Goal: Information Seeking & Learning: Learn about a topic

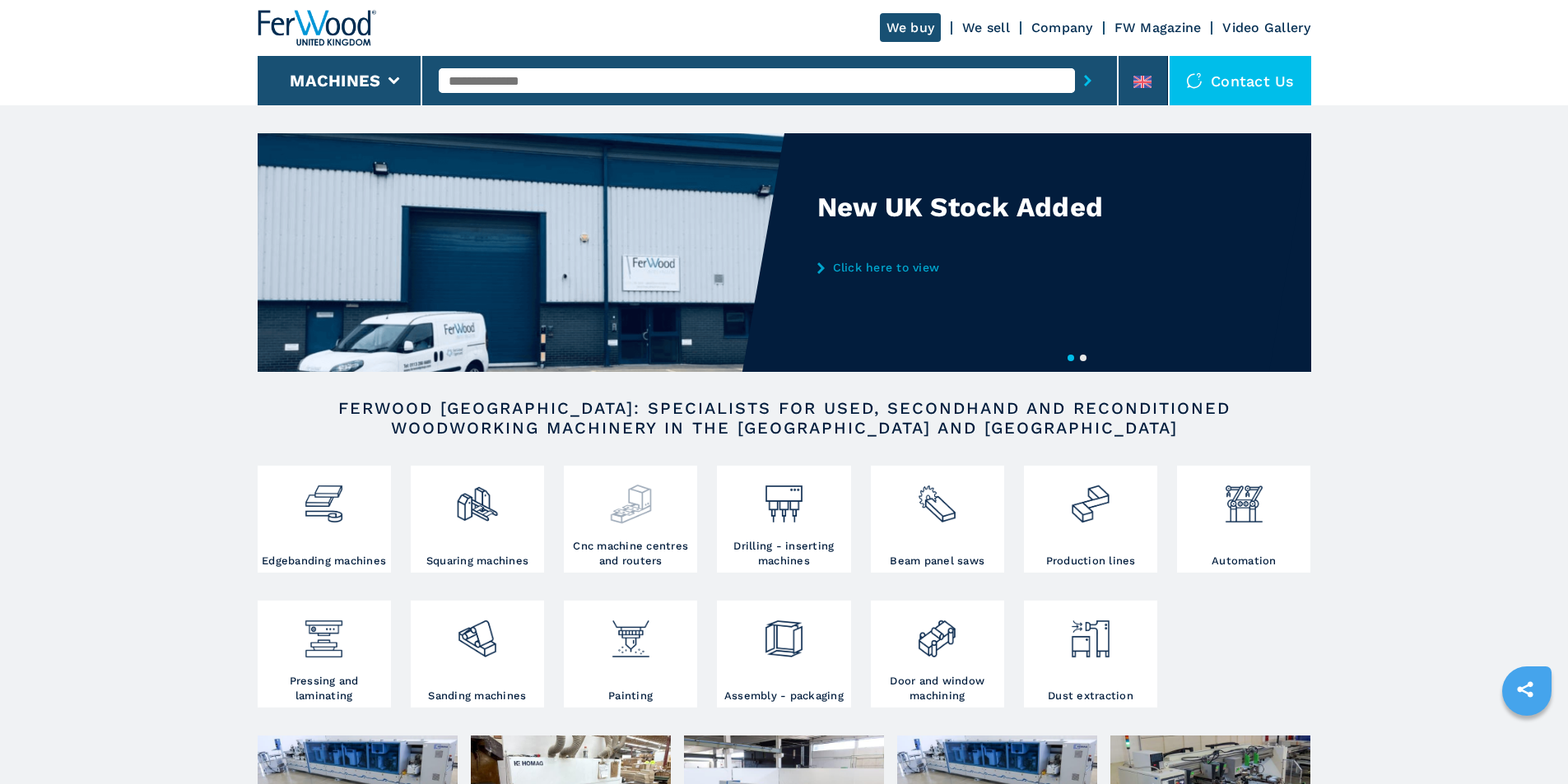
click at [629, 510] on img at bounding box center [631, 498] width 44 height 56
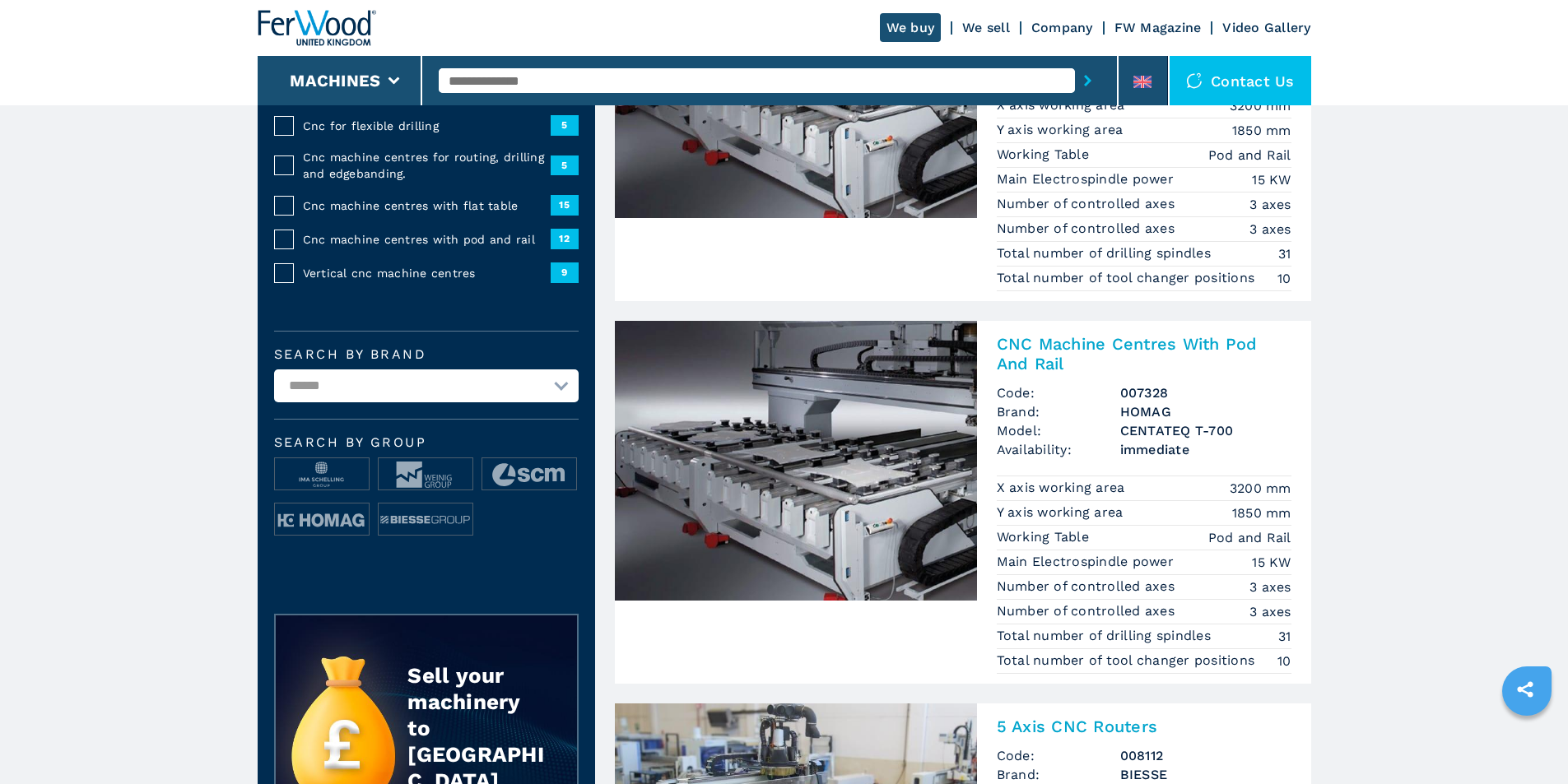
scroll to position [329, 0]
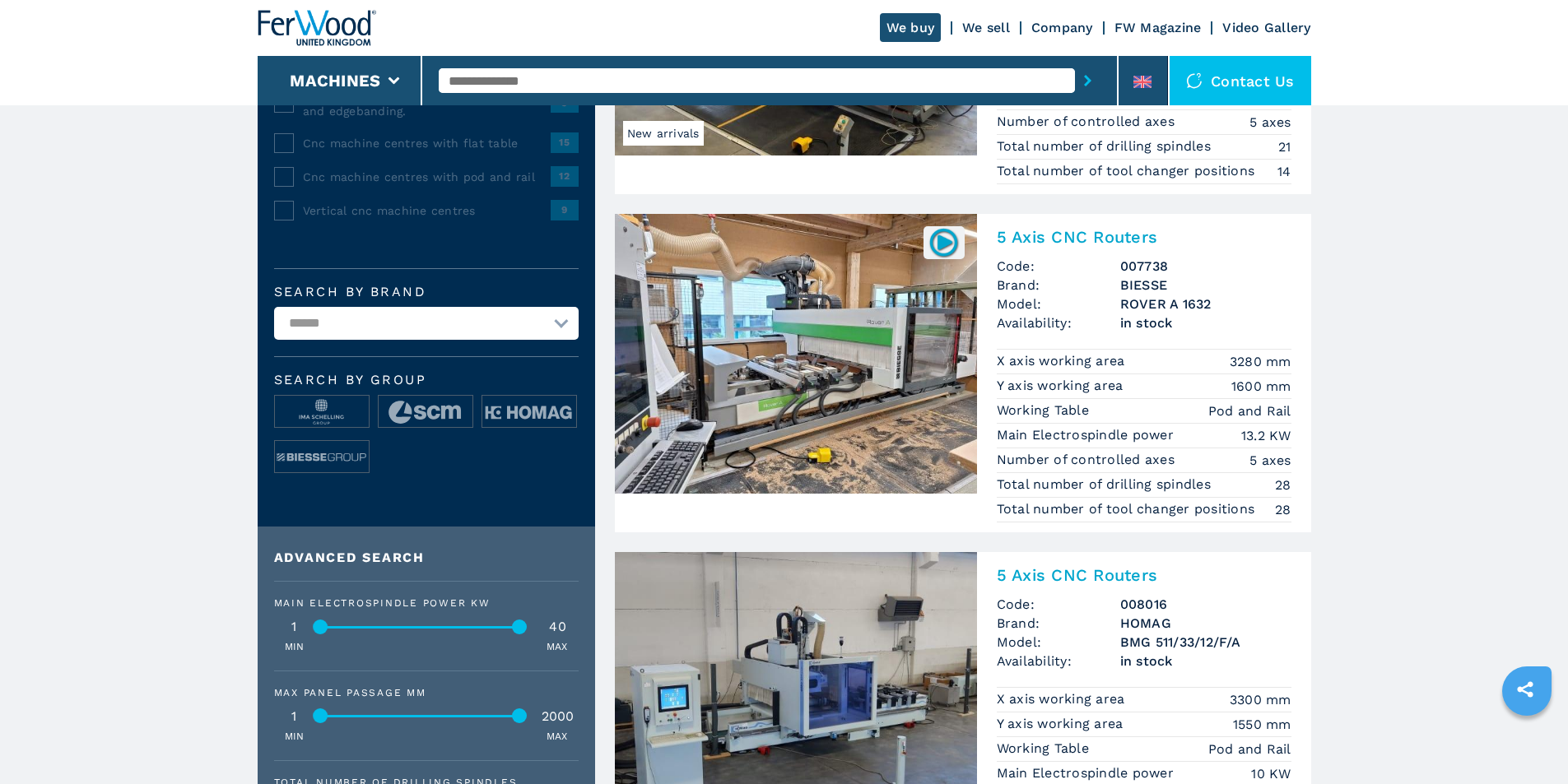
scroll to position [329, 0]
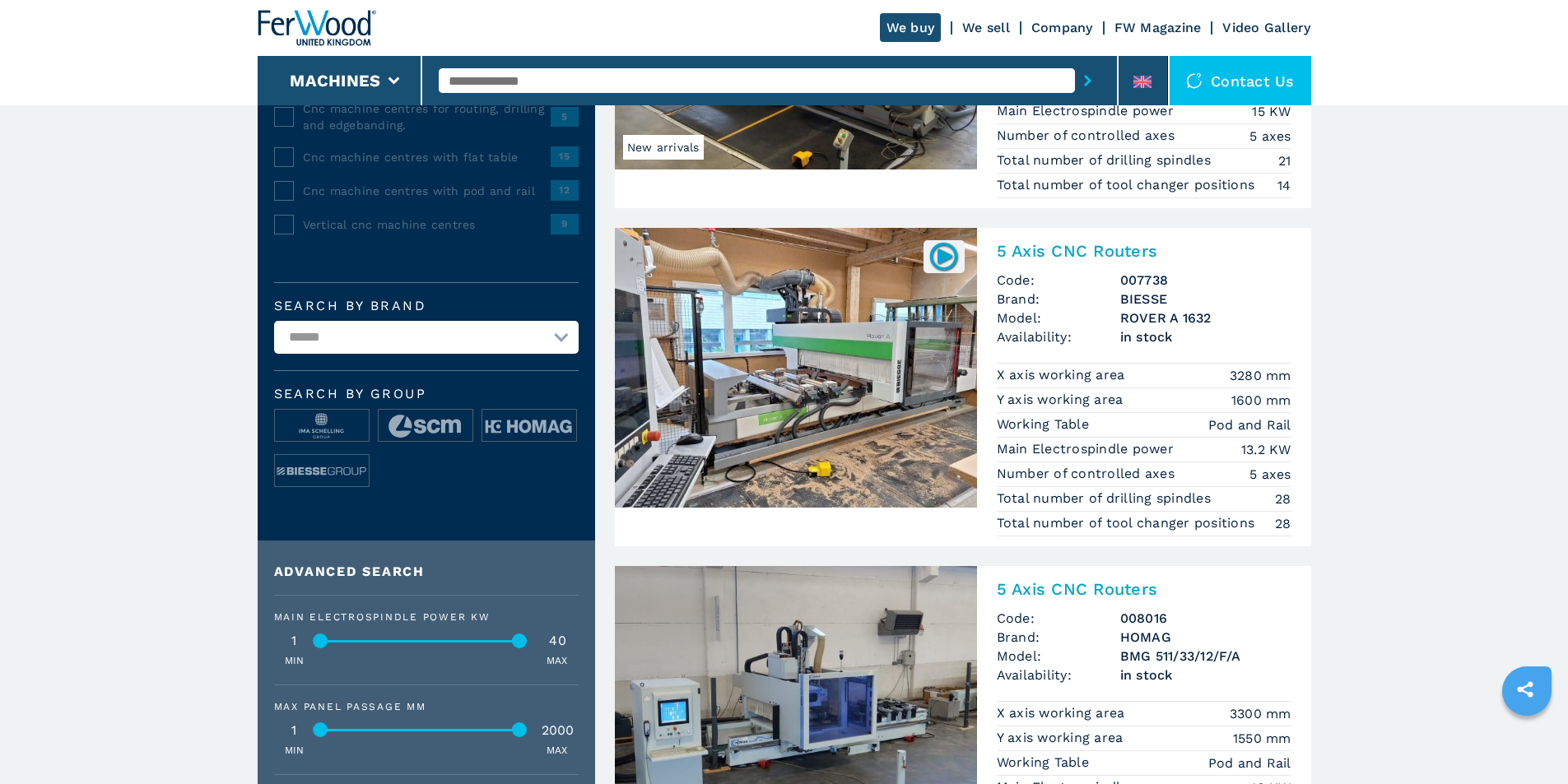
click at [849, 353] on img at bounding box center [795, 368] width 362 height 280
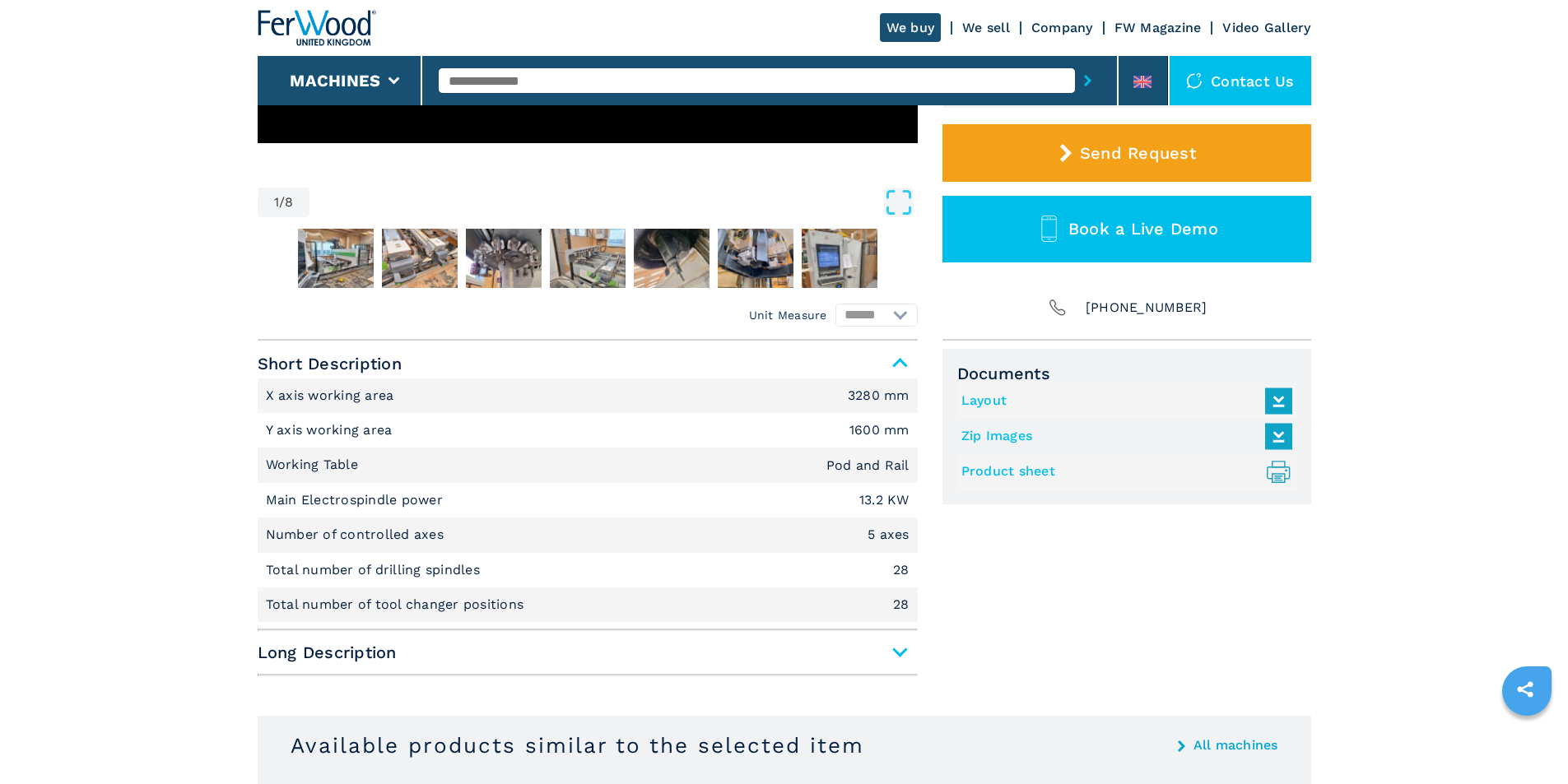
scroll to position [494, 0]
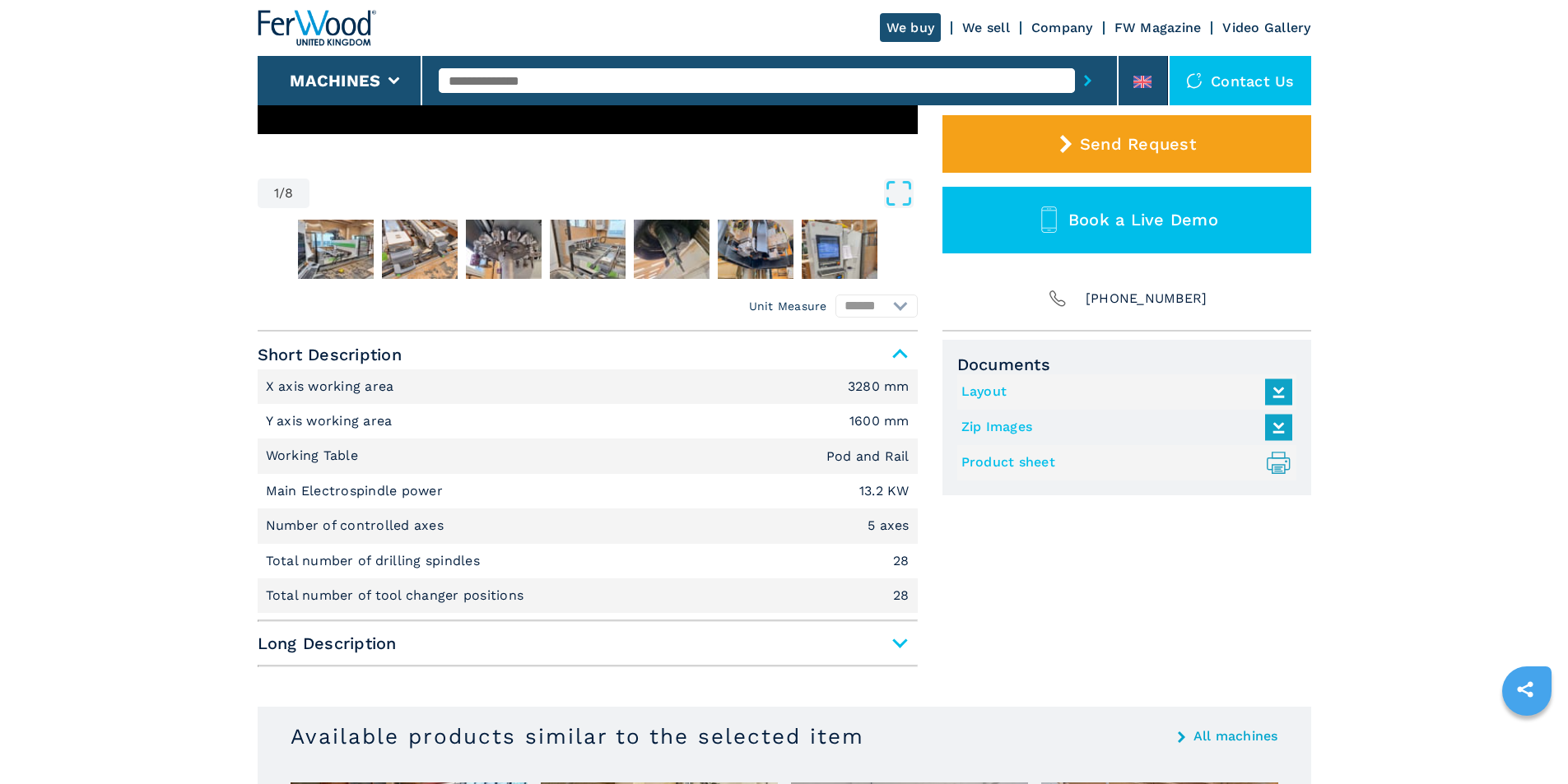
click at [907, 644] on span "Long Description" at bounding box center [588, 643] width 660 height 29
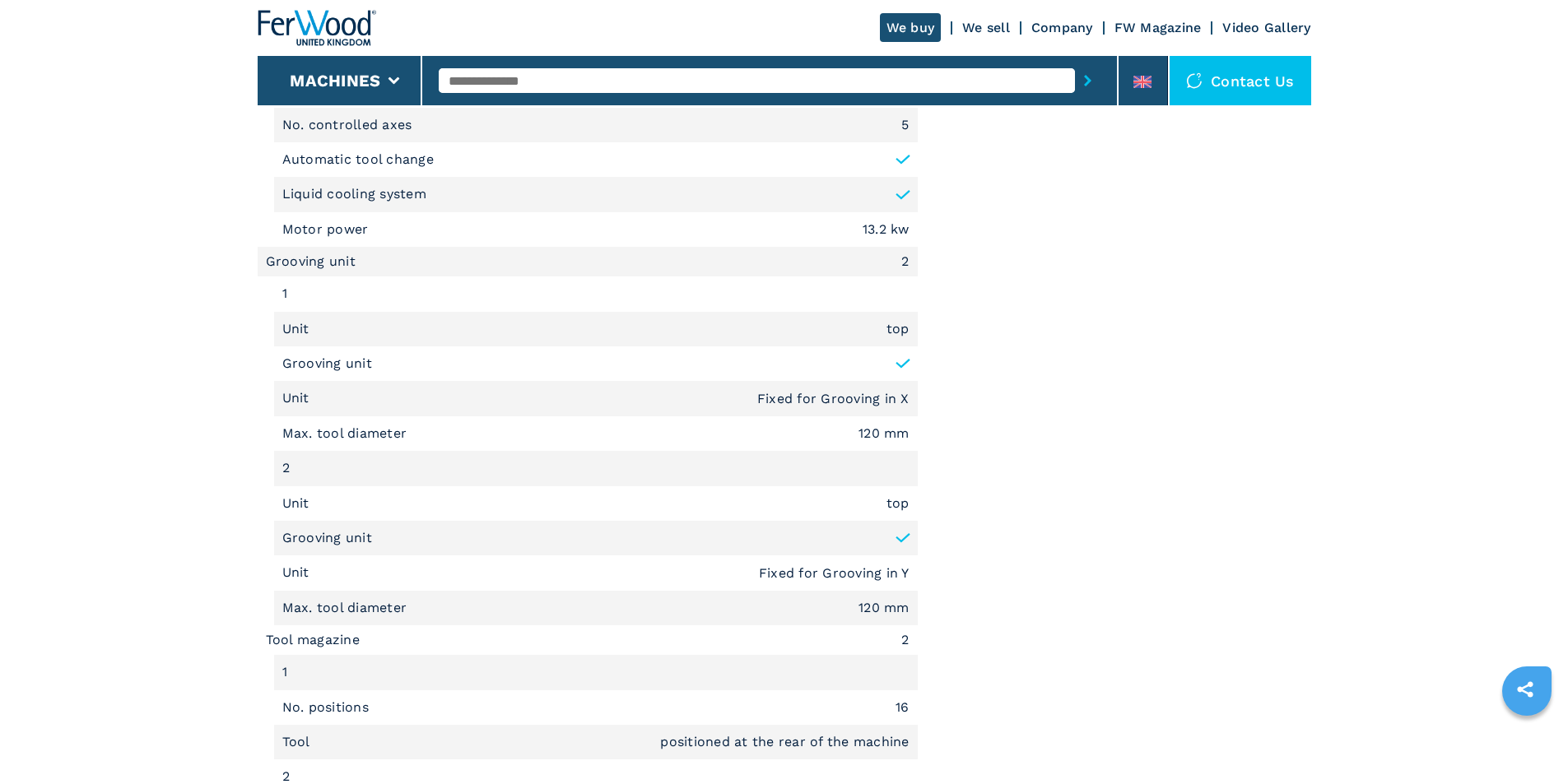
scroll to position [1810, 0]
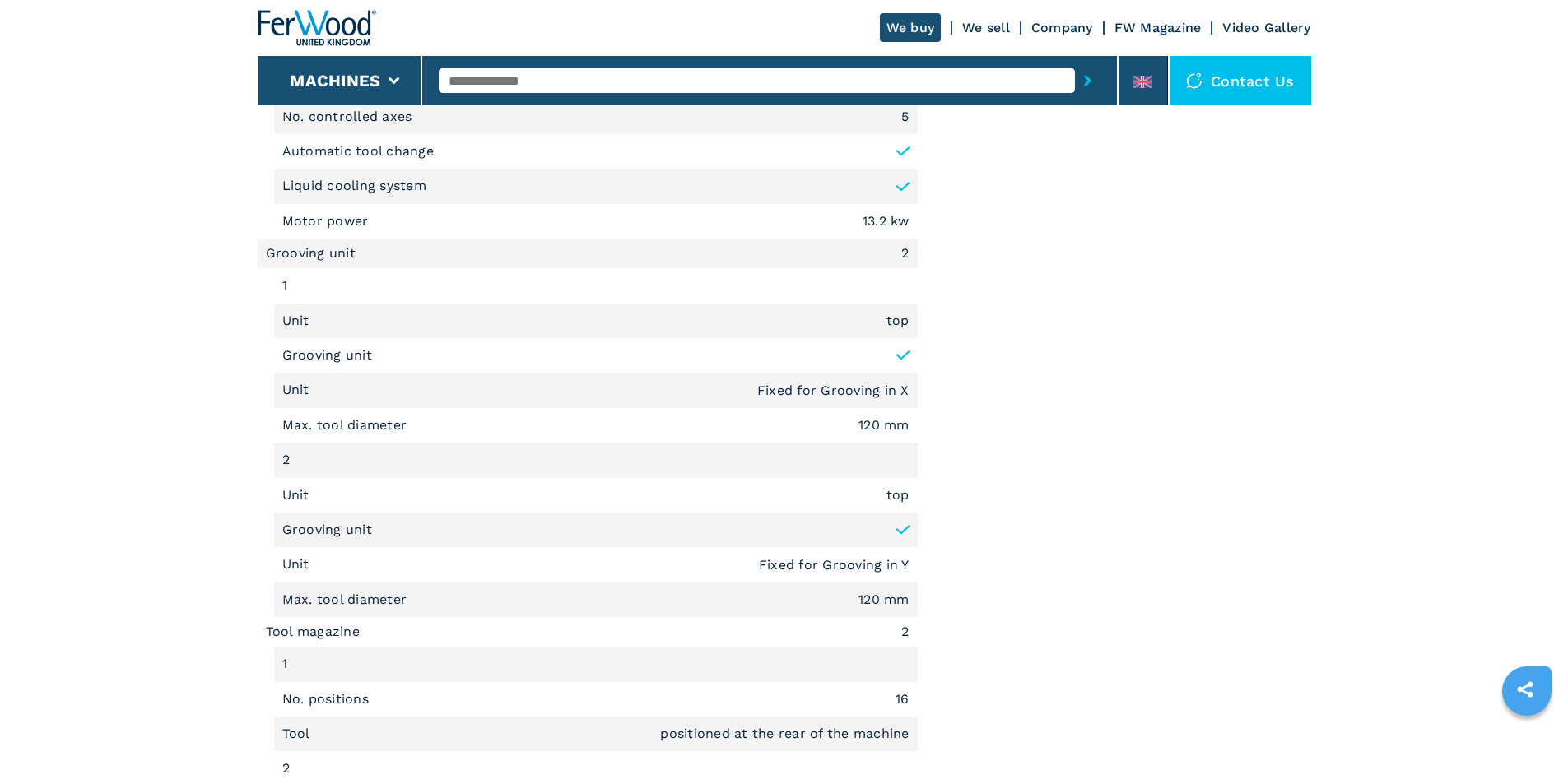
click at [1065, 481] on div "Documents Layout Zip Images Product sheet .prefix__st0{stroke-linecap:round;str…" at bounding box center [1126, 0] width 369 height 1953
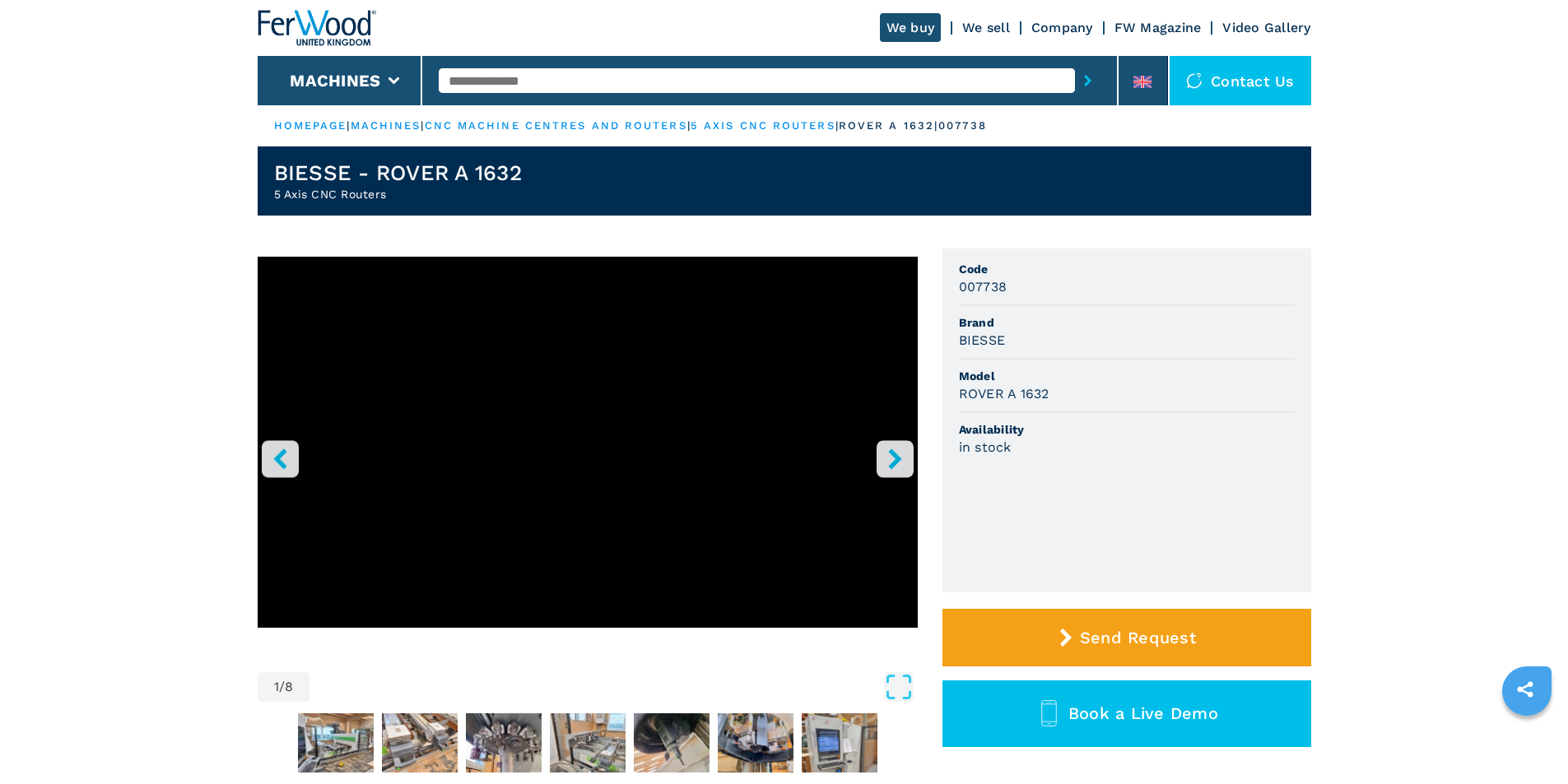
scroll to position [82, 0]
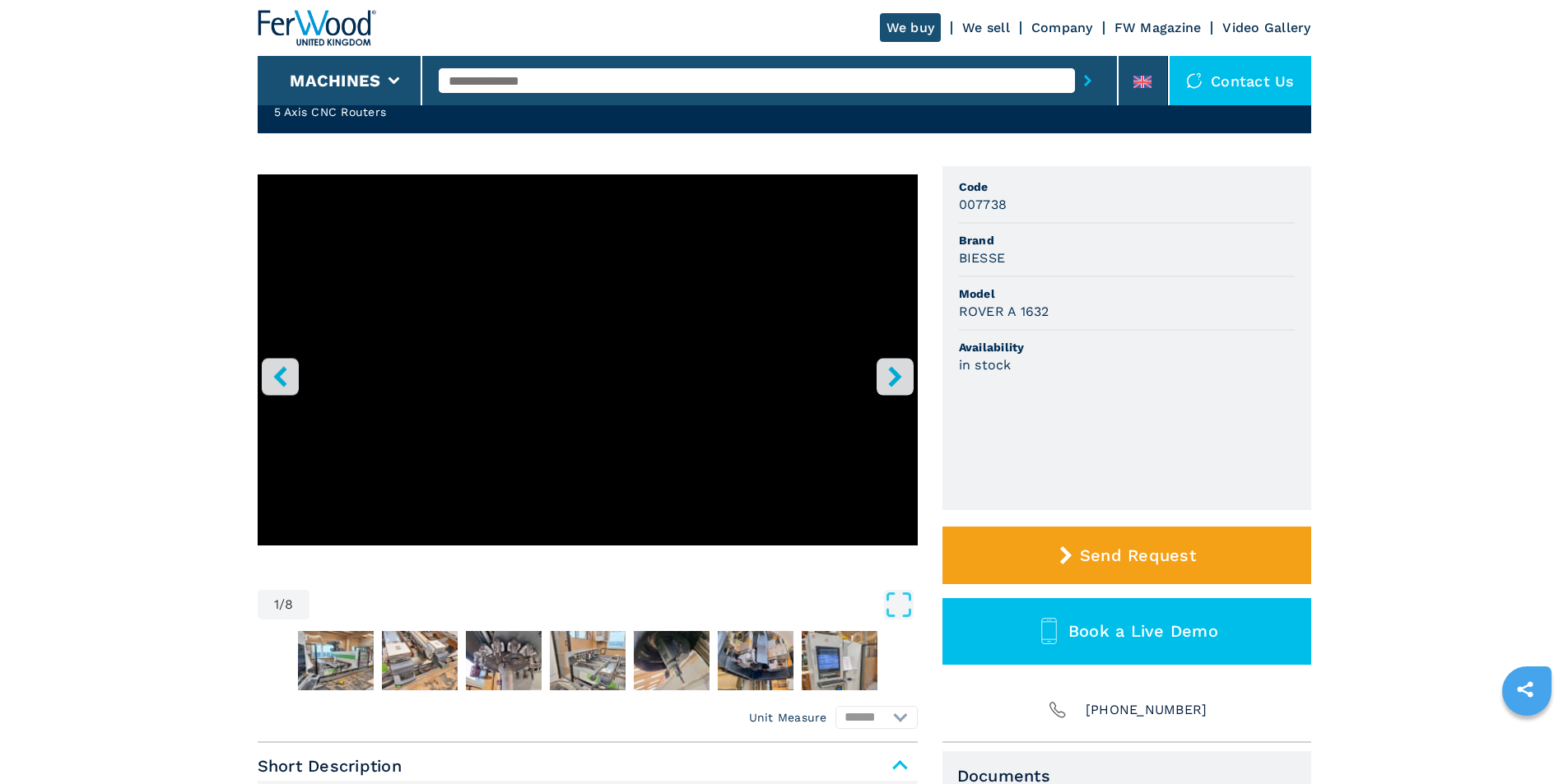
click at [887, 371] on icon "right-button" at bounding box center [895, 376] width 21 height 21
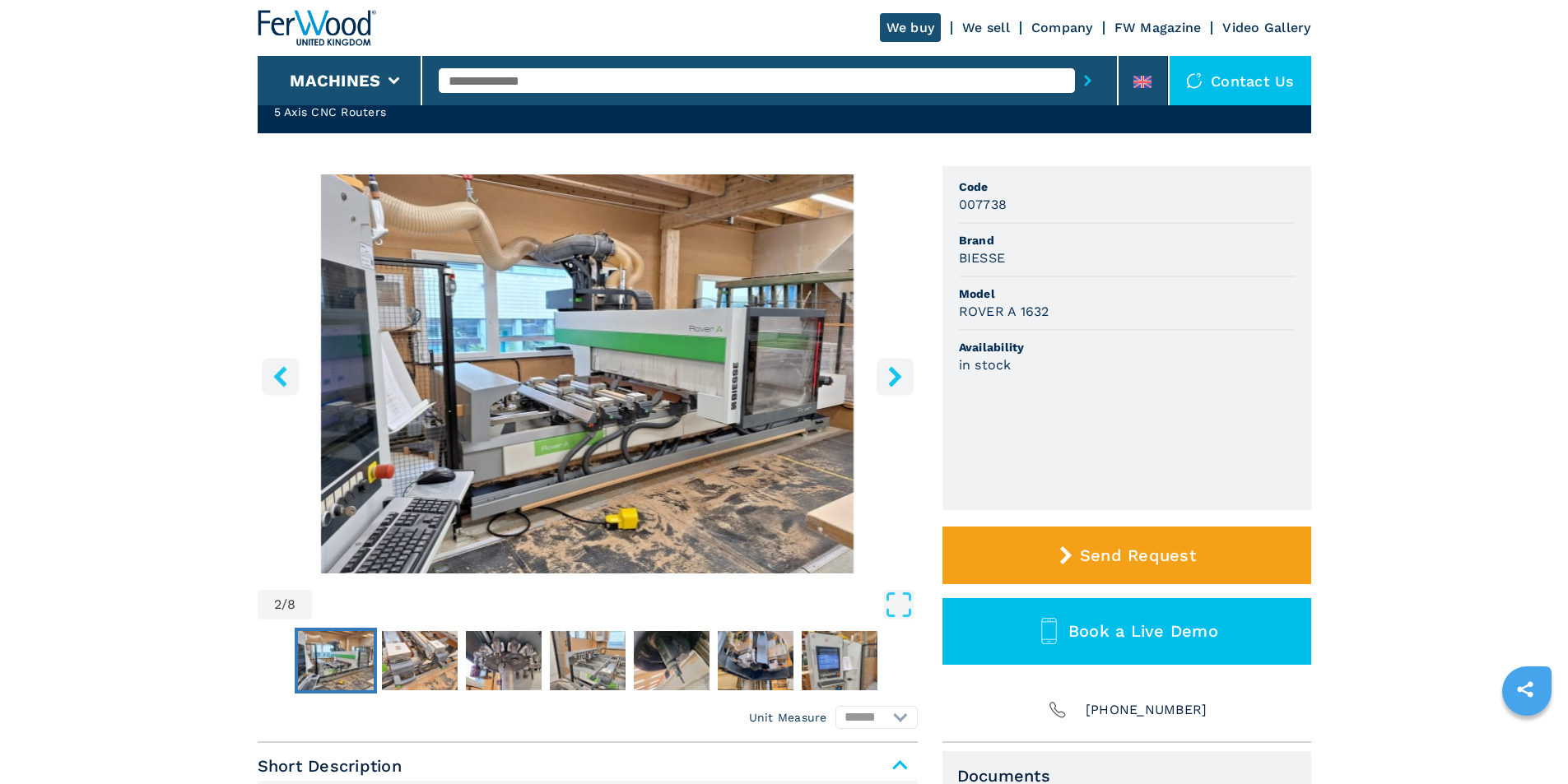
click at [887, 371] on icon "right-button" at bounding box center [895, 376] width 21 height 21
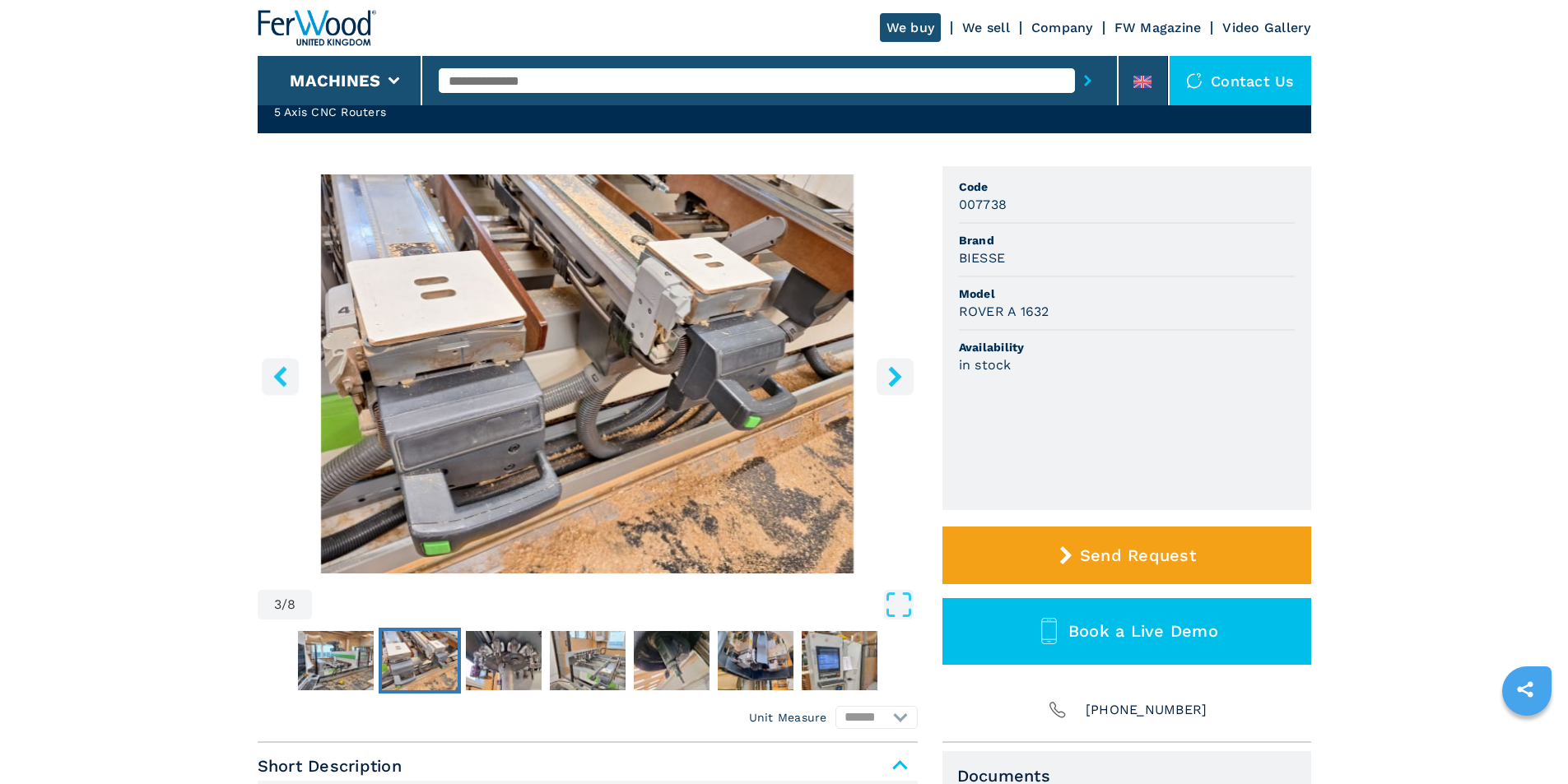
click at [887, 371] on icon "right-button" at bounding box center [895, 376] width 21 height 21
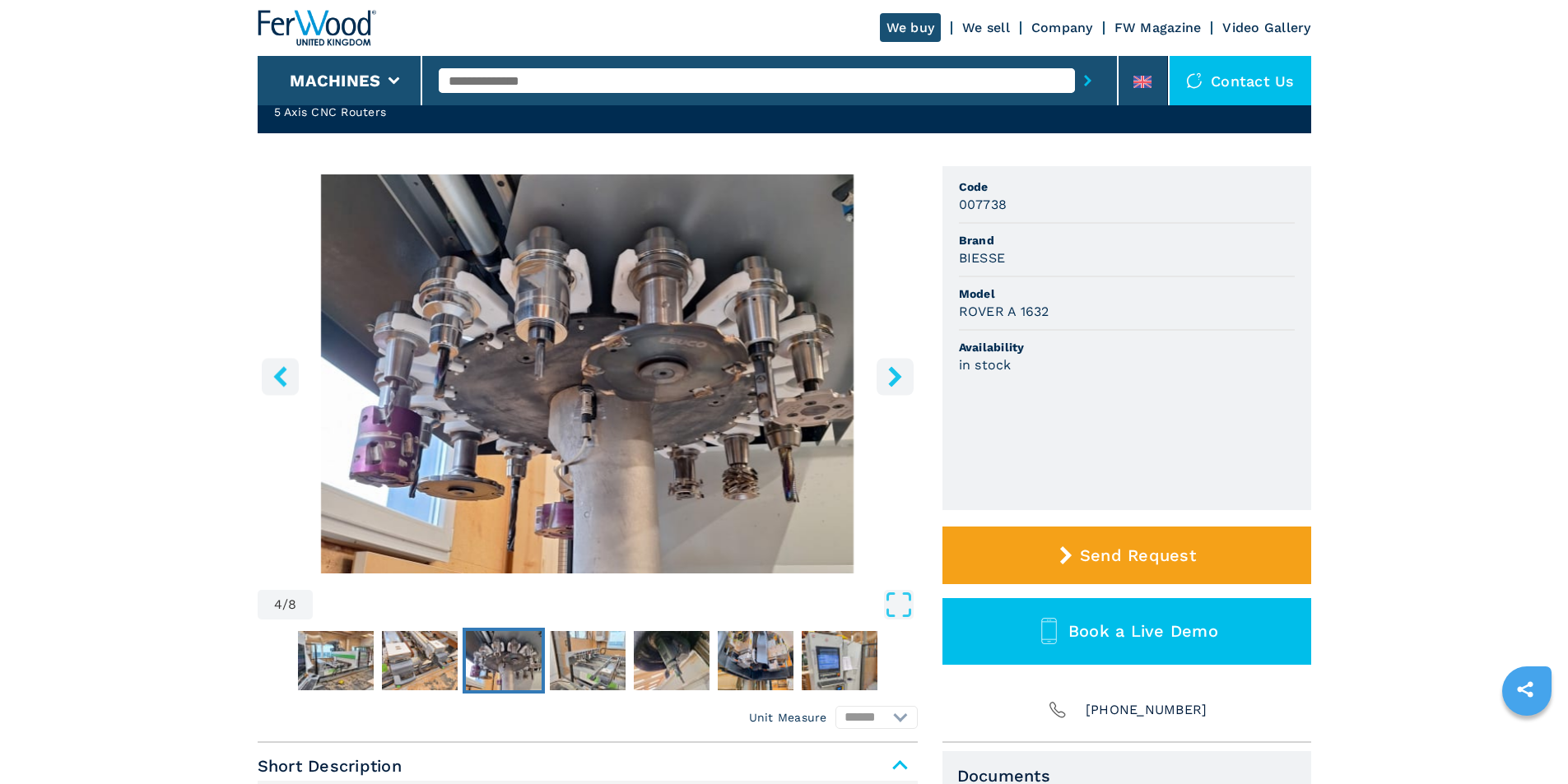
click at [887, 371] on icon "right-button" at bounding box center [895, 376] width 21 height 21
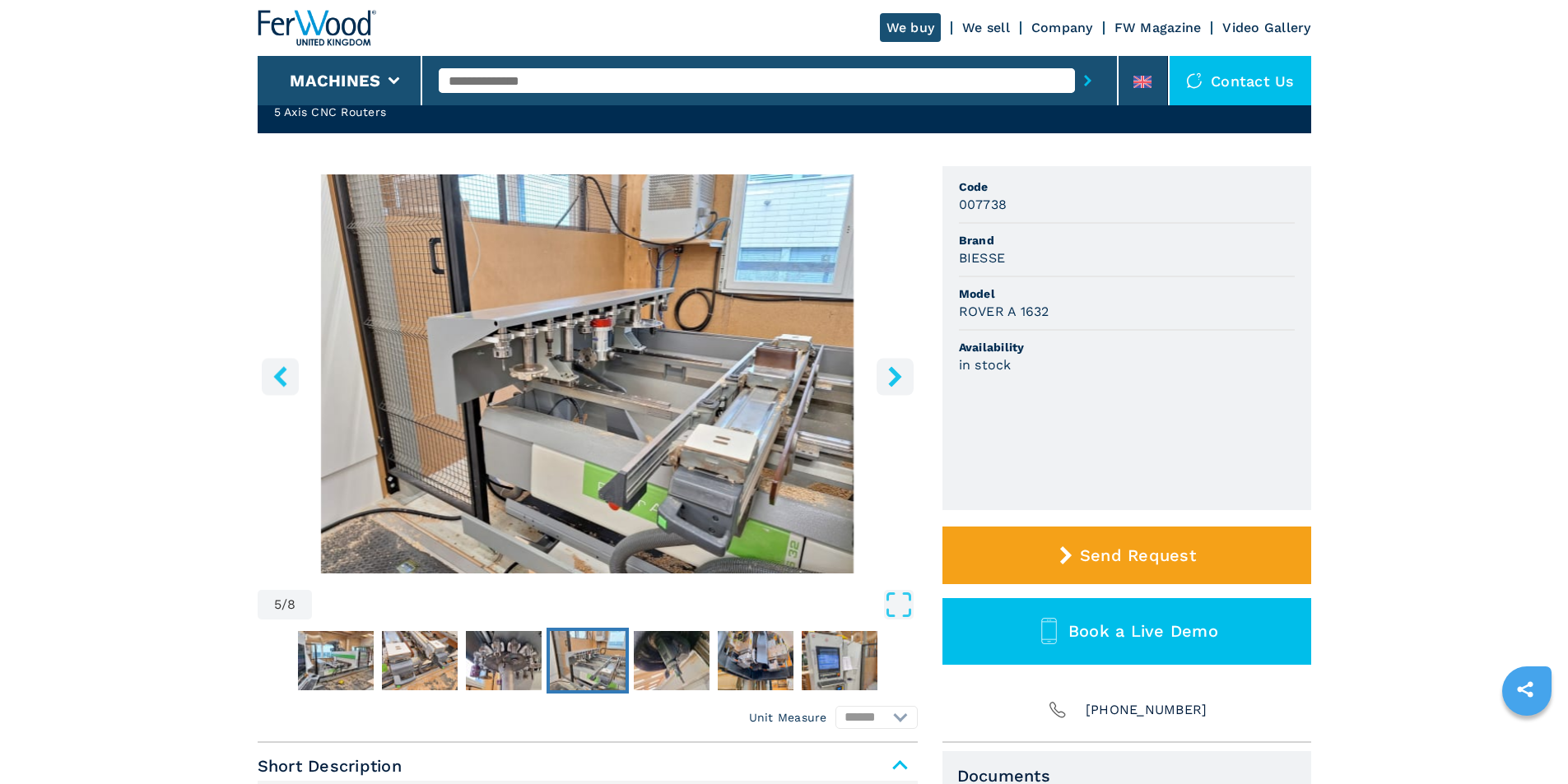
click at [887, 371] on icon "right-button" at bounding box center [895, 376] width 21 height 21
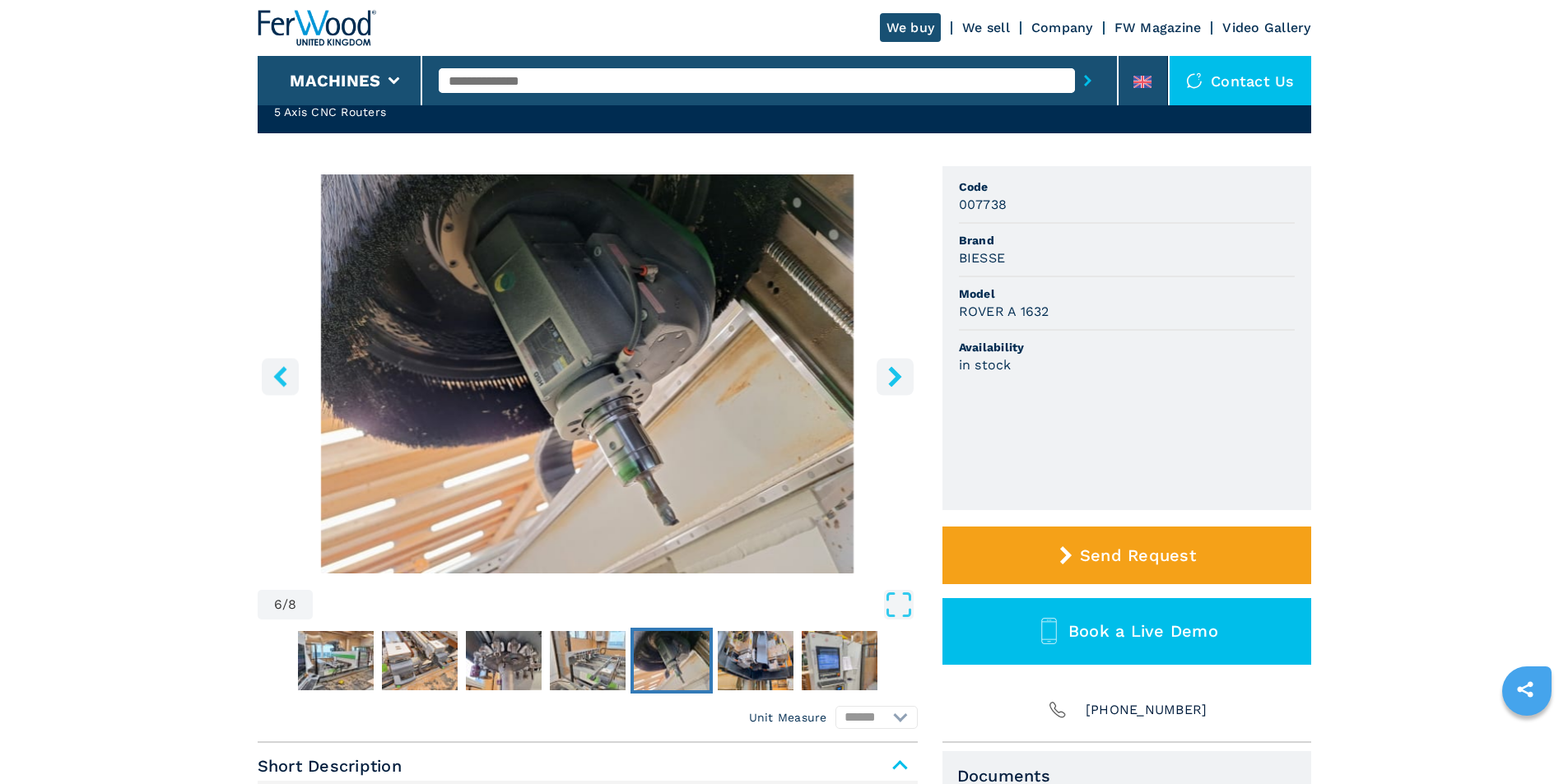
click at [887, 371] on icon "right-button" at bounding box center [895, 376] width 21 height 21
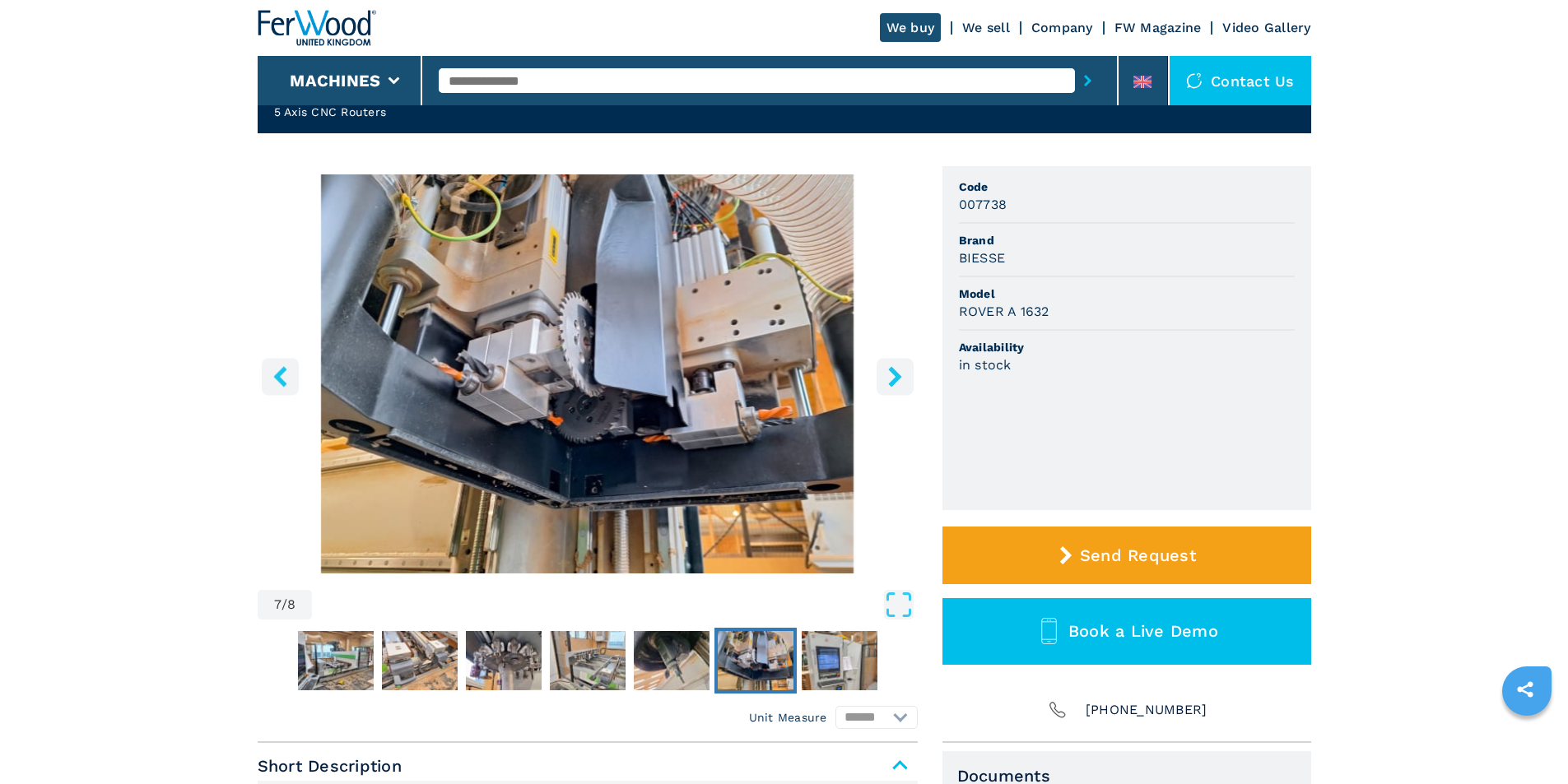
click at [887, 371] on icon "right-button" at bounding box center [895, 376] width 21 height 21
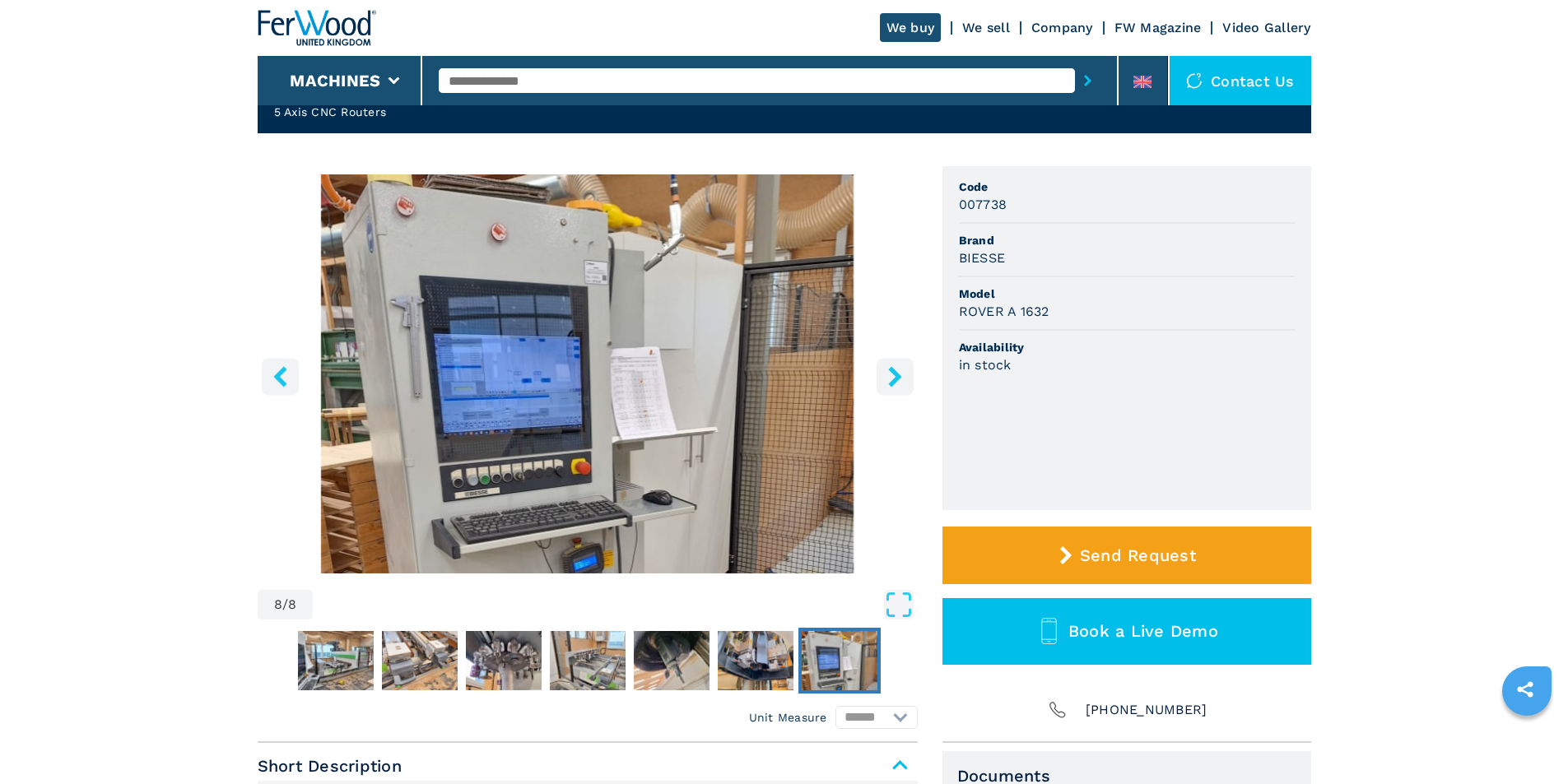
click at [887, 371] on icon "right-button" at bounding box center [895, 376] width 21 height 21
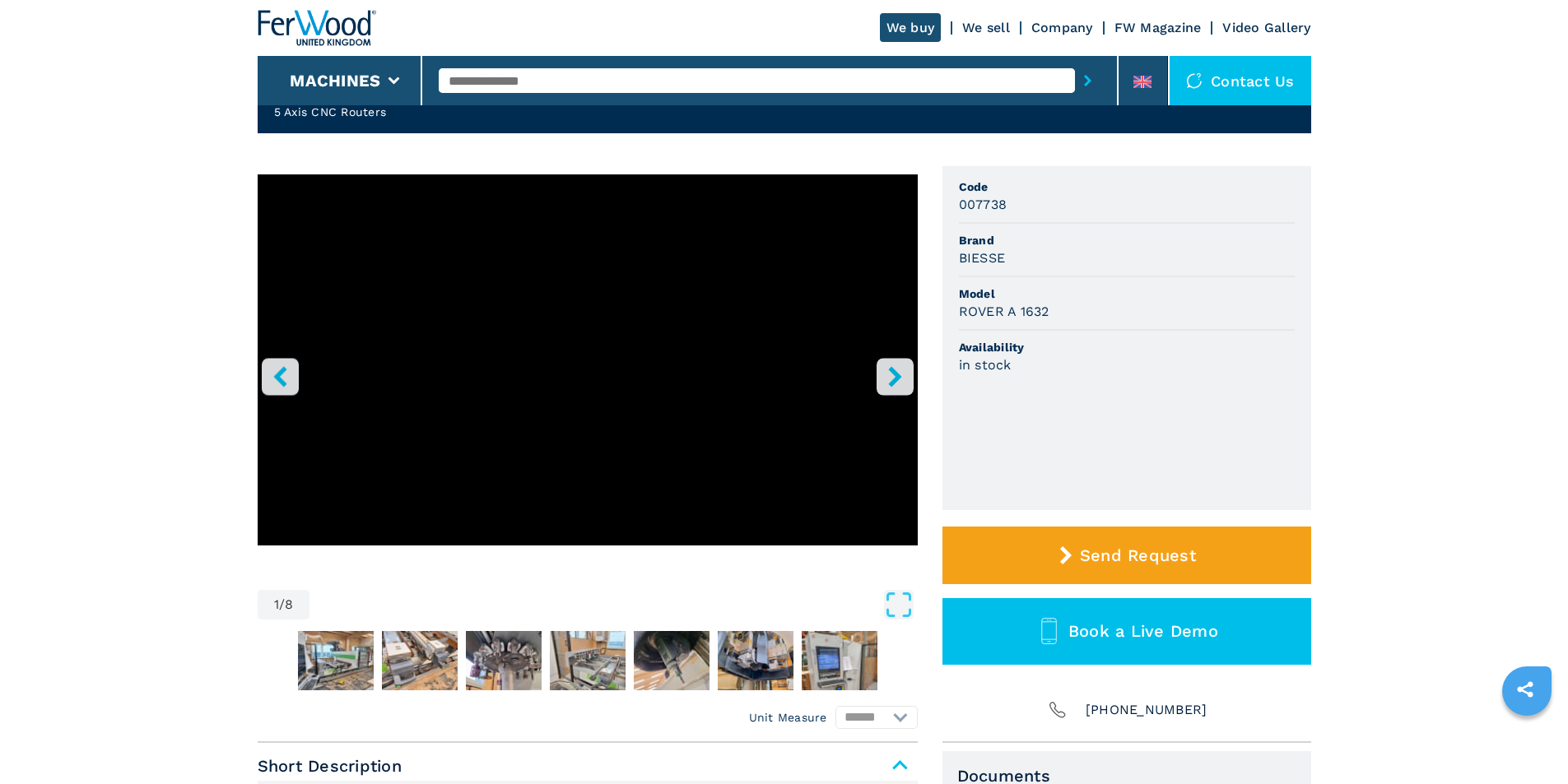
click at [887, 371] on icon "right-button" at bounding box center [895, 376] width 21 height 21
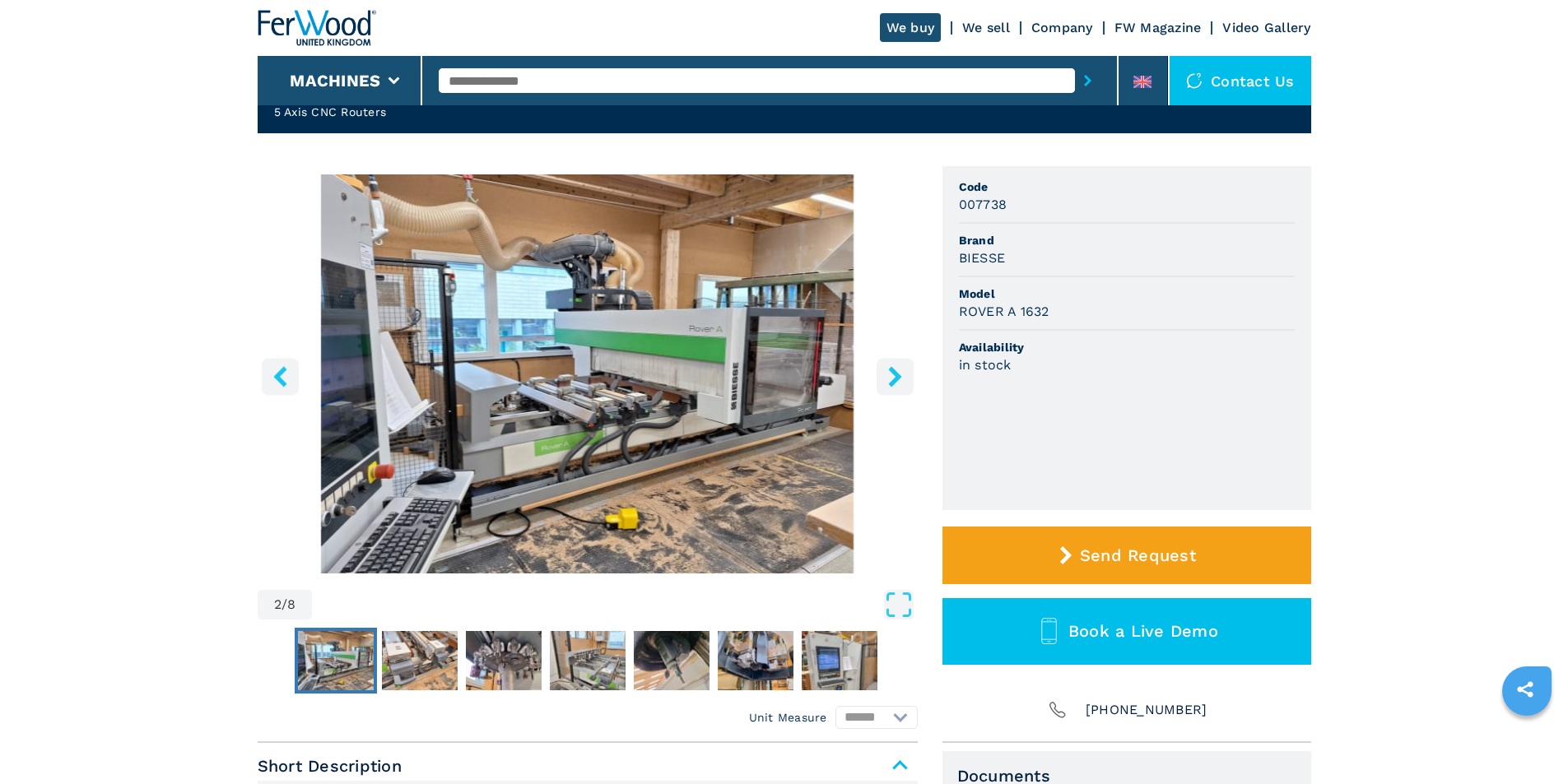
click at [887, 371] on icon "right-button" at bounding box center [895, 376] width 21 height 21
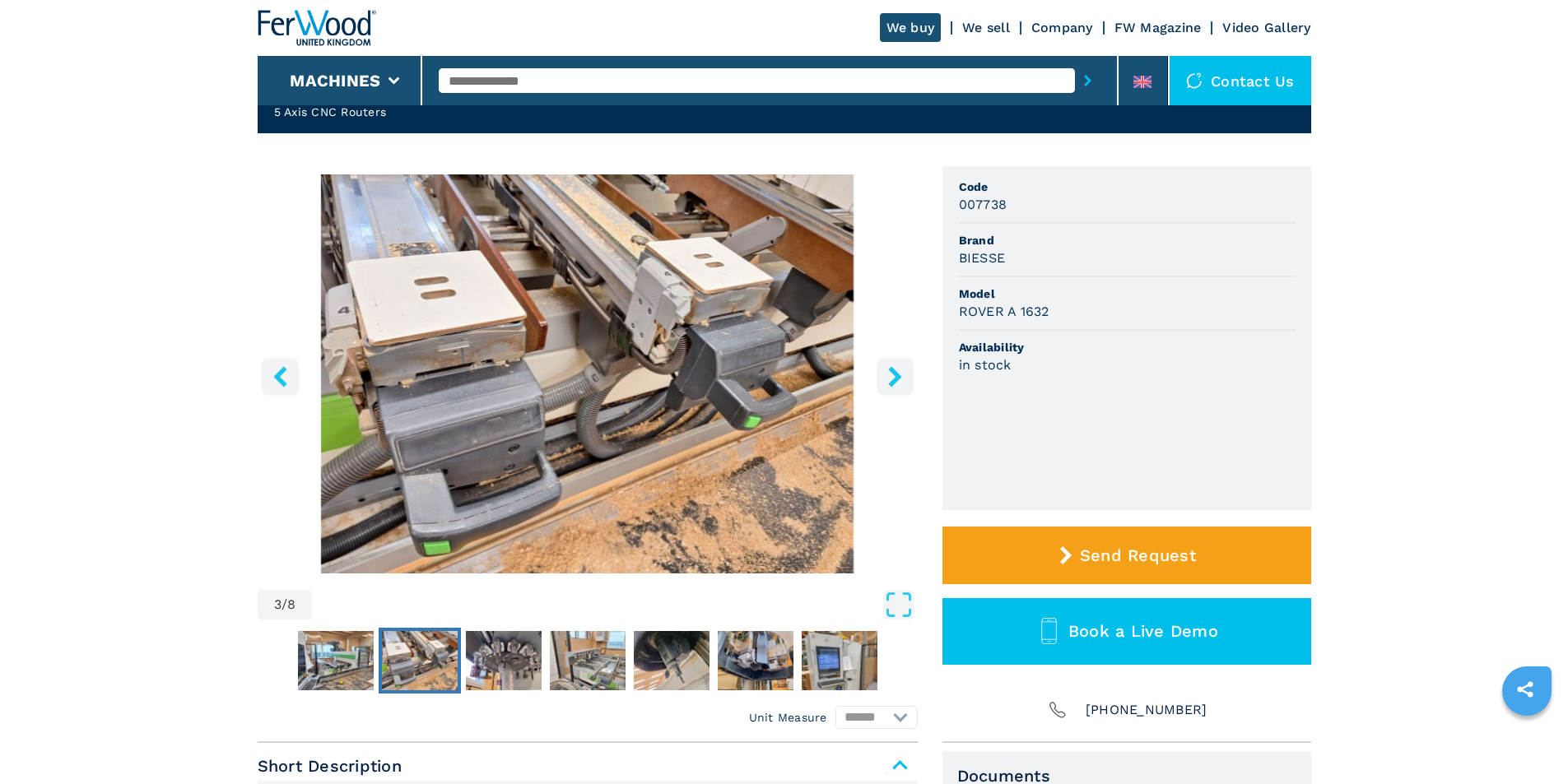
click at [892, 374] on icon "right-button" at bounding box center [895, 376] width 21 height 21
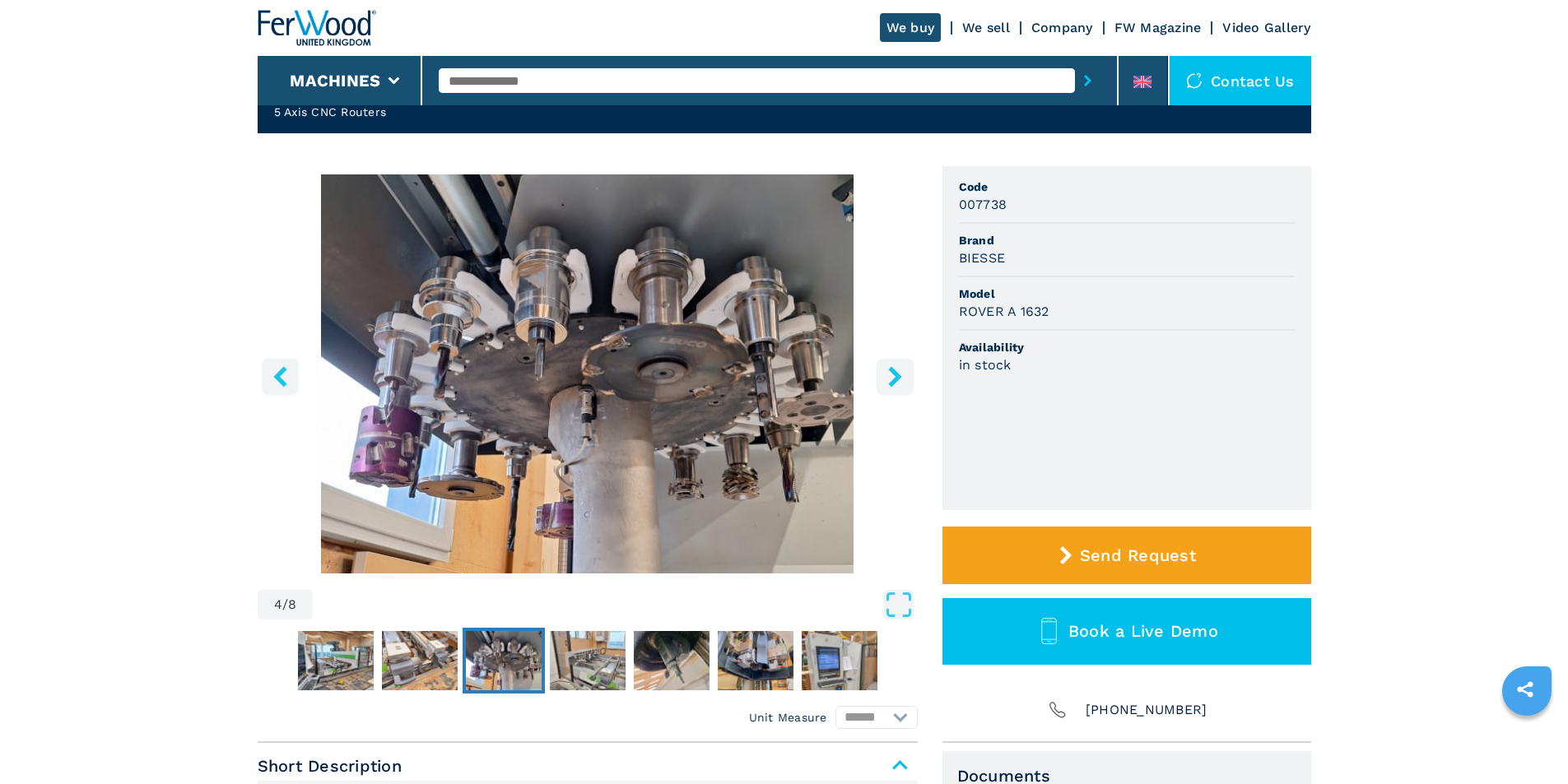
click at [892, 374] on icon "right-button" at bounding box center [895, 376] width 21 height 21
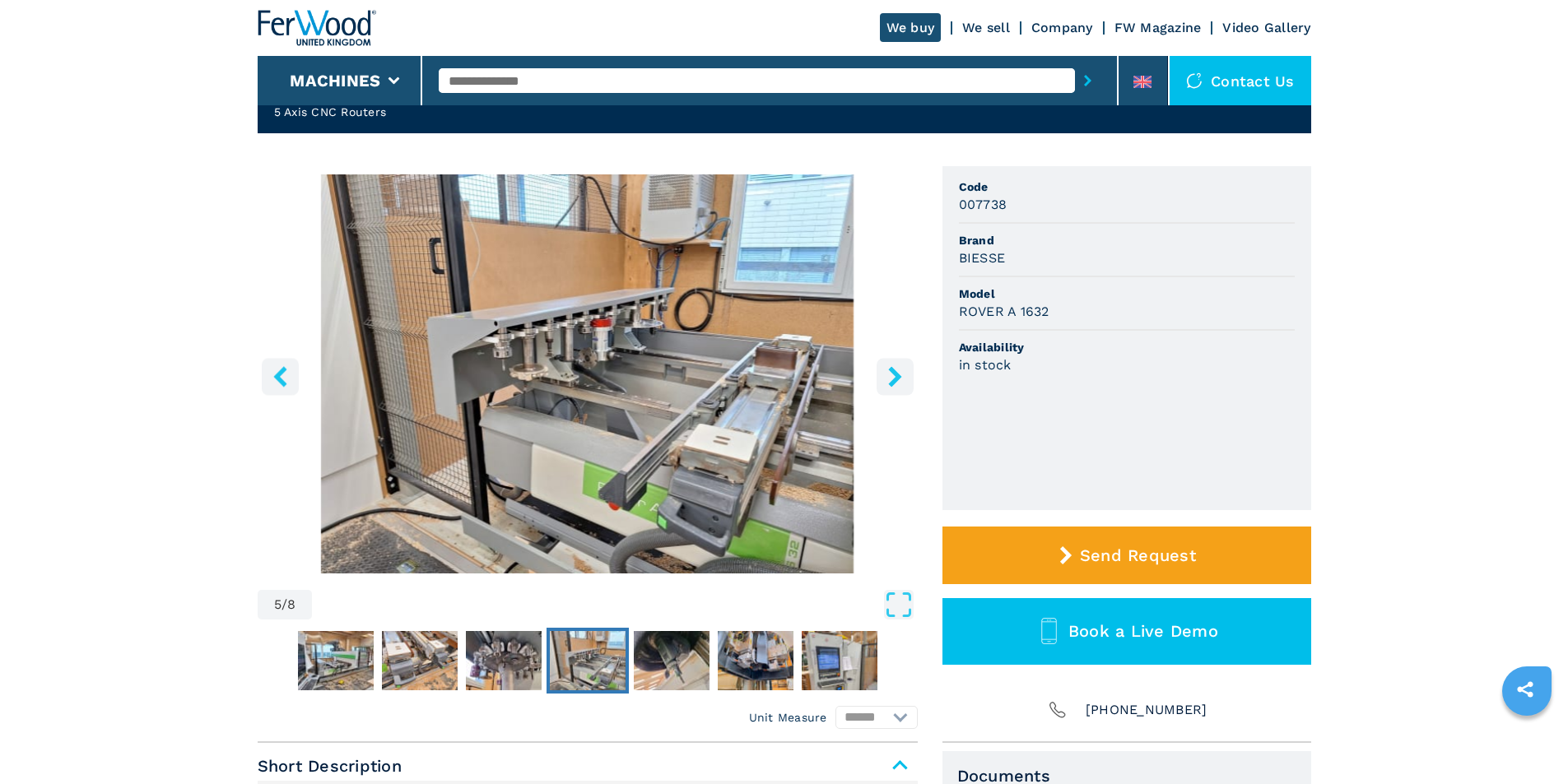
click at [892, 374] on icon "right-button" at bounding box center [895, 376] width 21 height 21
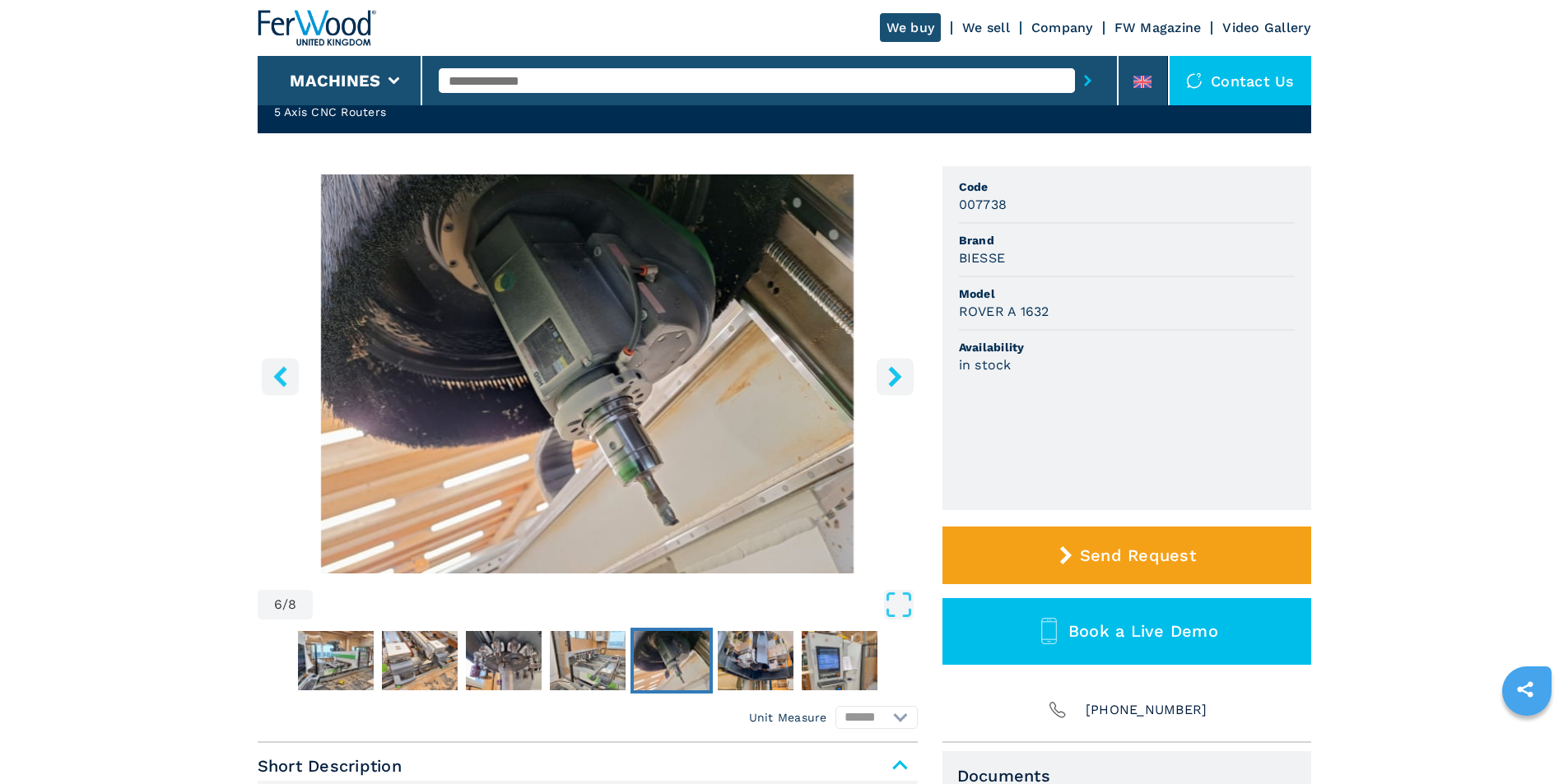
click at [892, 374] on icon "right-button" at bounding box center [895, 376] width 21 height 21
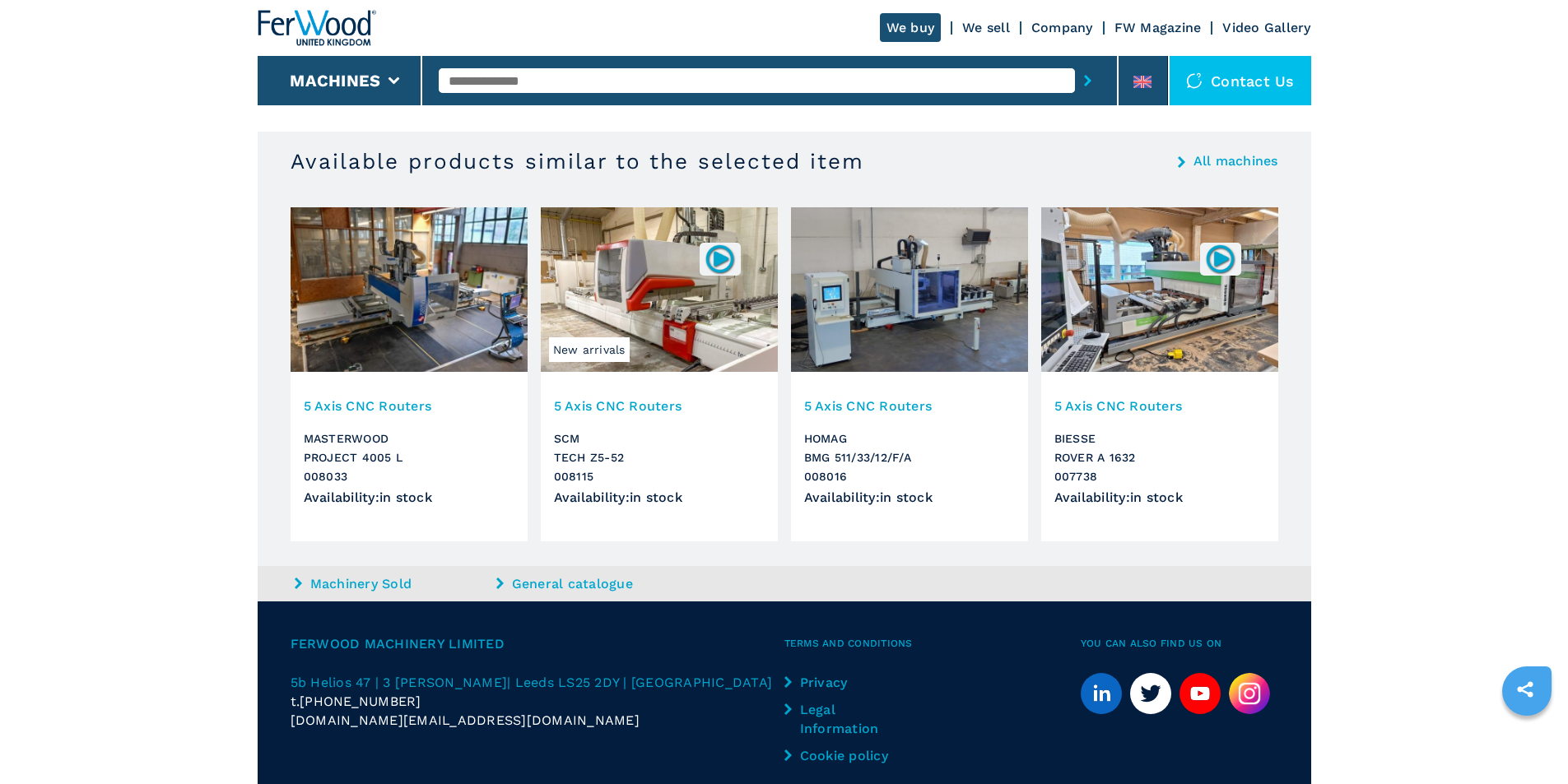
scroll to position [2715, 0]
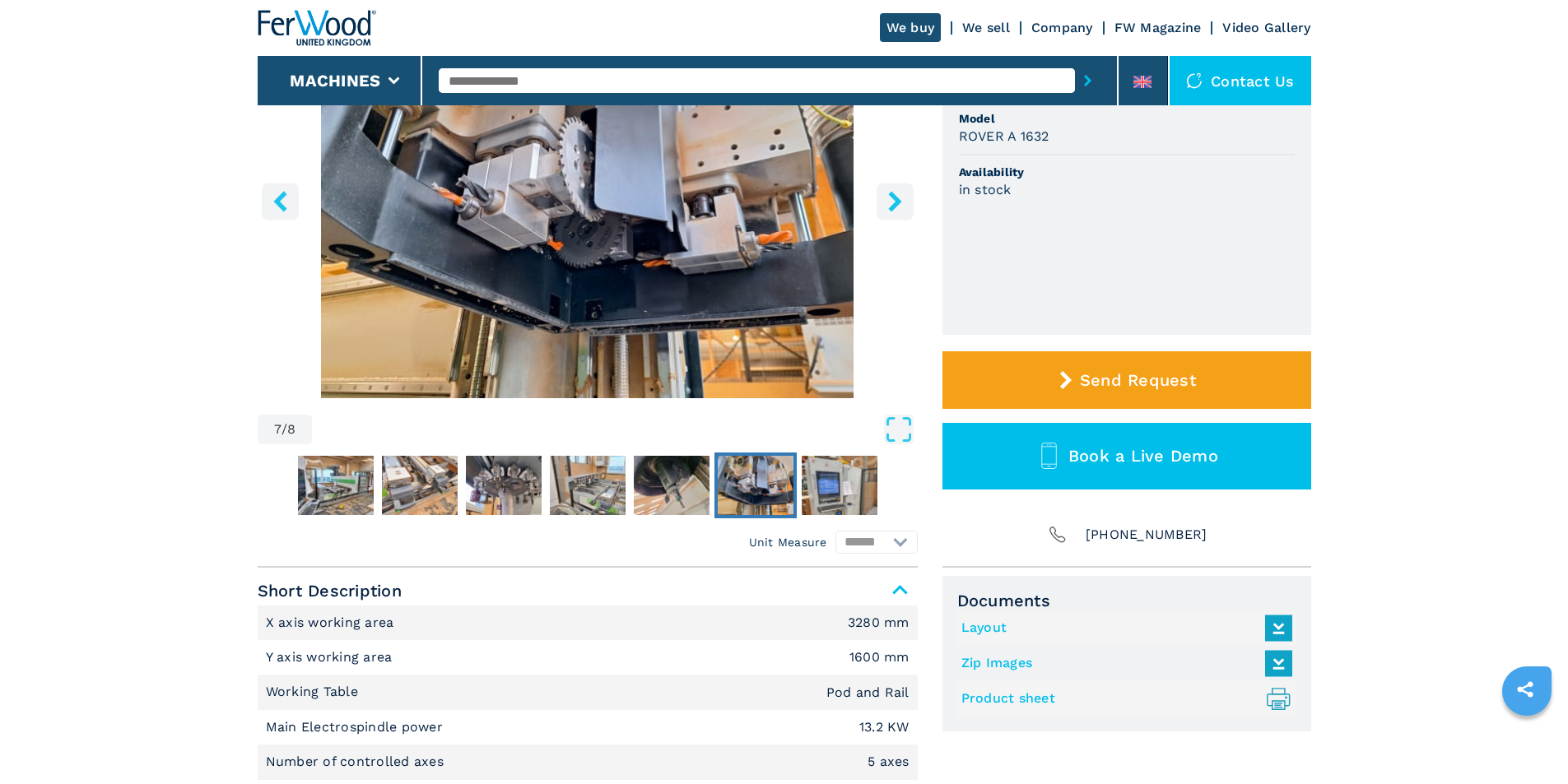
scroll to position [0, 0]
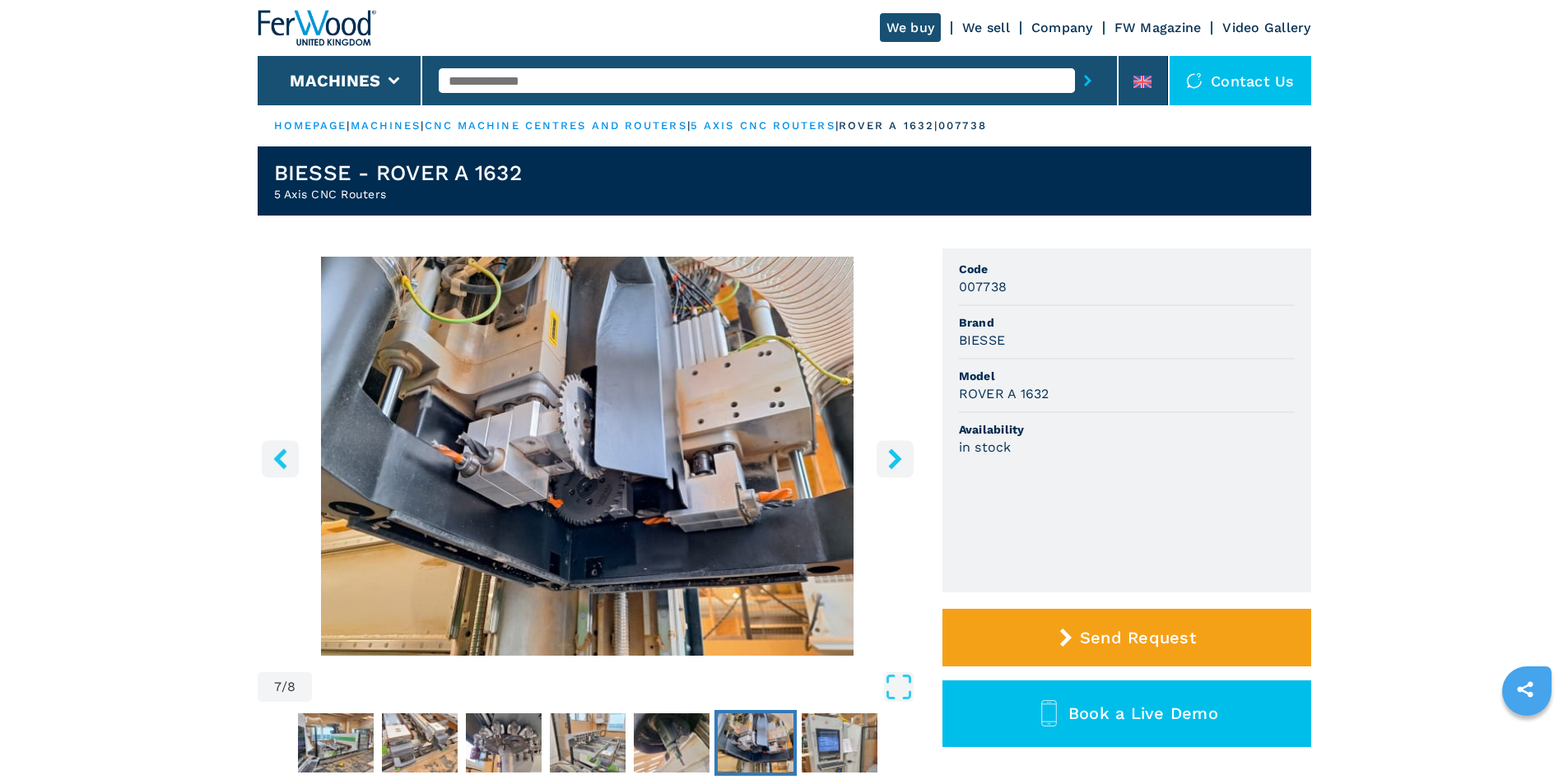
click at [899, 452] on icon "right-button" at bounding box center [895, 458] width 21 height 21
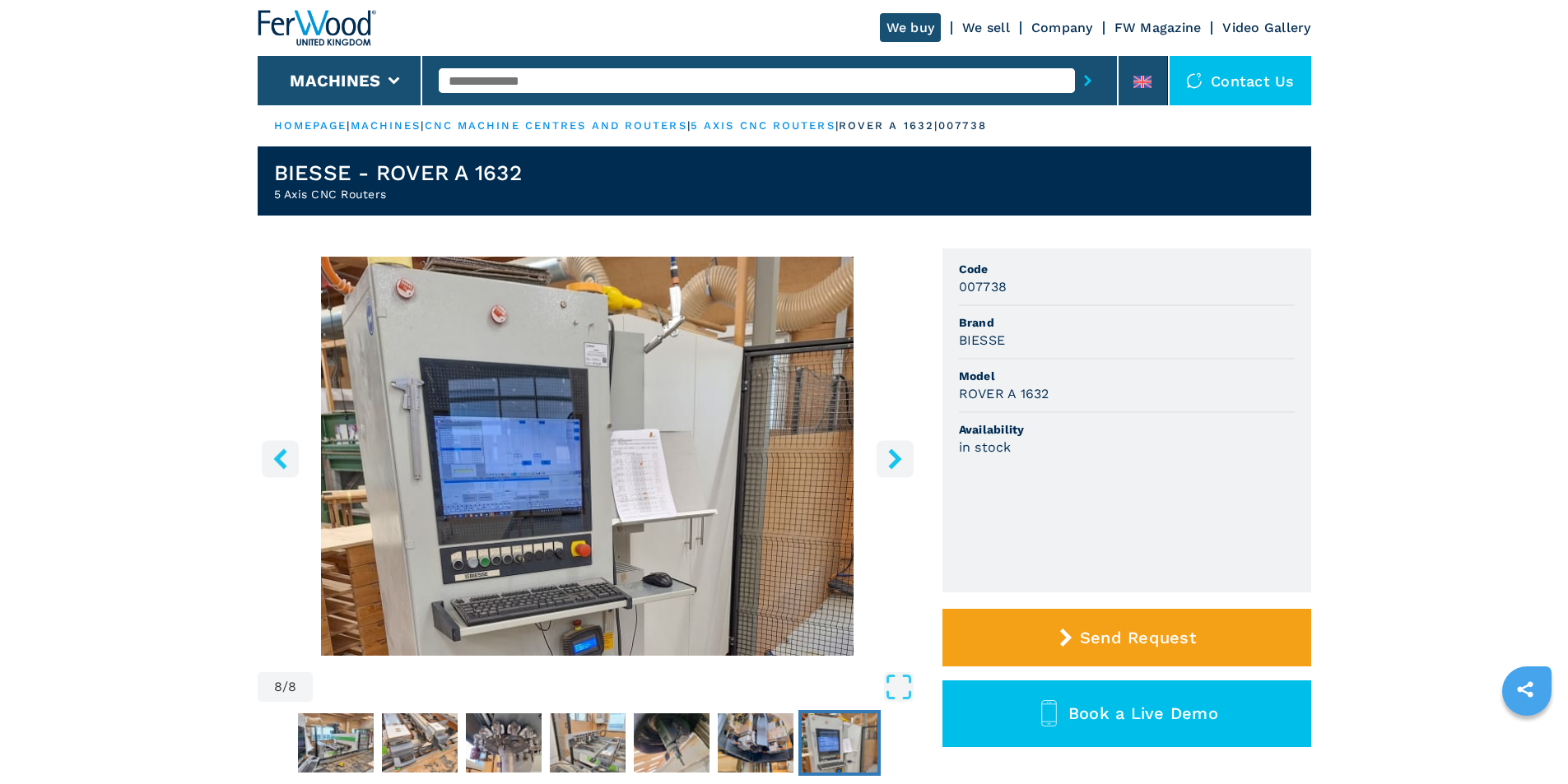
click at [899, 452] on icon "right-button" at bounding box center [895, 458] width 21 height 21
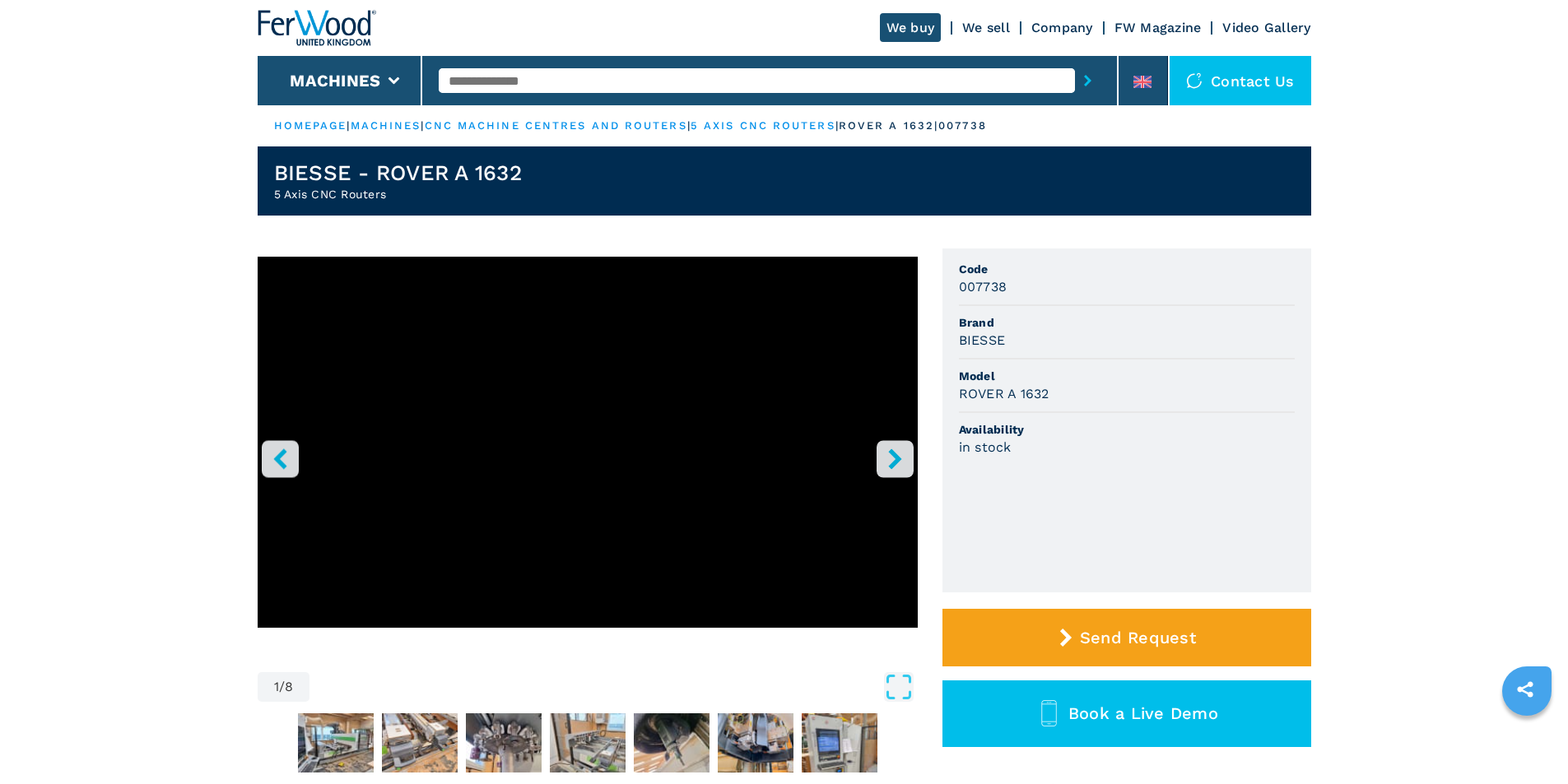
click at [899, 452] on icon "right-button" at bounding box center [895, 458] width 21 height 21
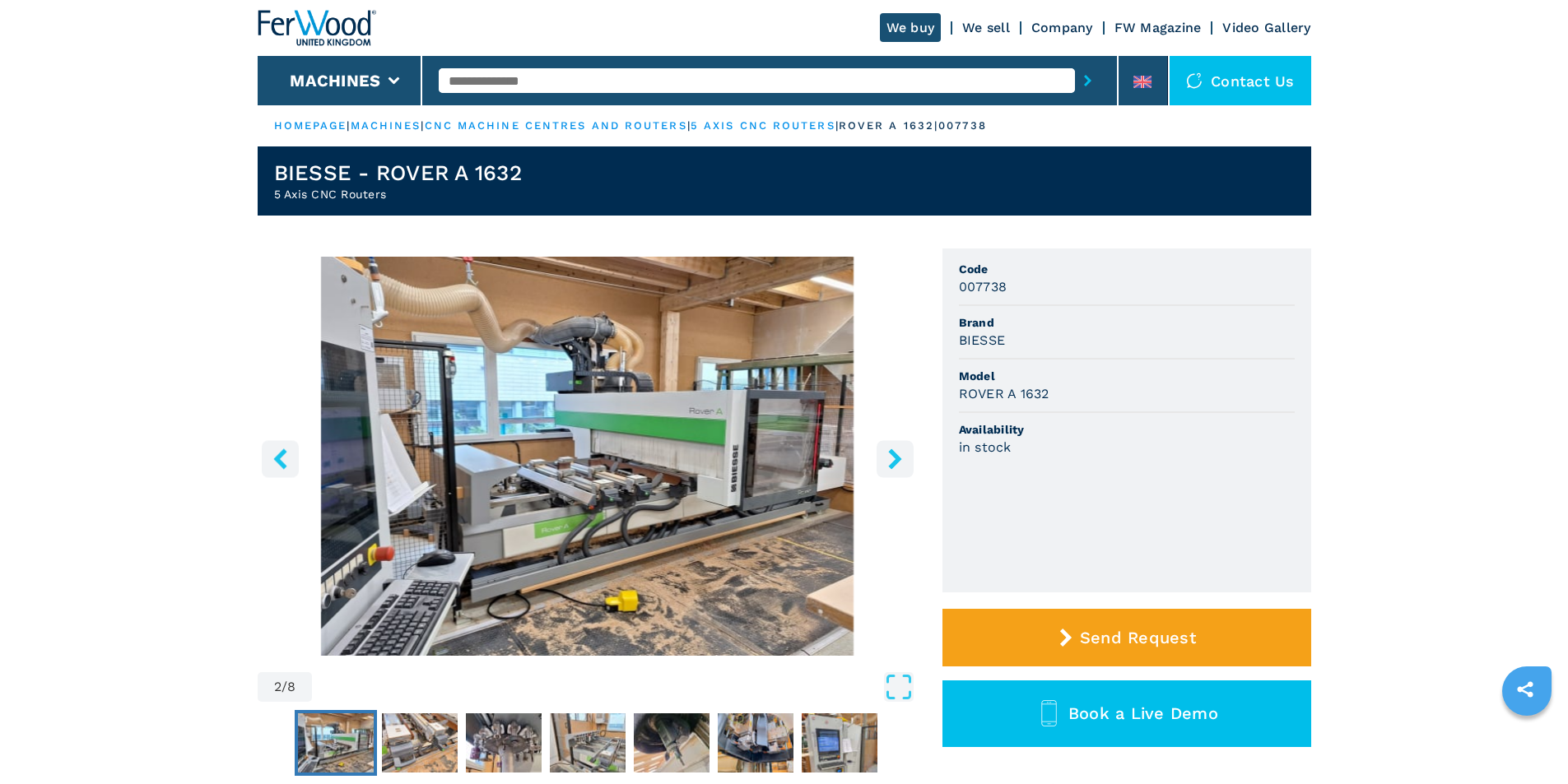
click at [899, 452] on icon "right-button" at bounding box center [895, 458] width 21 height 21
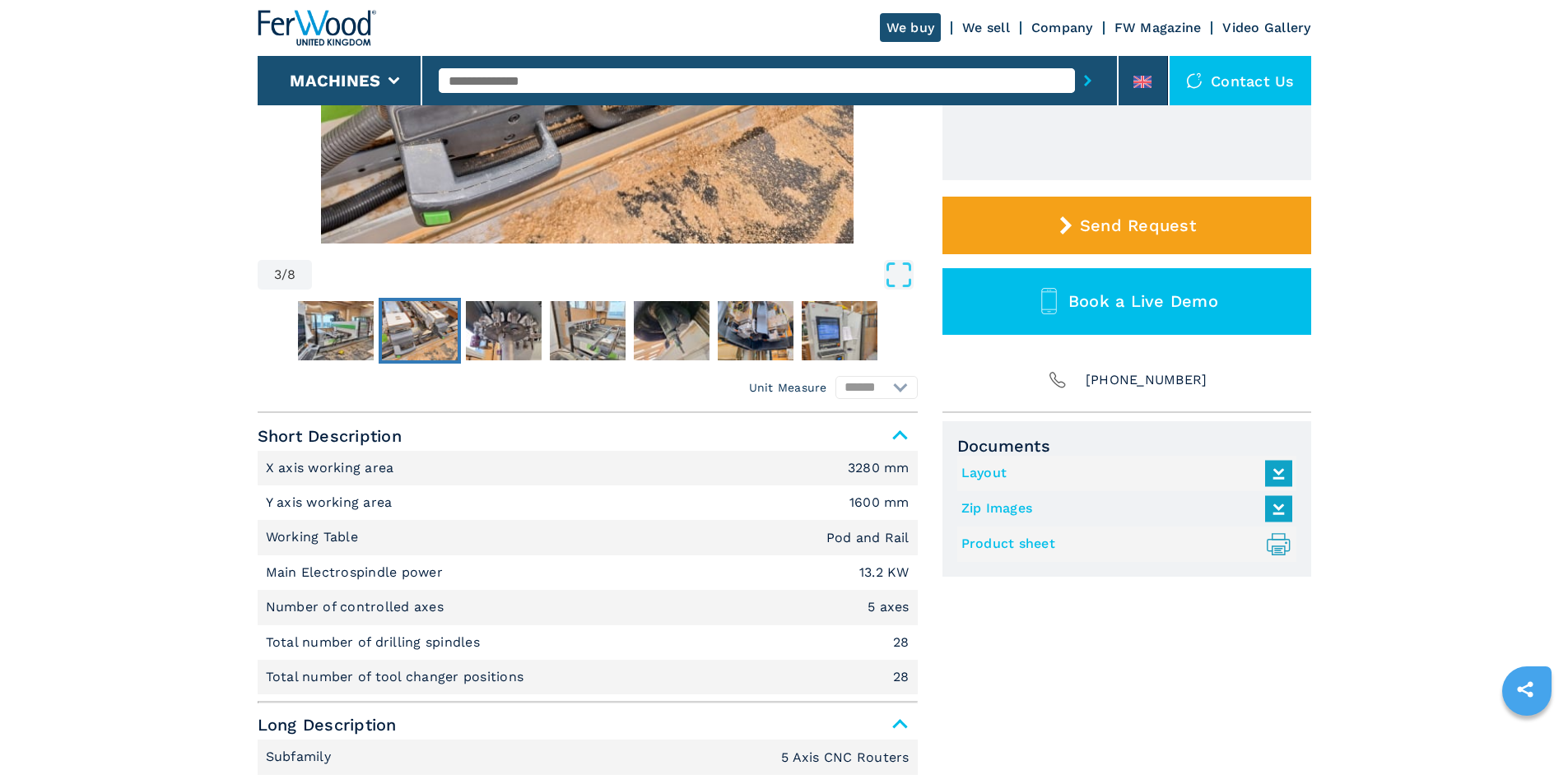
scroll to position [411, 0]
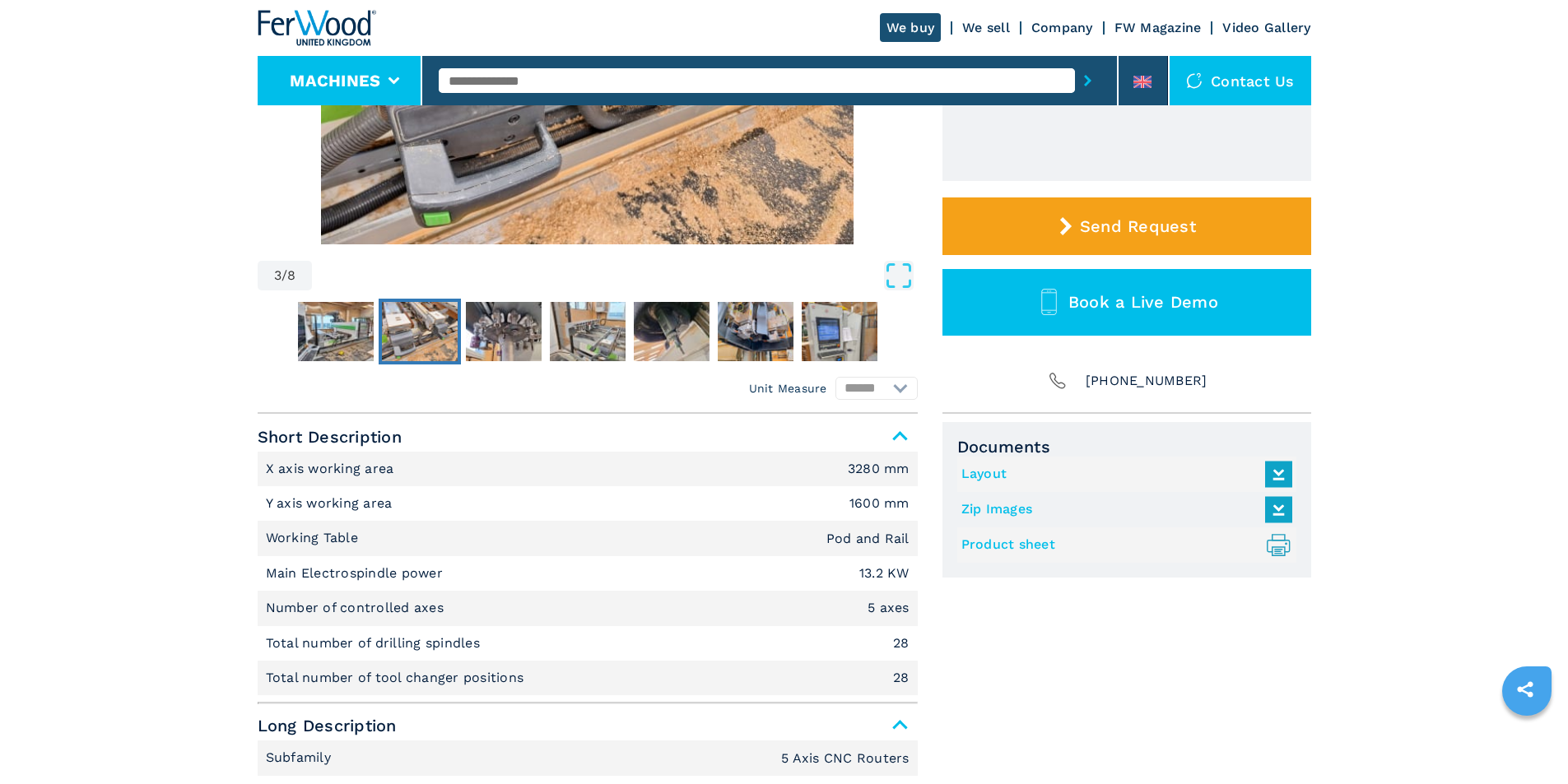
click at [376, 79] on button "Machines" at bounding box center [335, 81] width 91 height 20
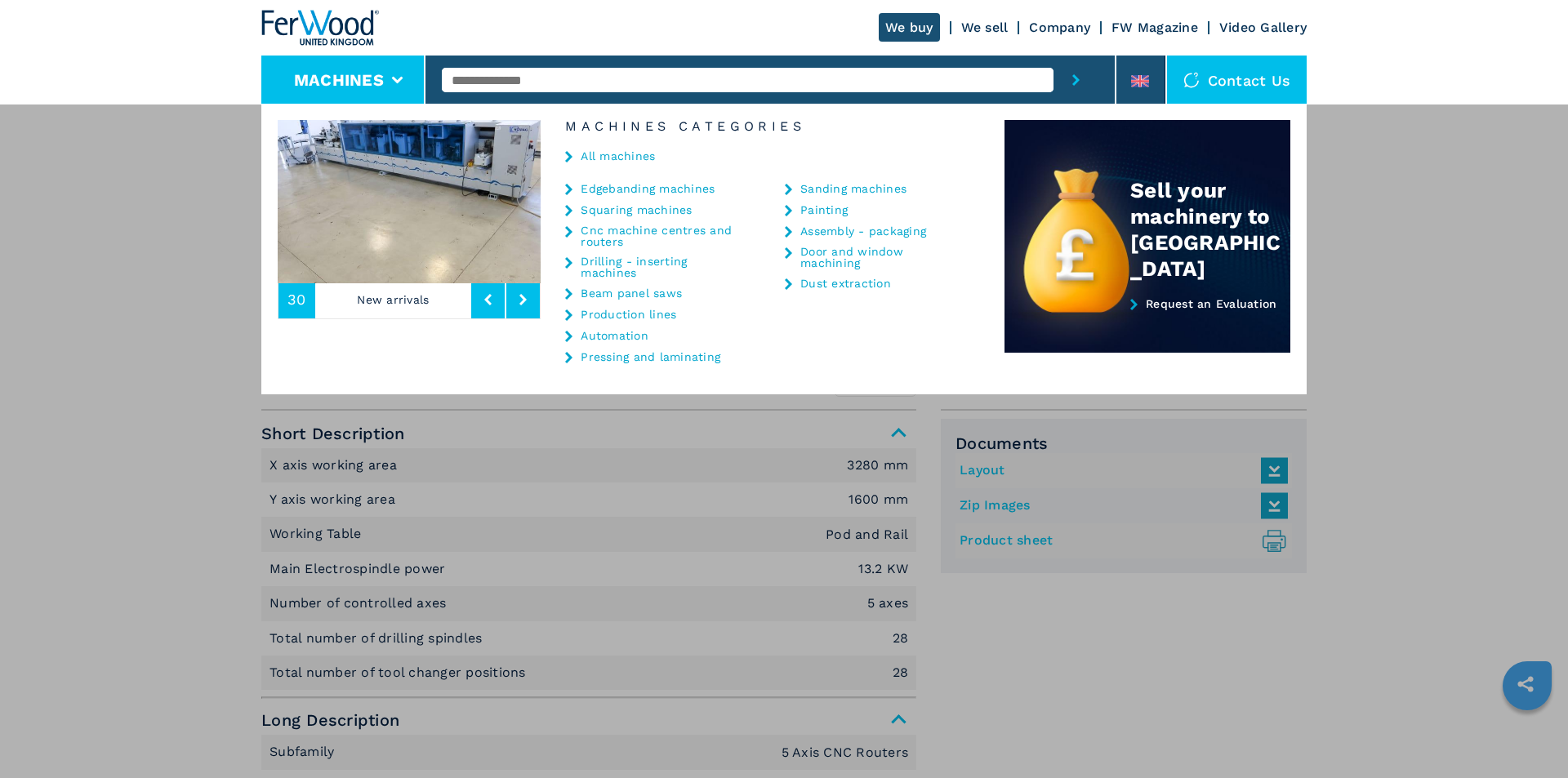
click at [1040, 650] on div "**********" at bounding box center [784, 492] width 1568 height 778
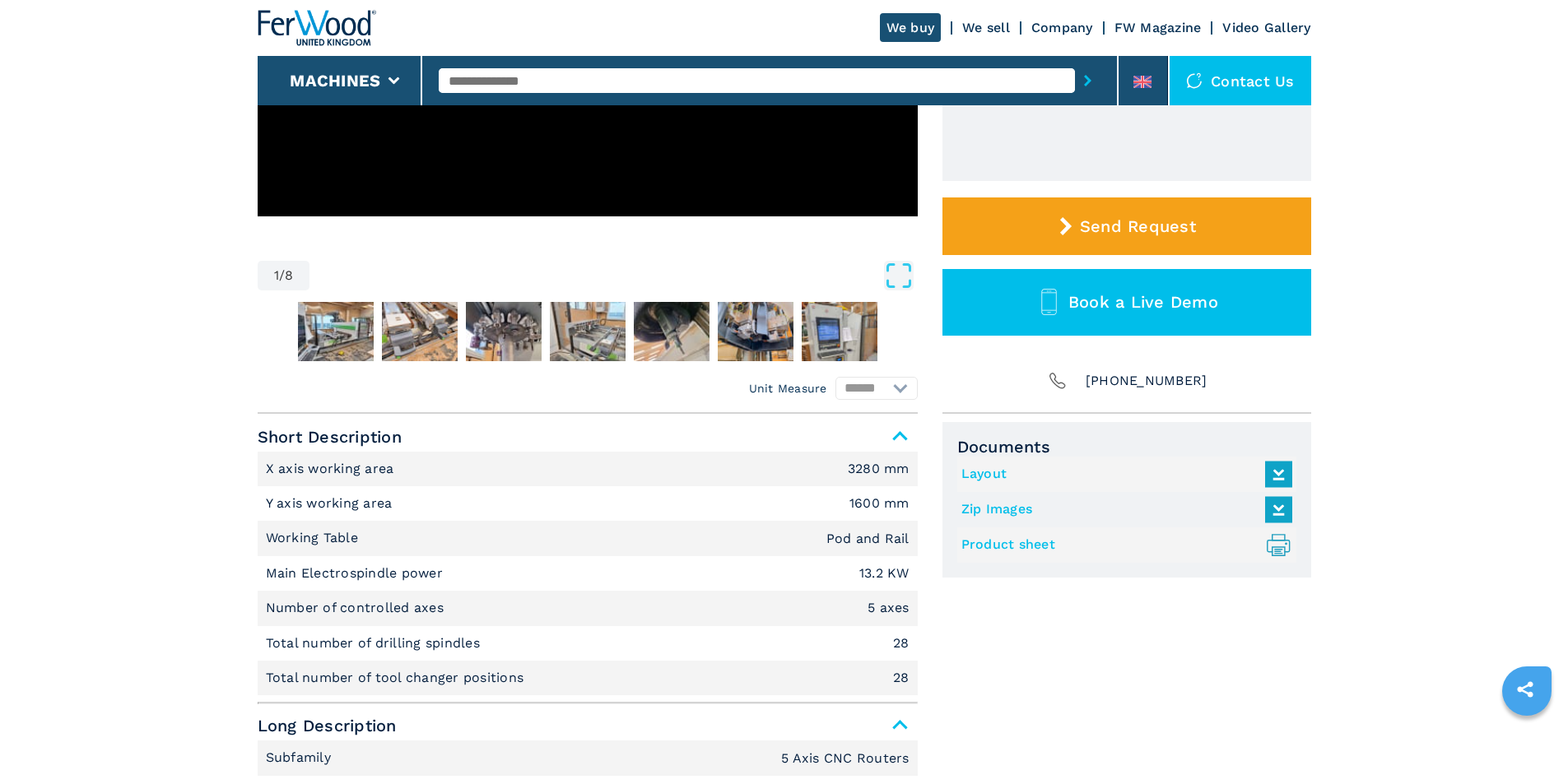
click at [1095, 544] on link "Product sheet .prefix__st0{stroke-linecap:round;stroke-linejoin:round}.prefix__…" at bounding box center [1123, 545] width 323 height 27
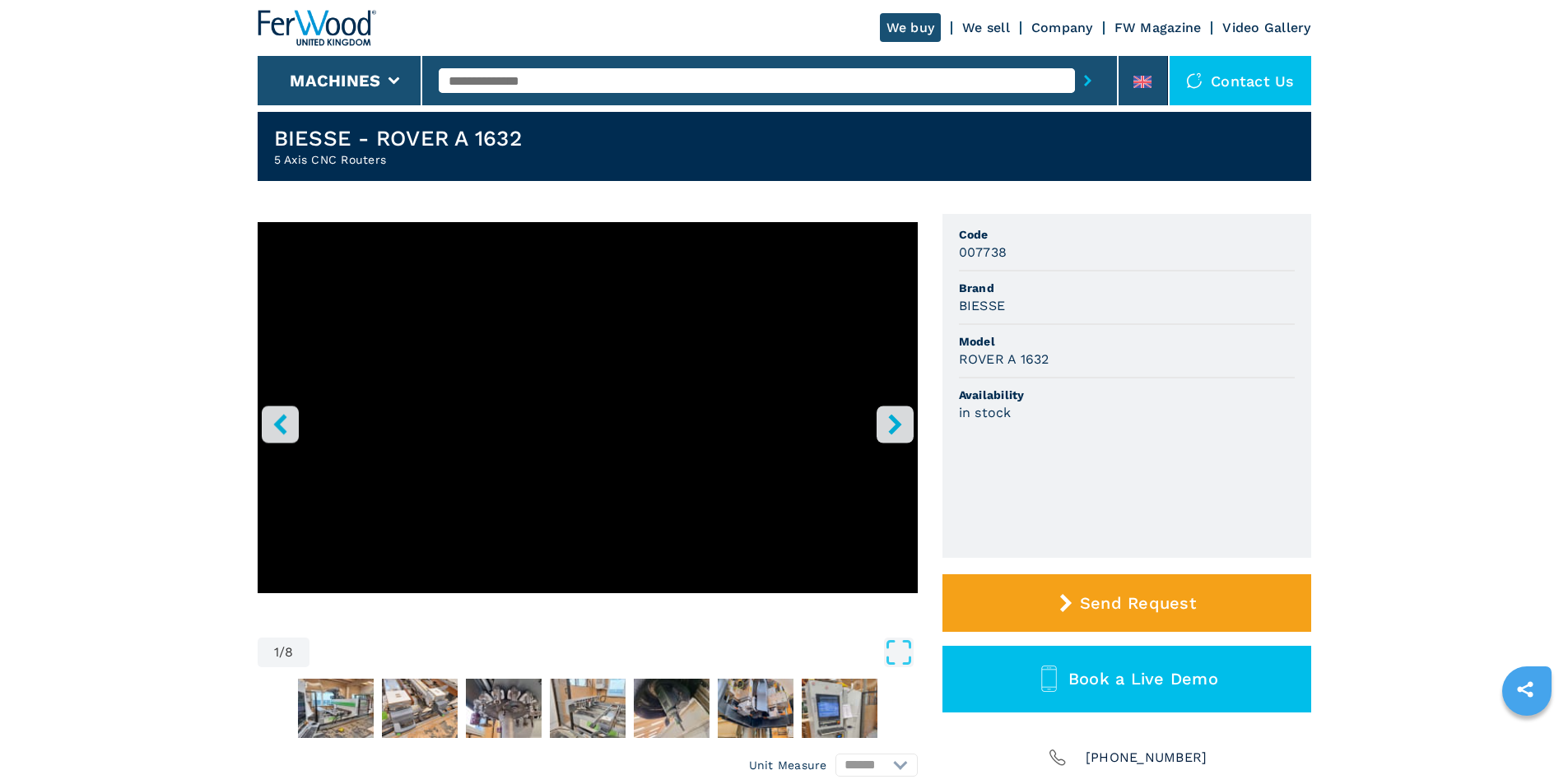
scroll to position [0, 0]
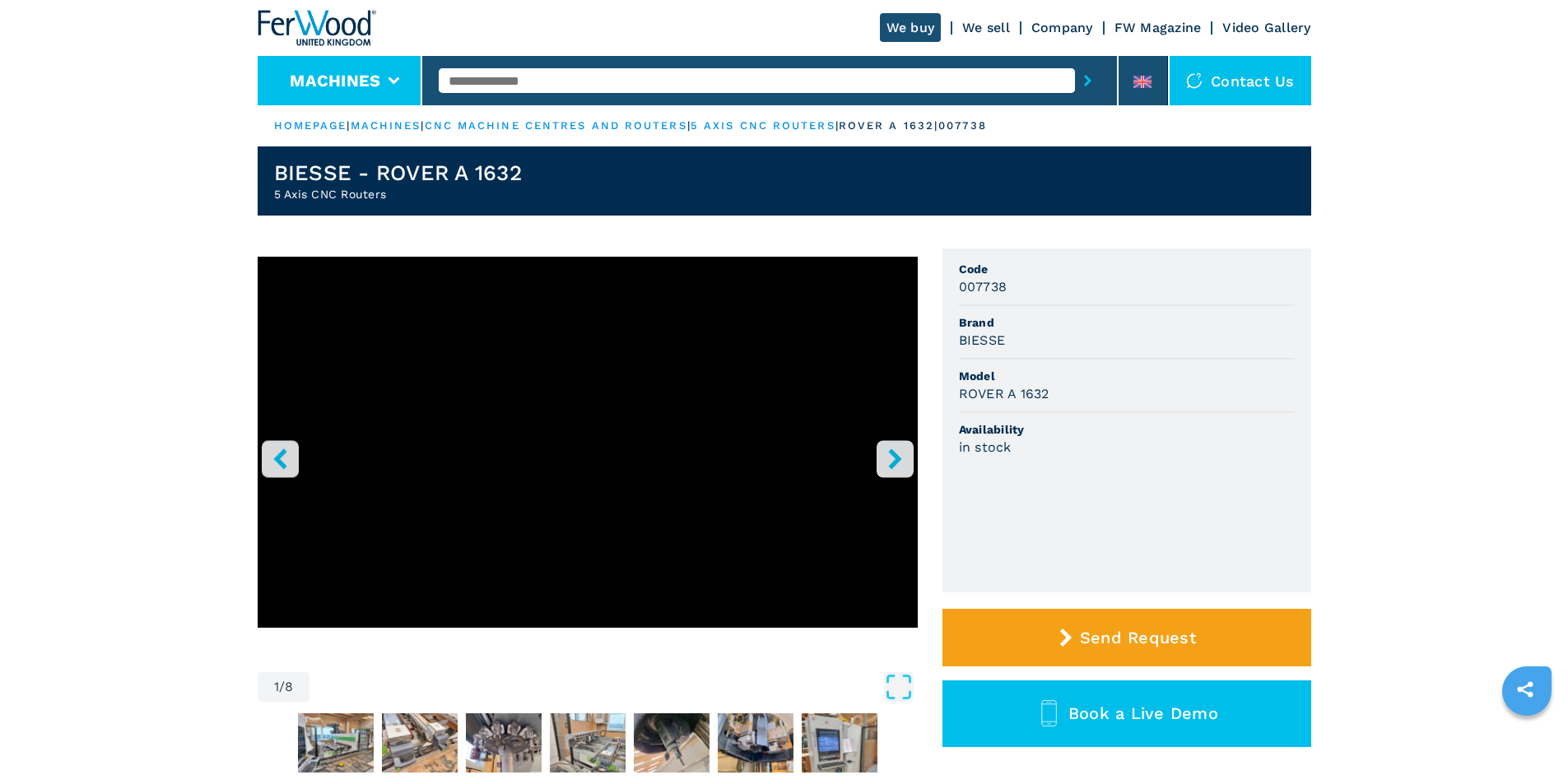
click at [386, 75] on li "Machines" at bounding box center [340, 81] width 165 height 50
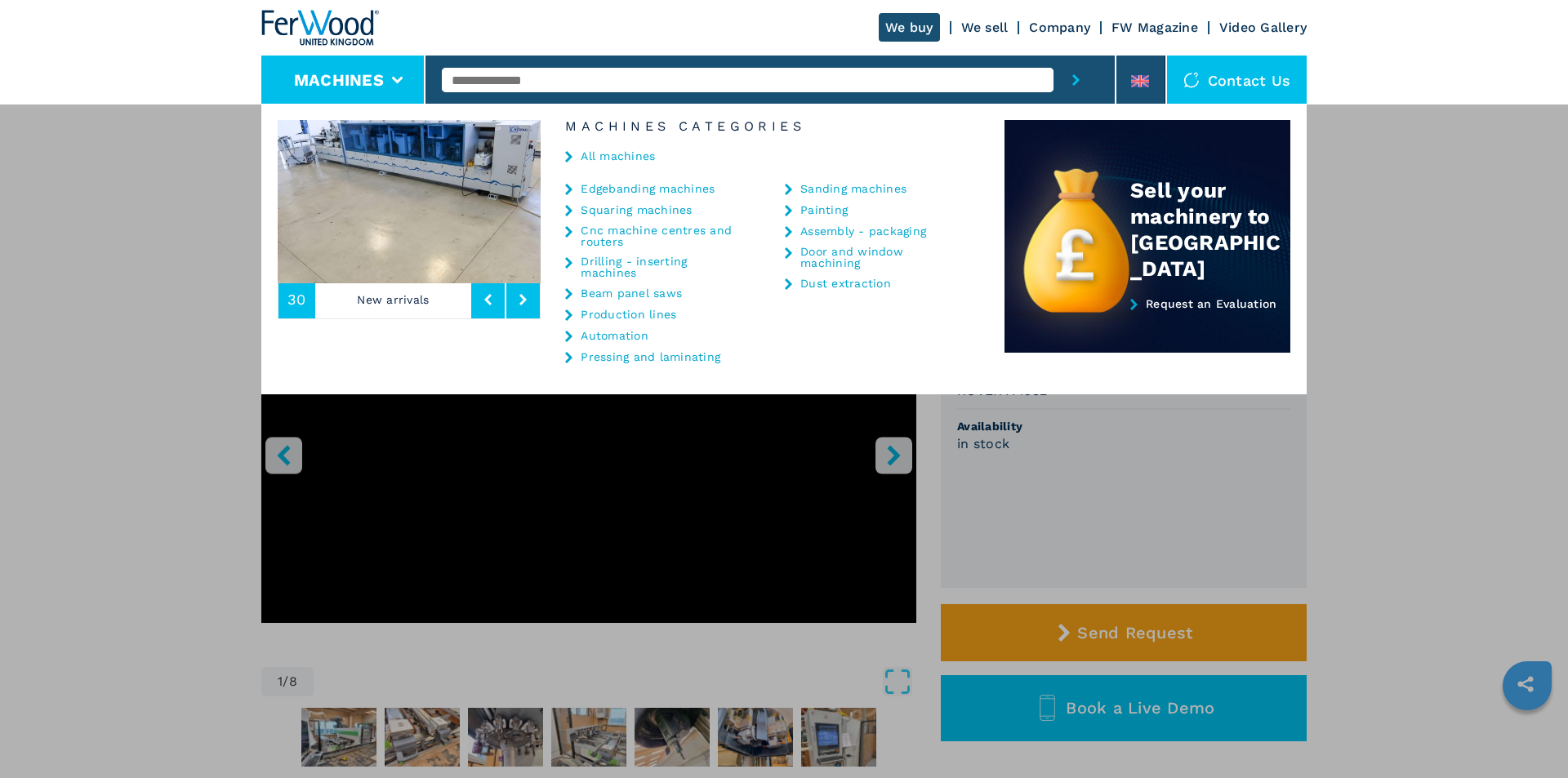
click at [342, 82] on button "Machines" at bounding box center [339, 80] width 90 height 20
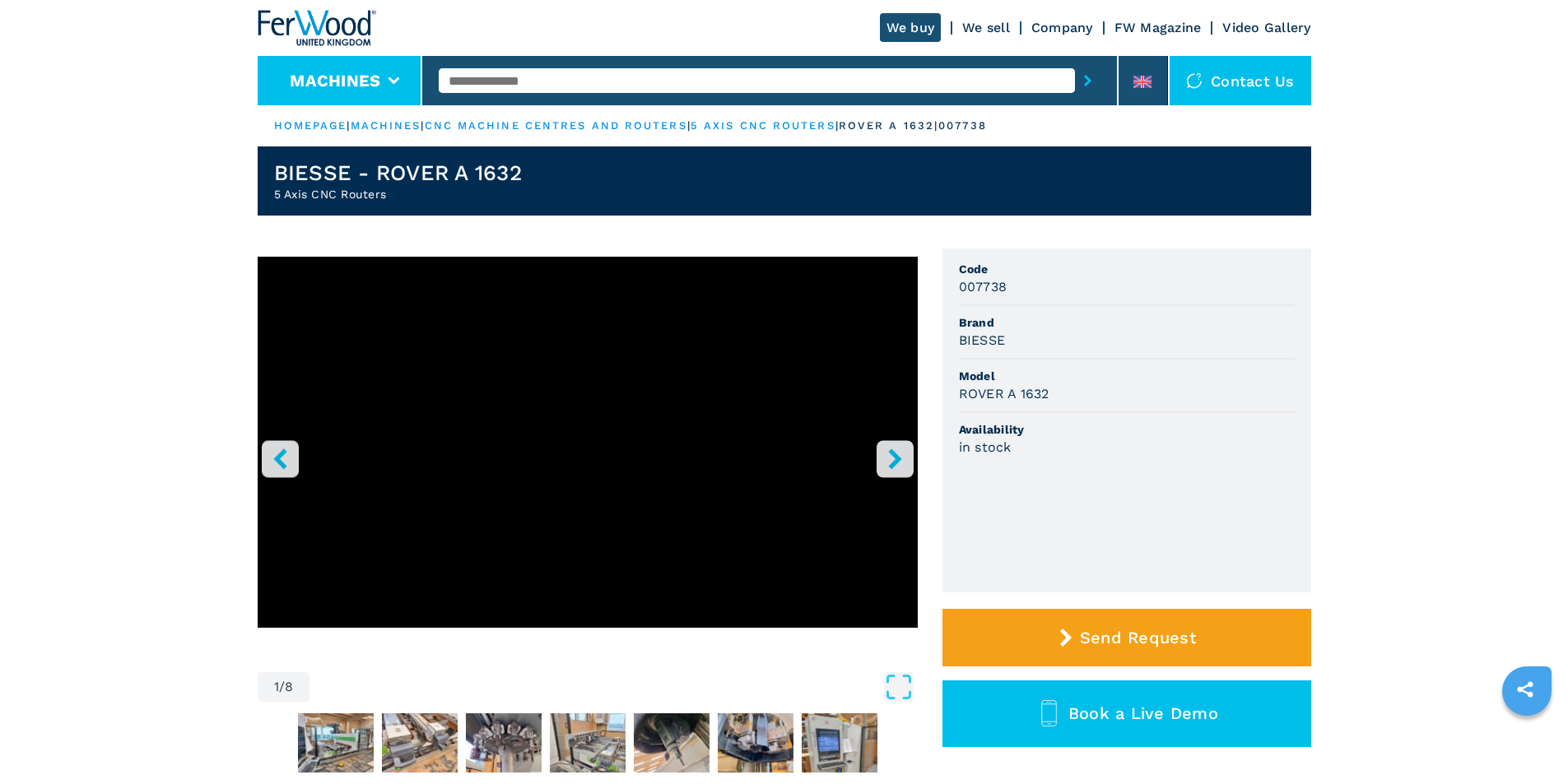
click at [348, 77] on button "Machines" at bounding box center [335, 81] width 91 height 20
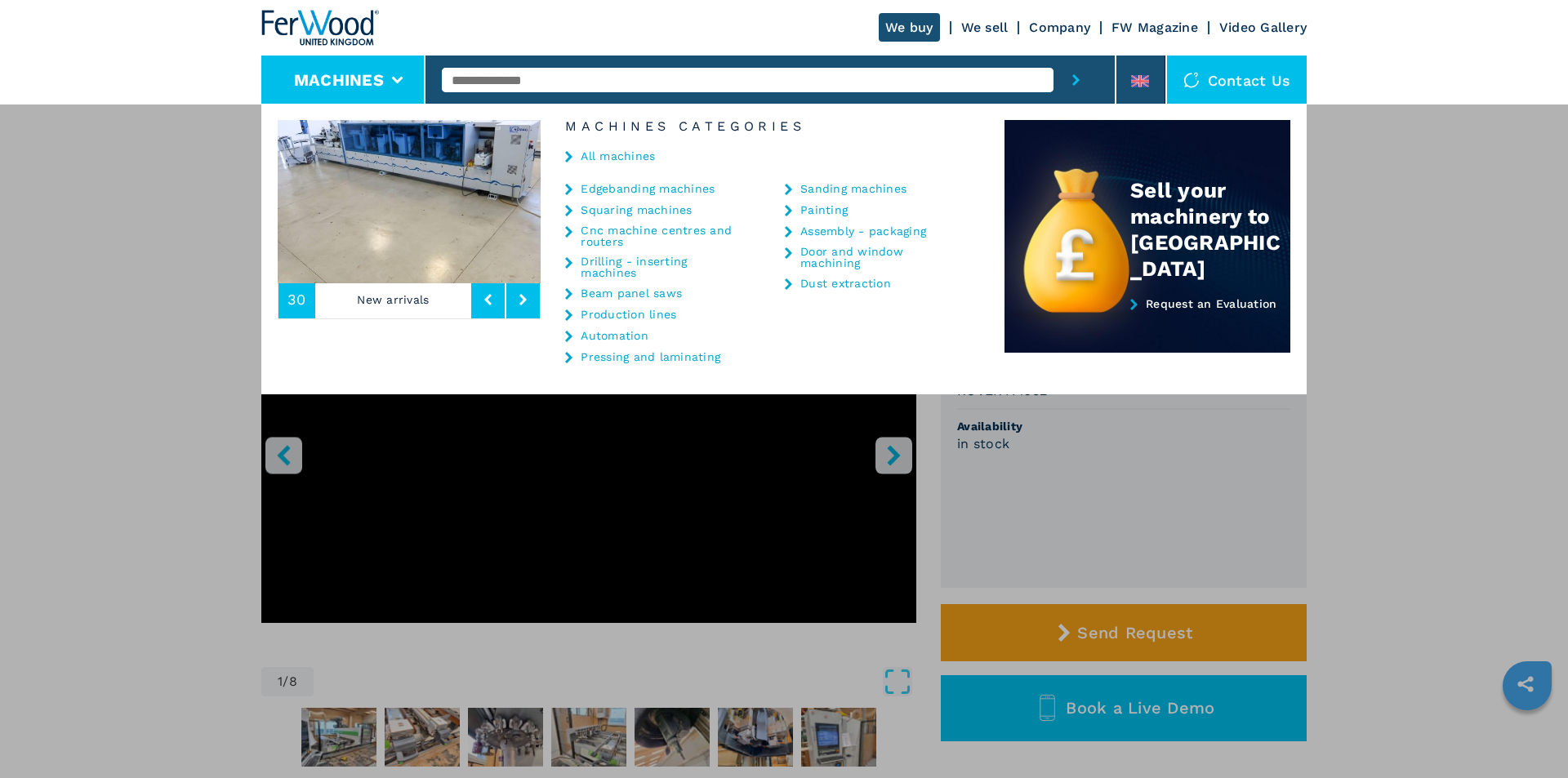
click at [834, 302] on ul "Sanding machines Painting Assembly - packaging Door and window machining Dust e…" at bounding box center [884, 277] width 199 height 189
click at [596, 159] on link "All machines" at bounding box center [617, 156] width 74 height 12
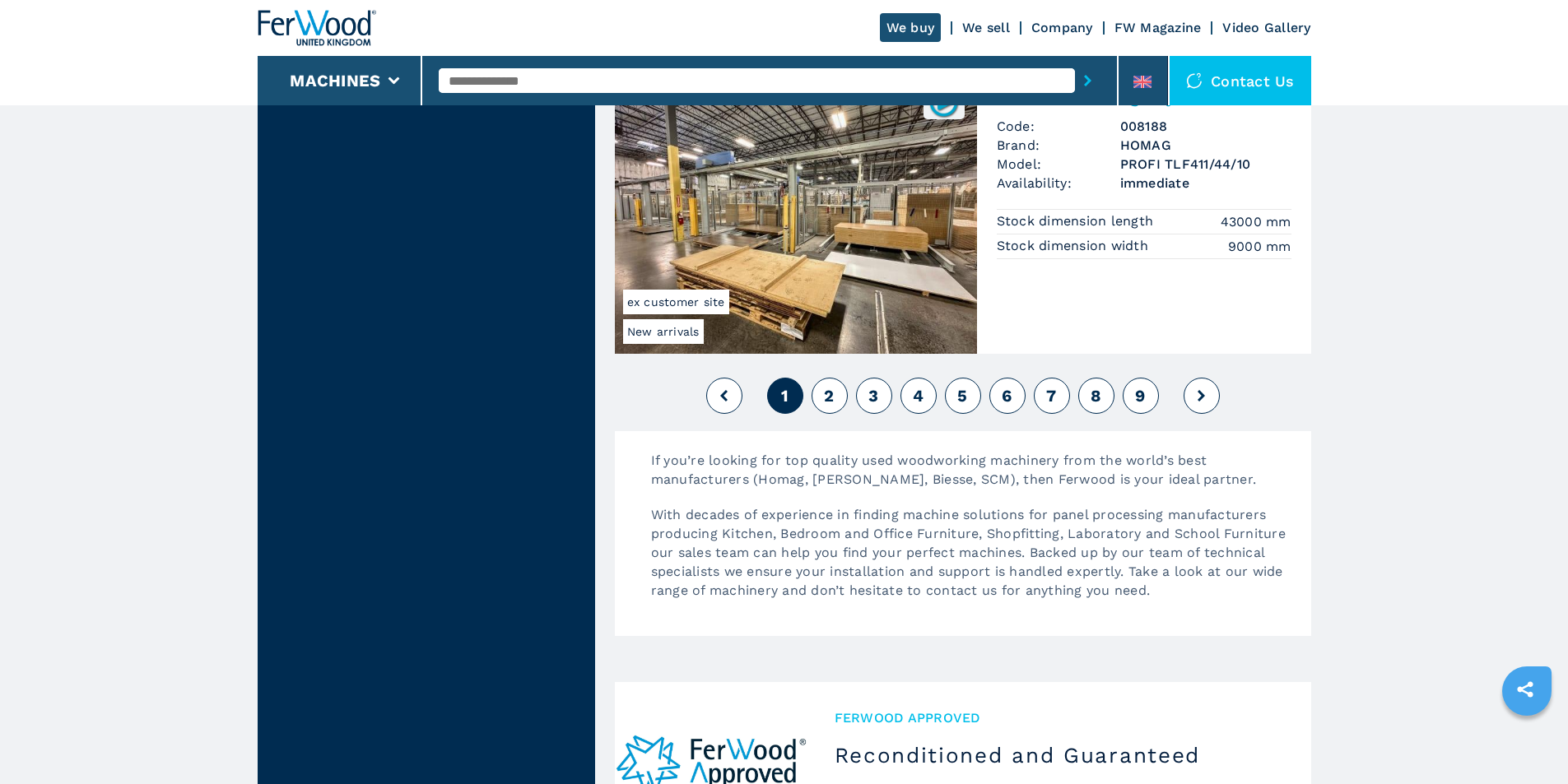
scroll to position [4114, 0]
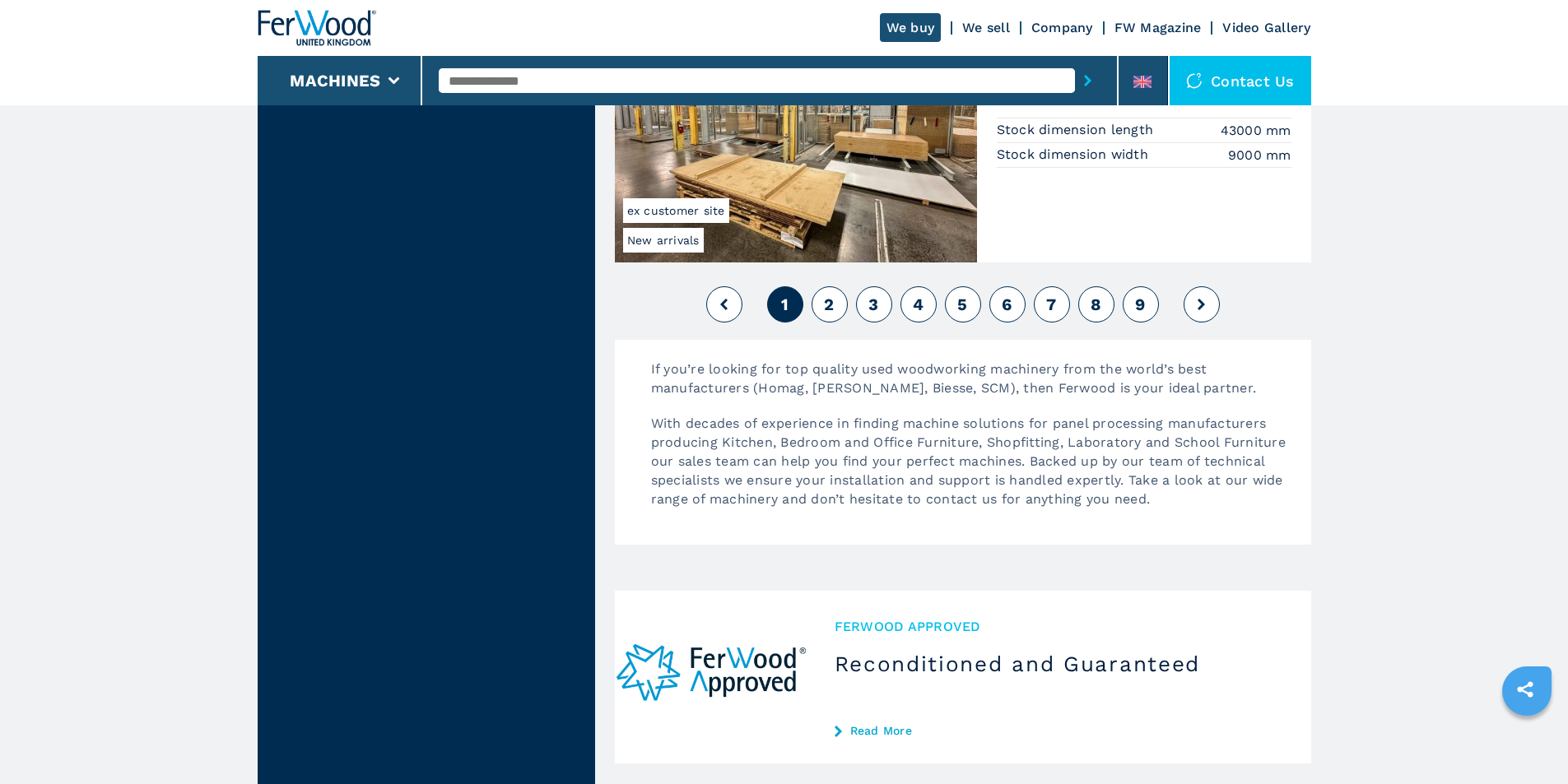
click at [836, 306] on button "2" at bounding box center [829, 304] width 36 height 36
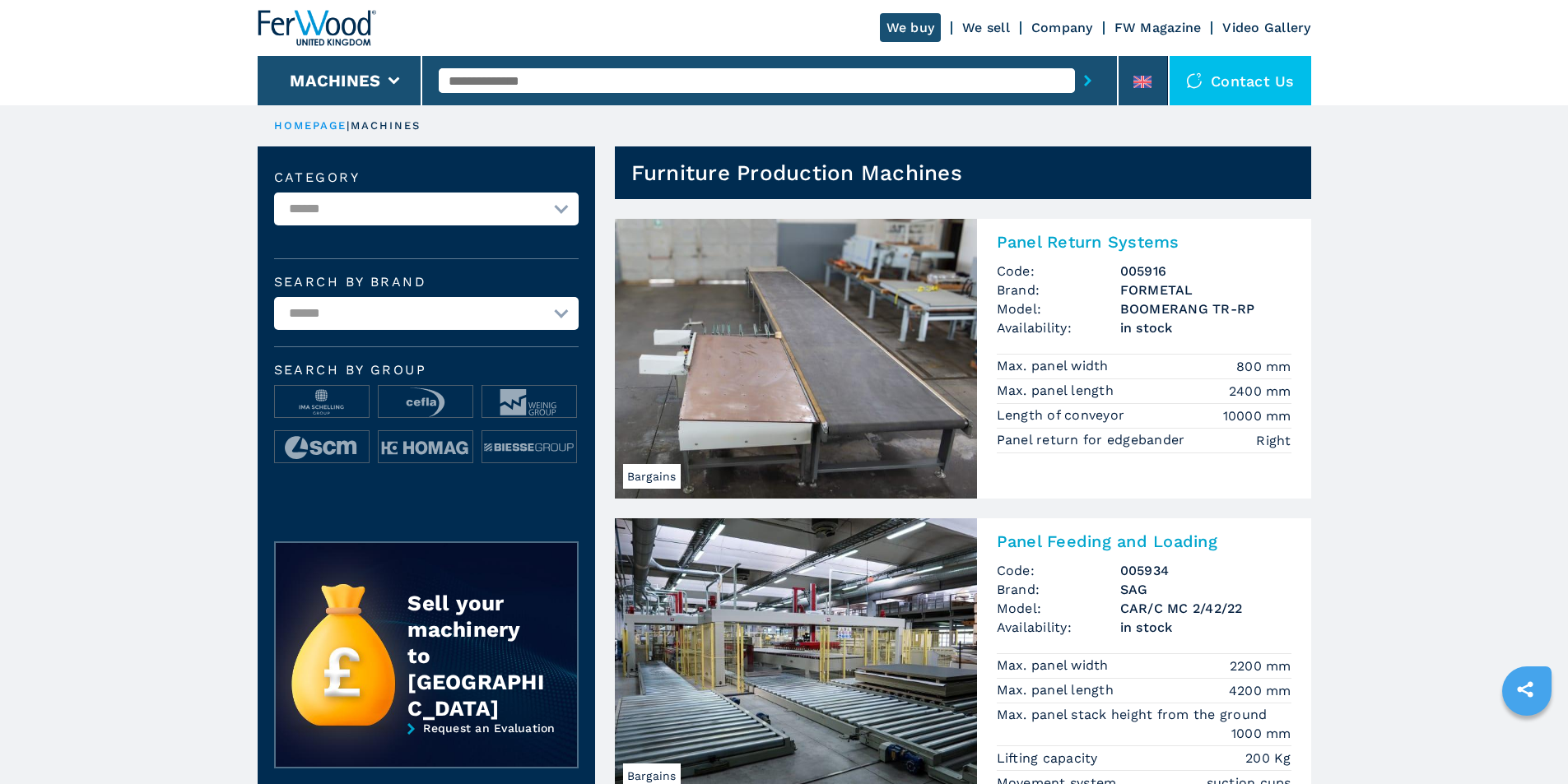
click at [417, 204] on select "**********" at bounding box center [426, 208] width 305 height 33
select select "**********"
click at [274, 192] on select "**********" at bounding box center [426, 208] width 305 height 33
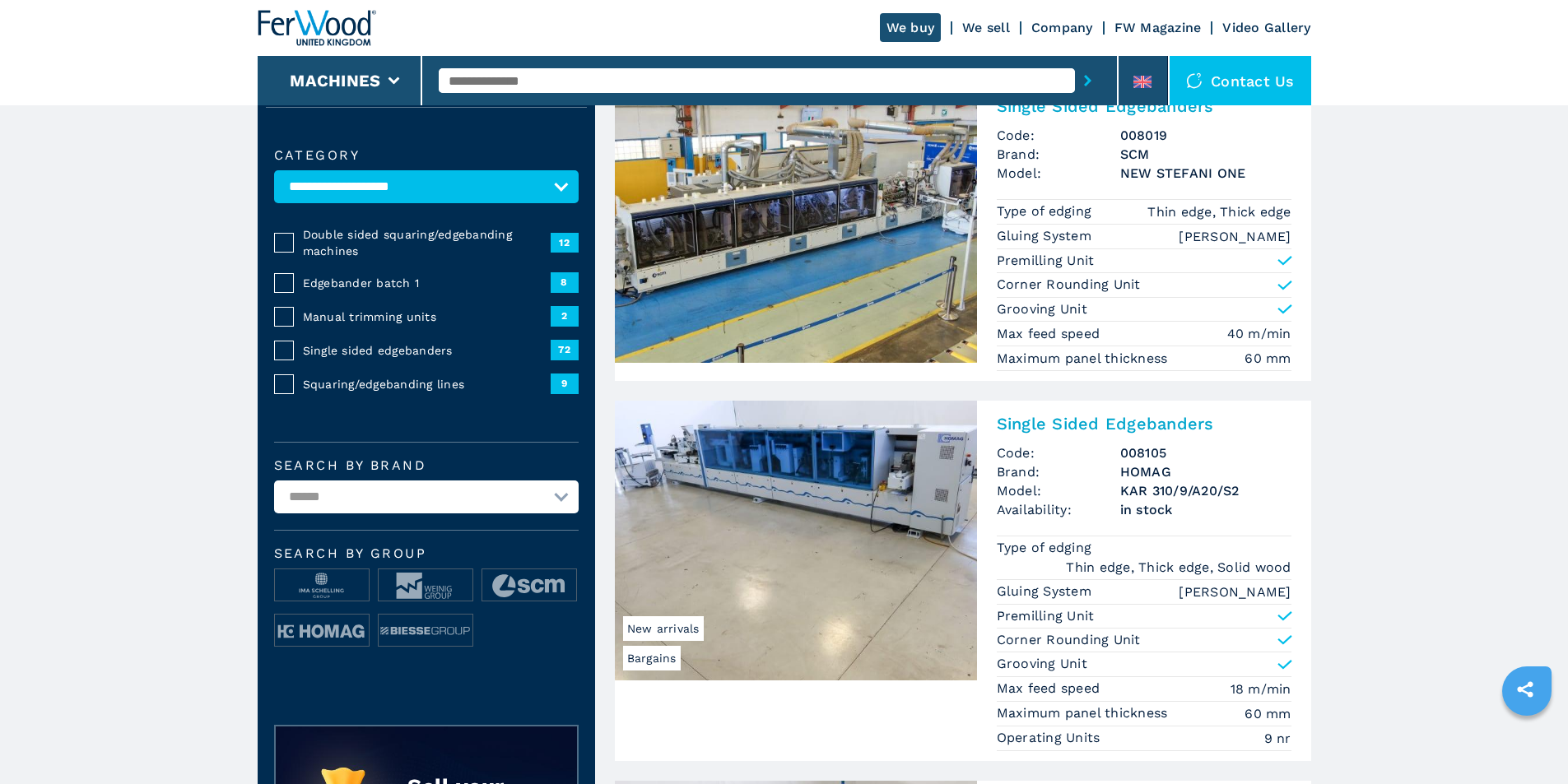
scroll to position [165, 0]
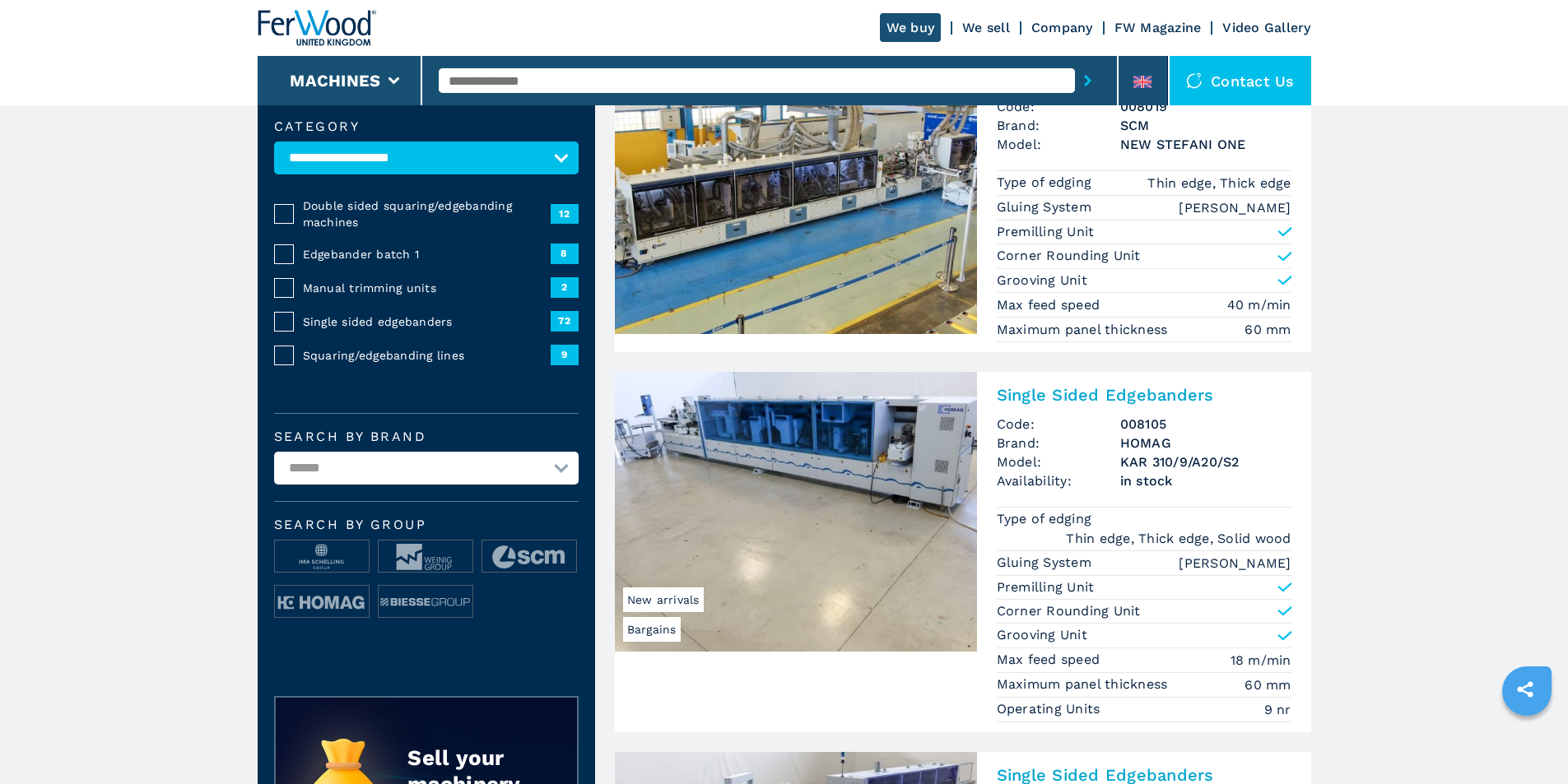
click at [443, 484] on select "**********" at bounding box center [426, 468] width 305 height 33
click at [511, 656] on div "**********" at bounding box center [427, 384] width 338 height 576
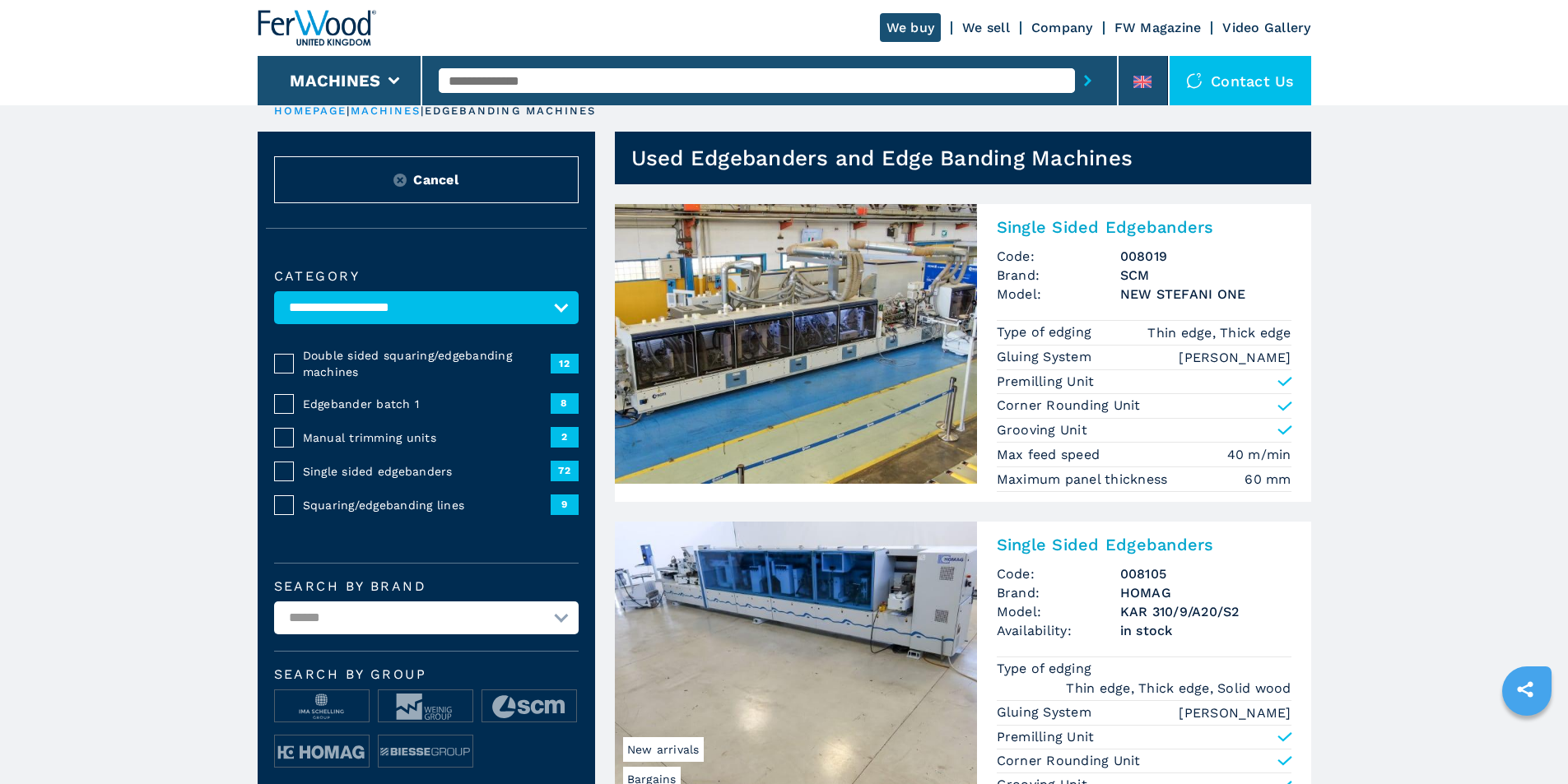
scroll to position [0, 0]
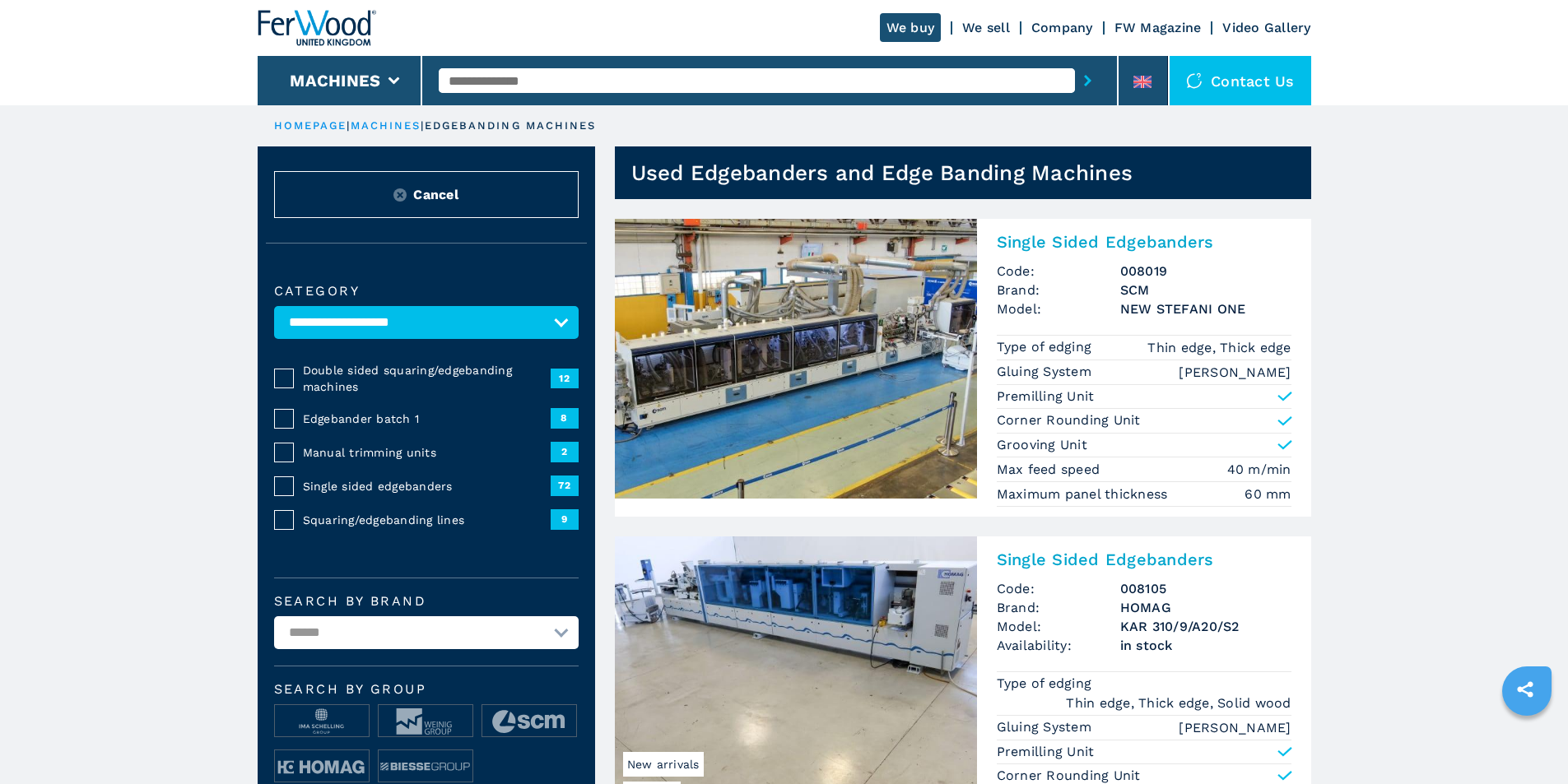
click at [415, 494] on span "Single sided edgebanders" at bounding box center [427, 486] width 248 height 17
click at [412, 494] on span "Single sided edgebanders" at bounding box center [427, 486] width 248 height 17
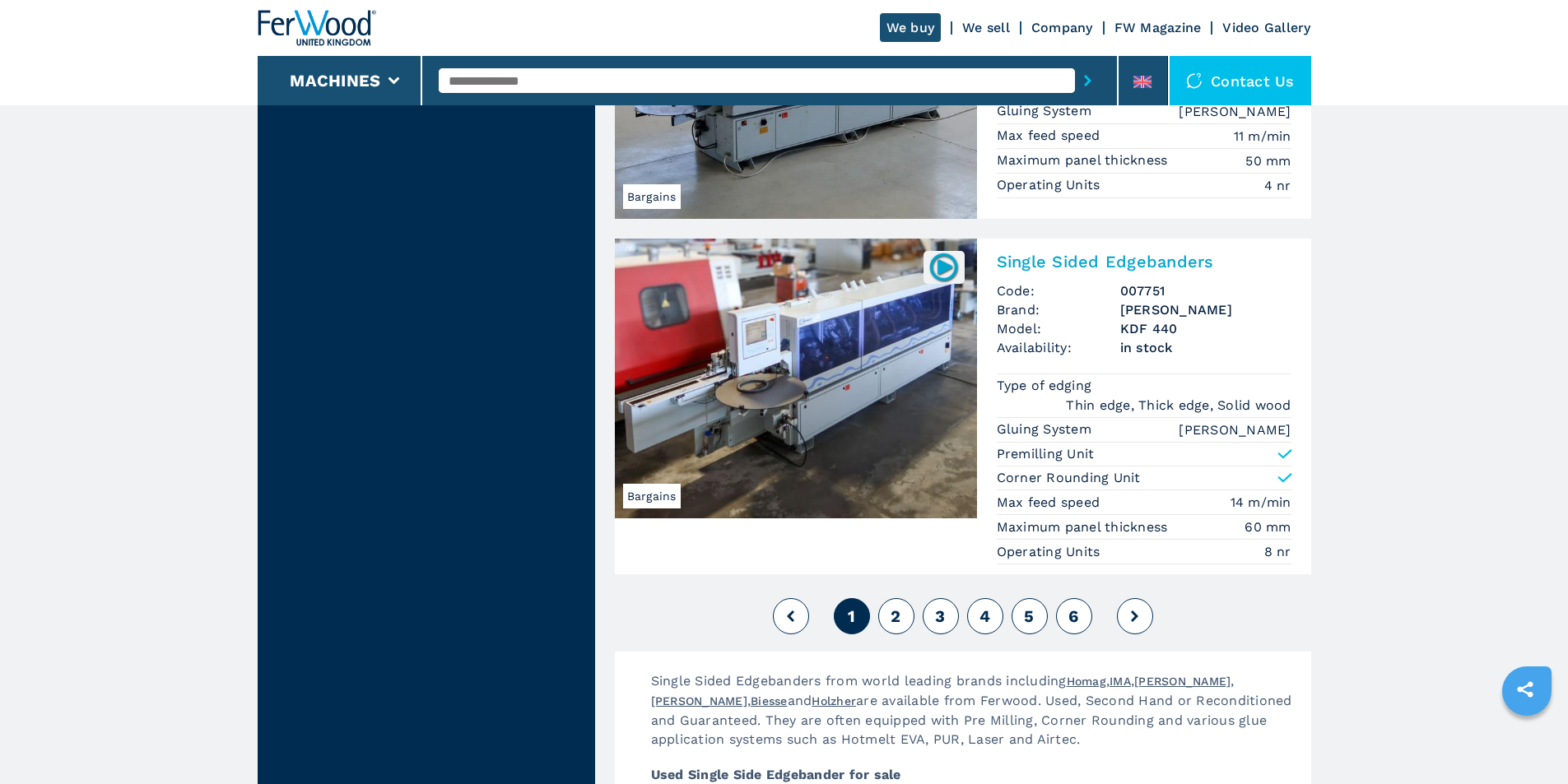
scroll to position [3949, 0]
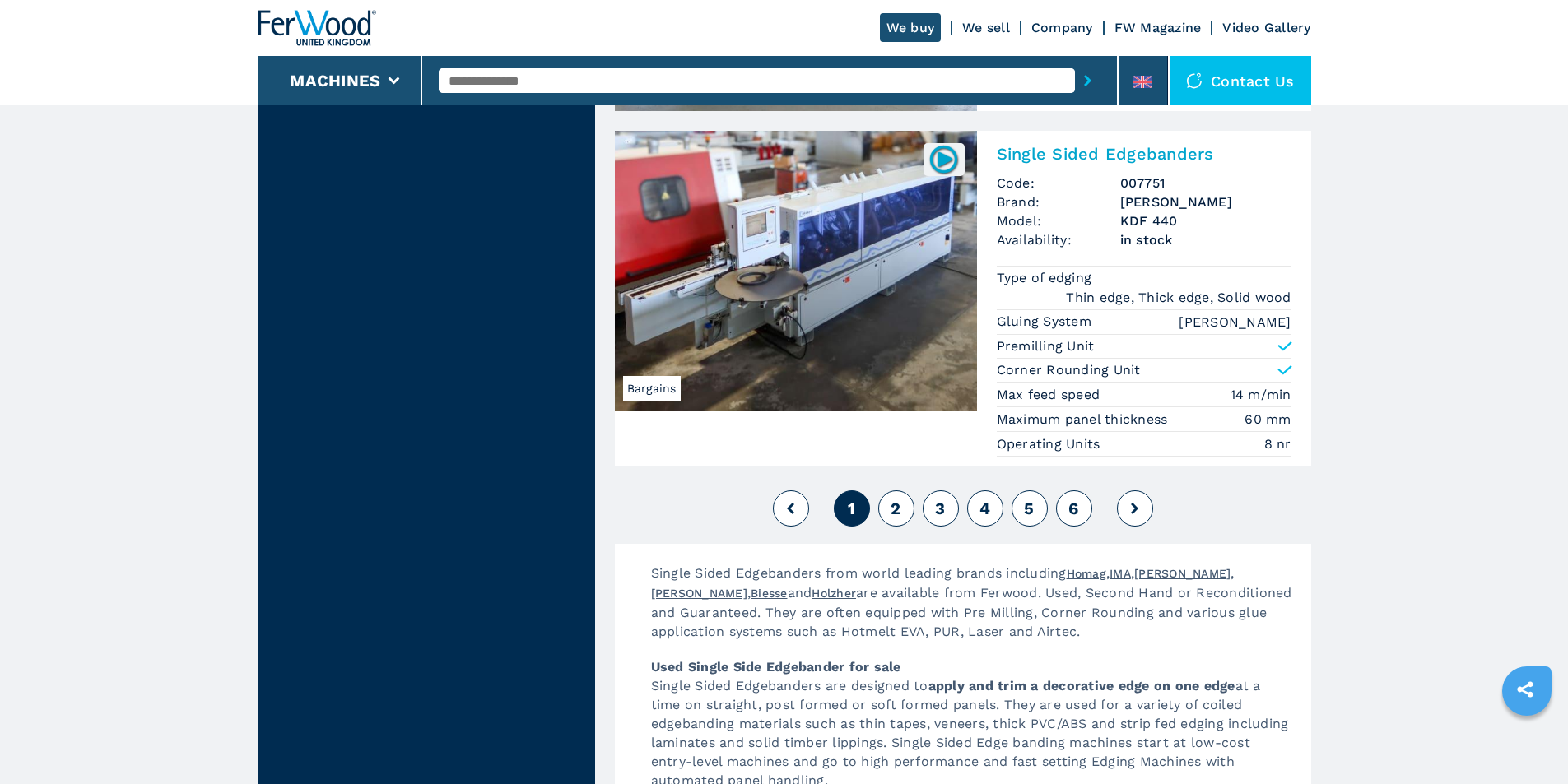
click at [894, 499] on span "2" at bounding box center [896, 509] width 10 height 20
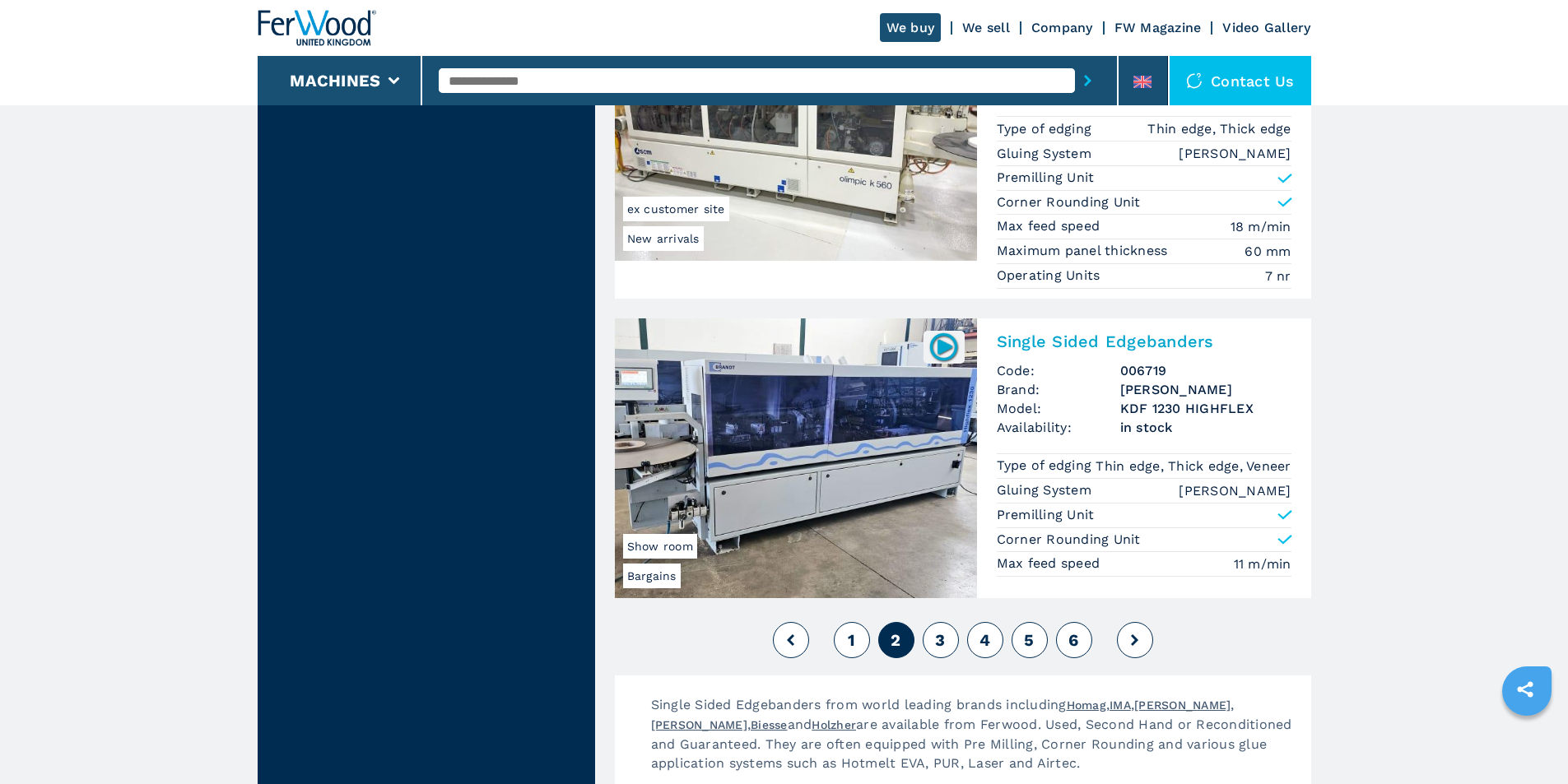
scroll to position [3867, 0]
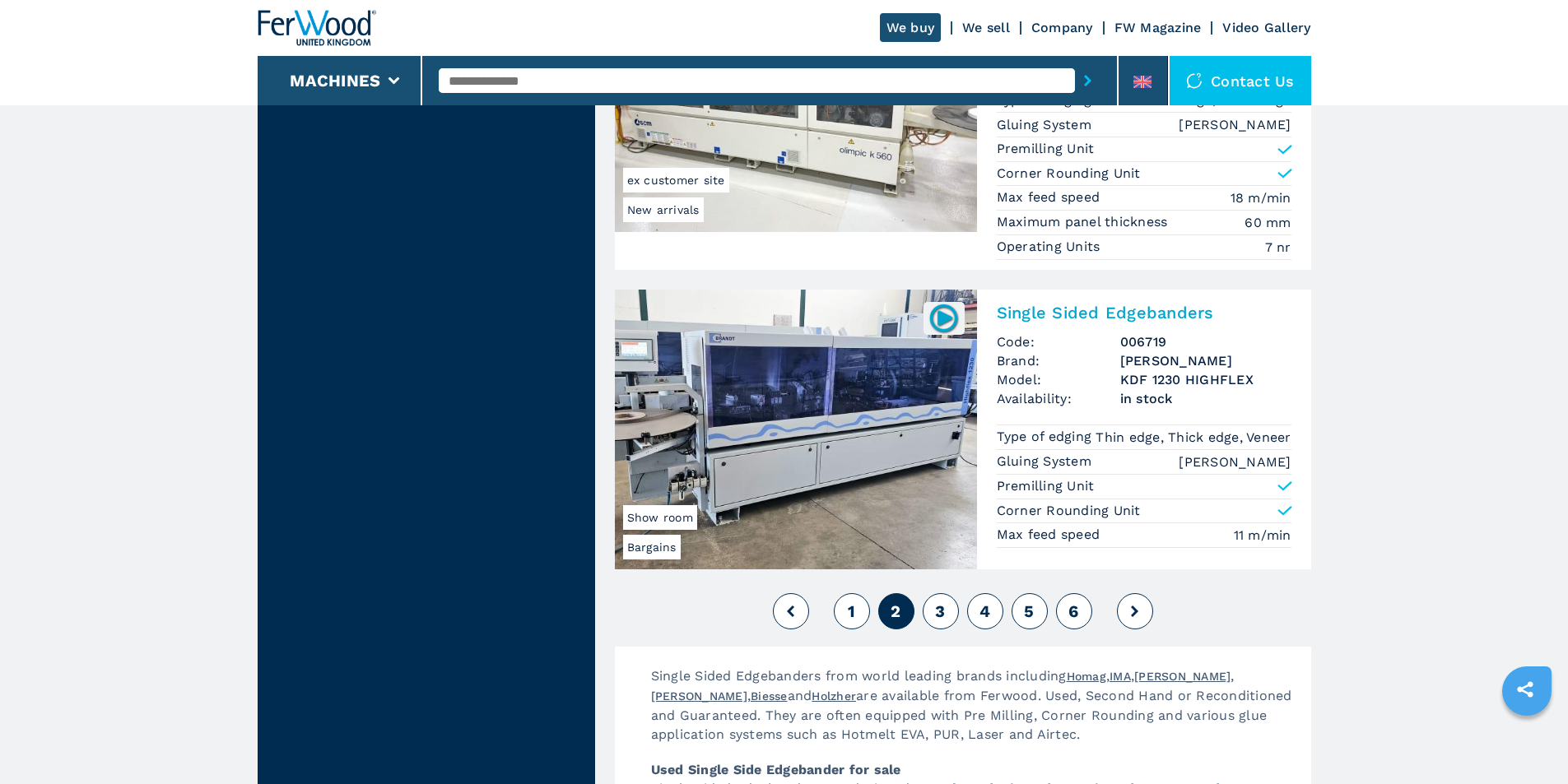
click at [952, 625] on button "3" at bounding box center [941, 611] width 36 height 36
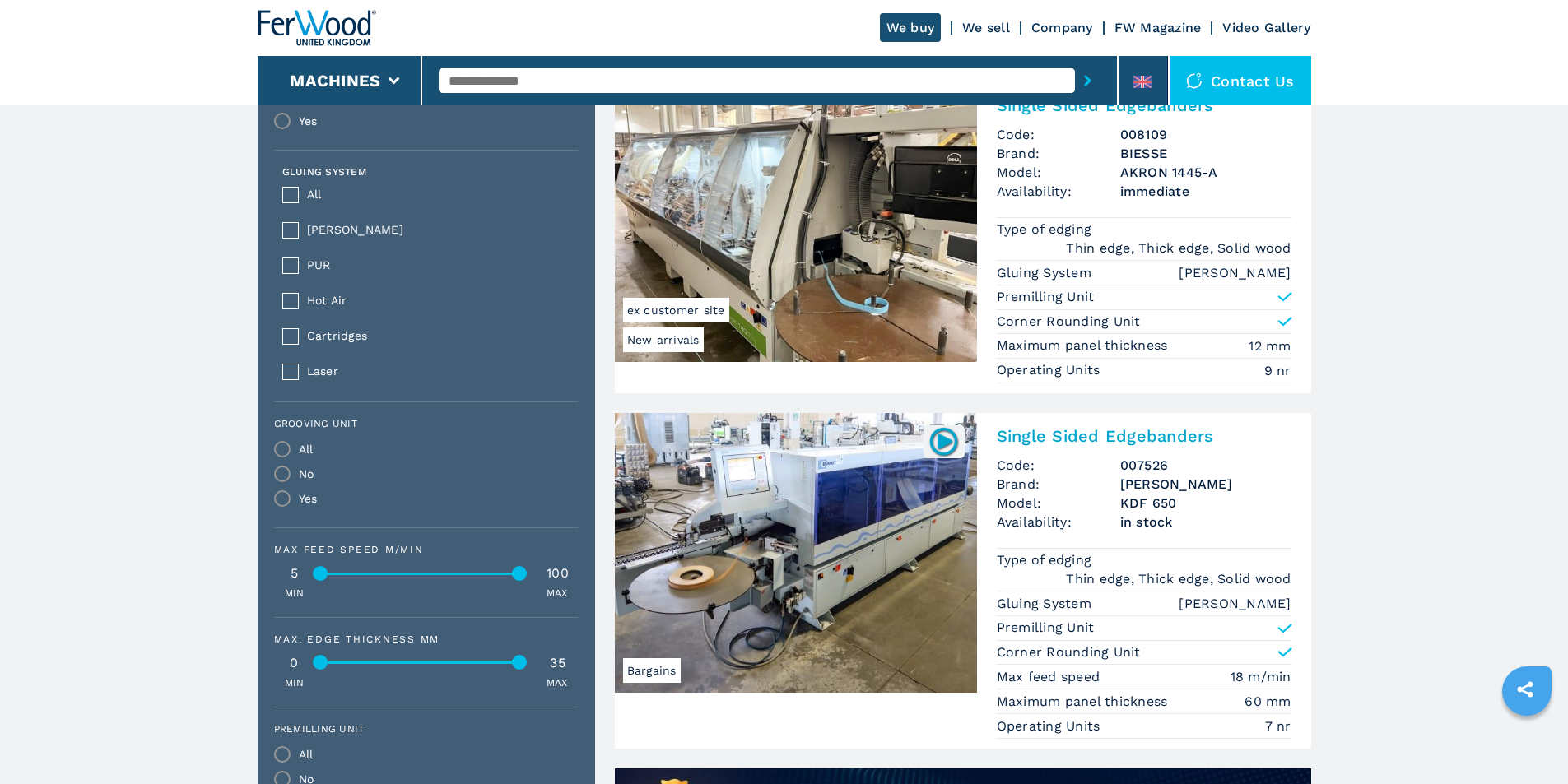
scroll to position [905, 0]
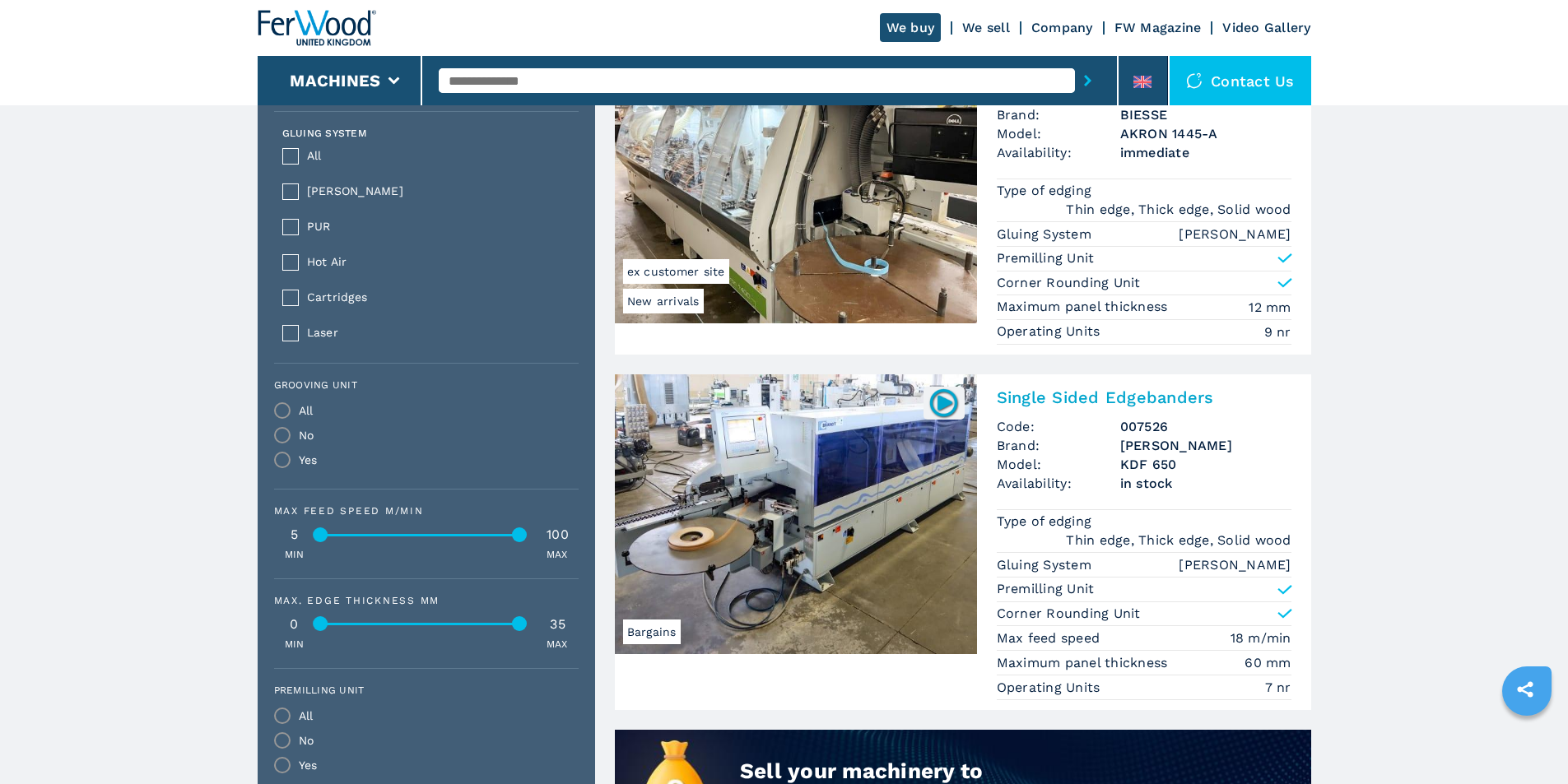
click at [501, 86] on input "text" at bounding box center [757, 80] width 637 height 24
type input "**********"
click at [1075, 62] on button "submit-button" at bounding box center [1088, 81] width 25 height 38
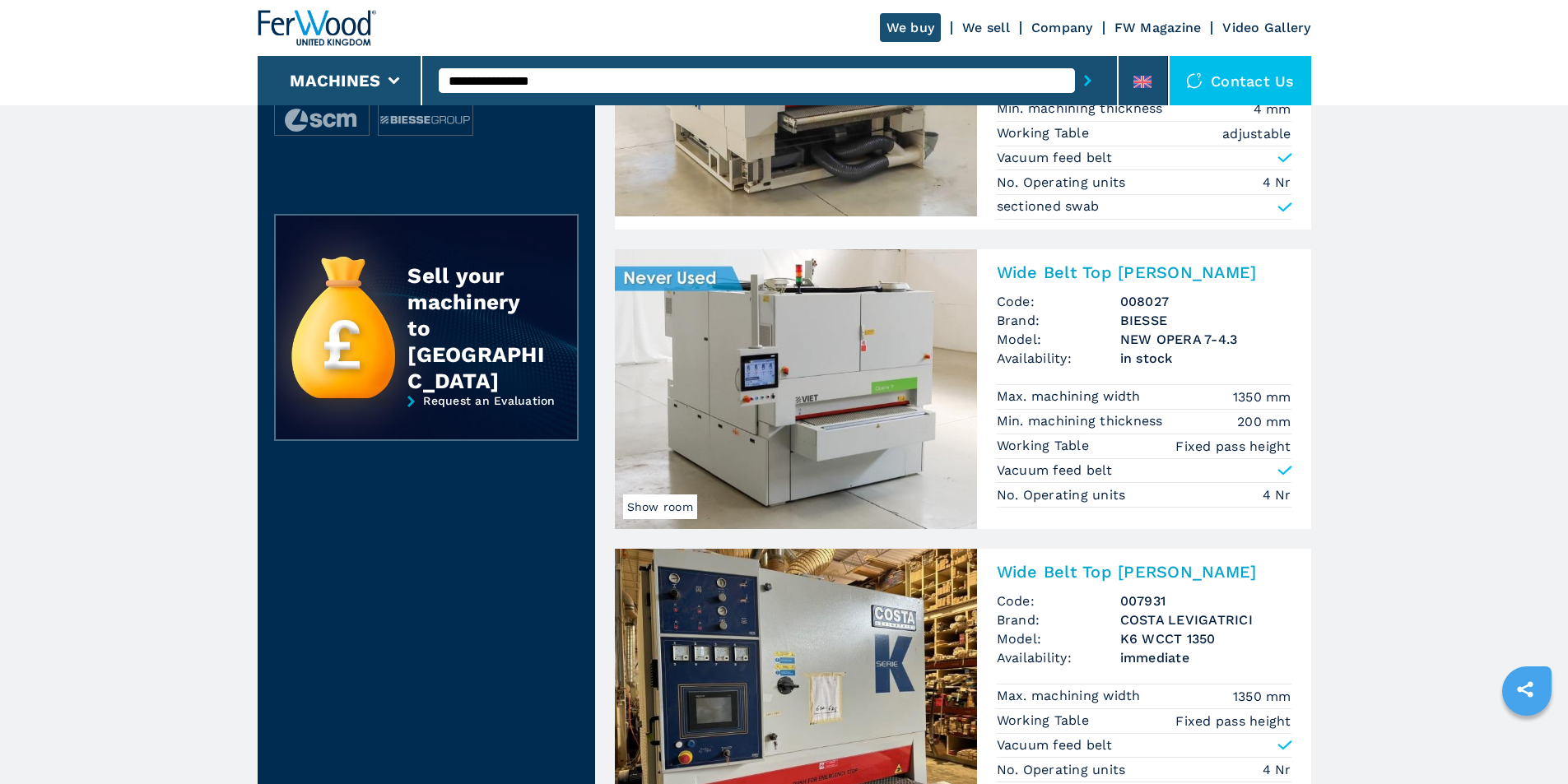
scroll to position [256, 0]
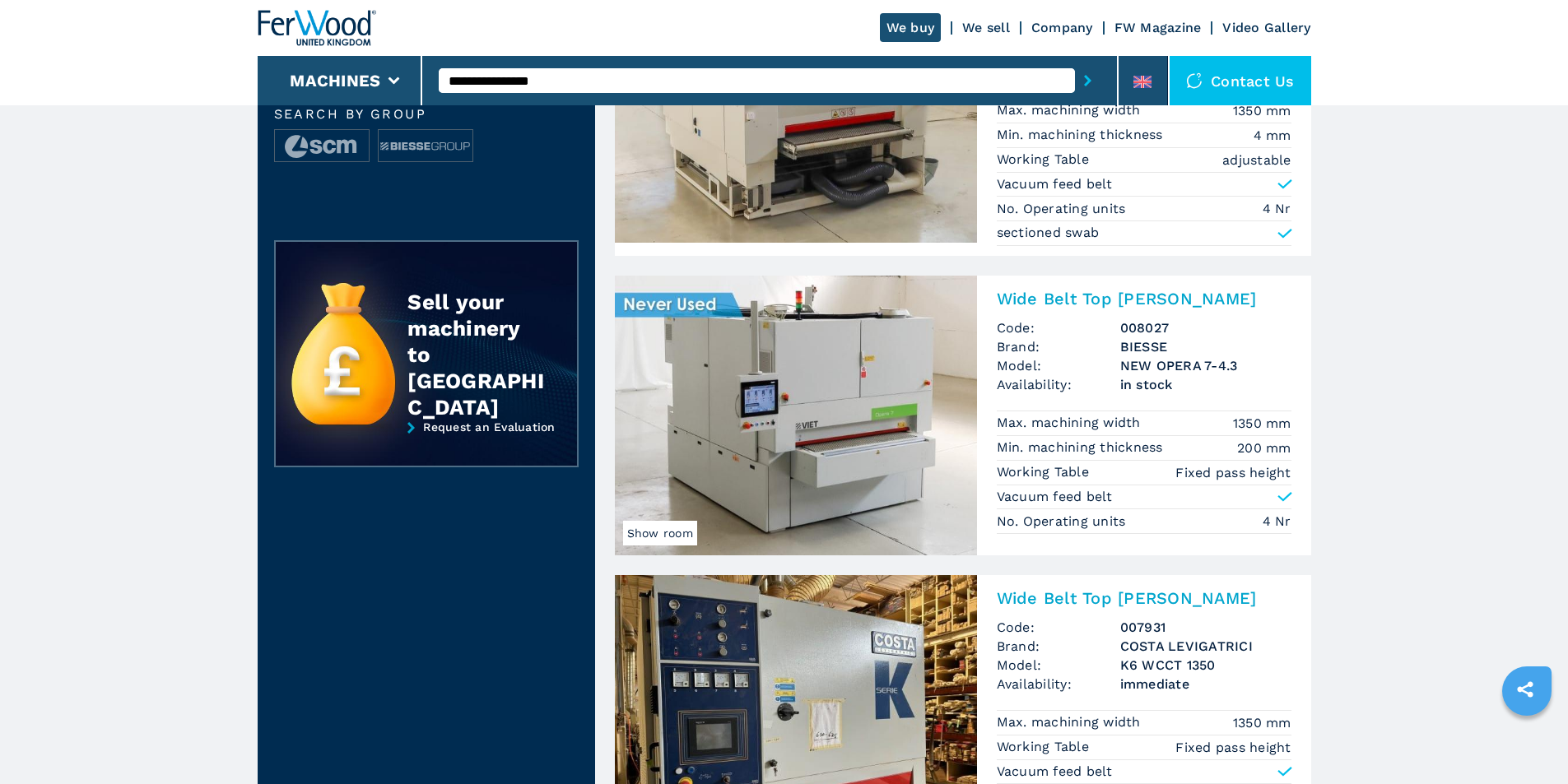
click at [835, 363] on img at bounding box center [795, 415] width 362 height 280
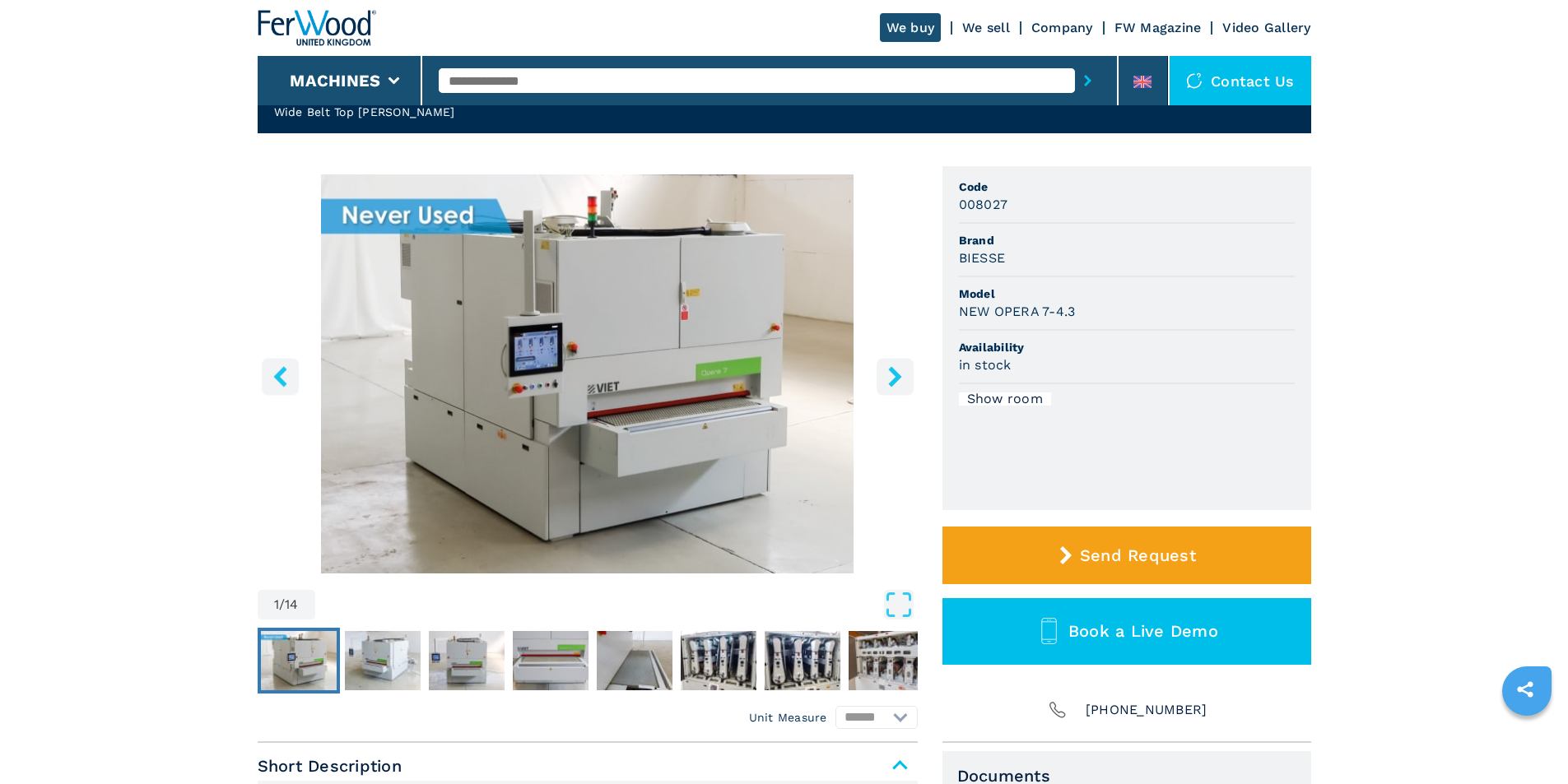
scroll to position [165, 0]
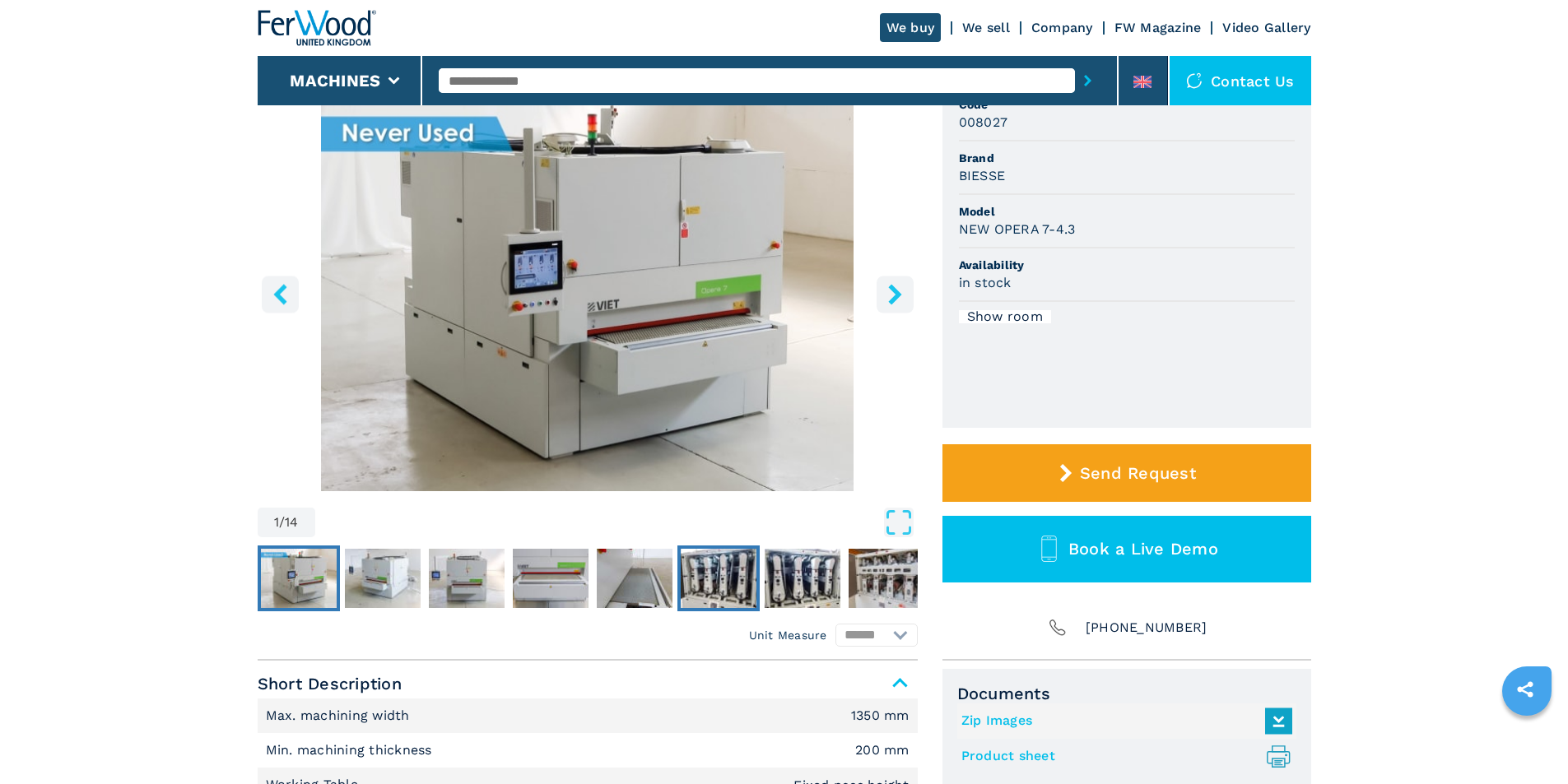
click at [716, 577] on img "Go to Slide 6" at bounding box center [719, 578] width 76 height 60
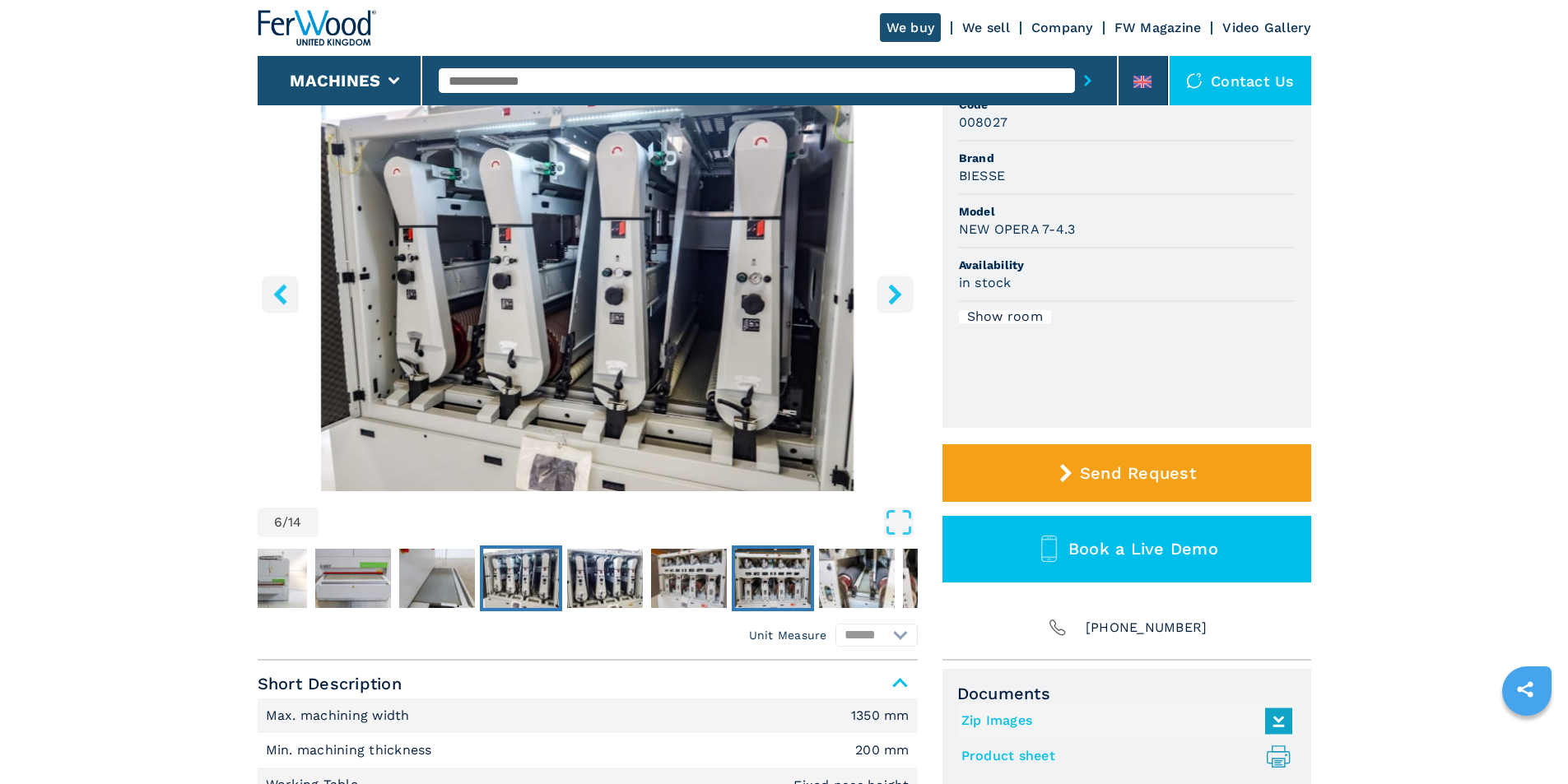
click at [794, 582] on img "Go to Slide 9" at bounding box center [773, 578] width 76 height 60
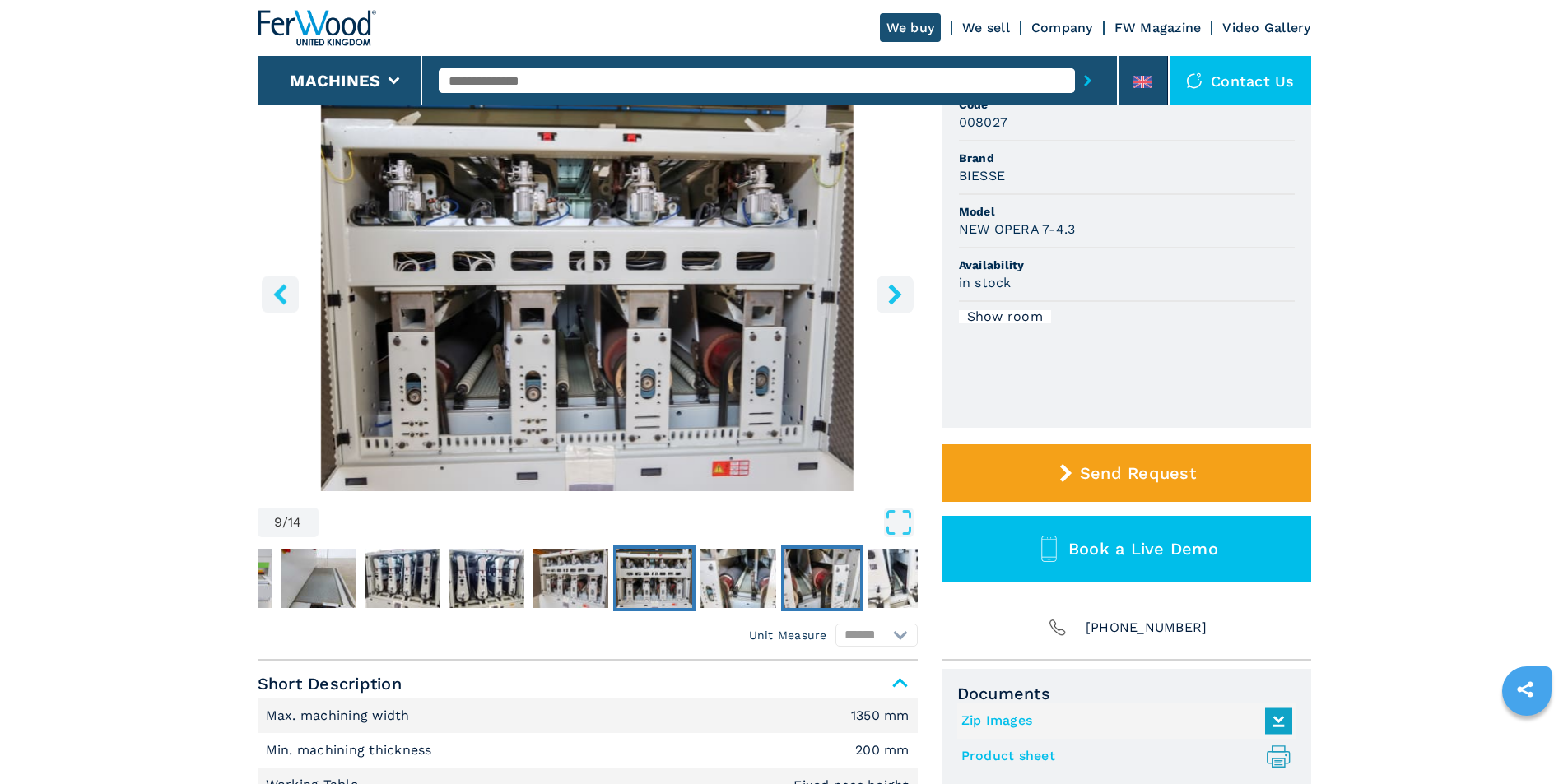
click at [845, 583] on img "Go to Slide 11" at bounding box center [822, 578] width 76 height 60
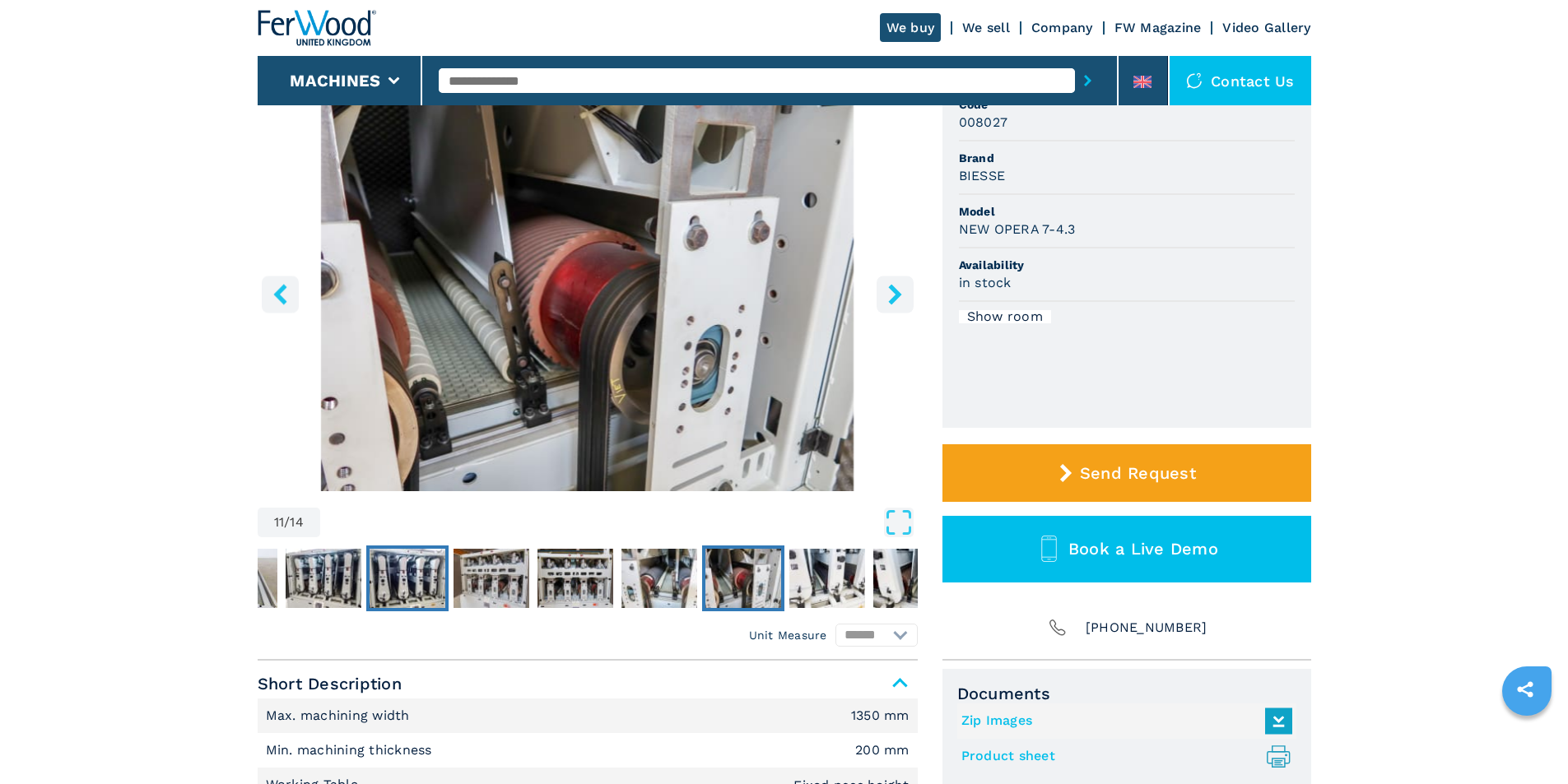
click at [405, 562] on img "Go to Slide 7" at bounding box center [407, 578] width 76 height 60
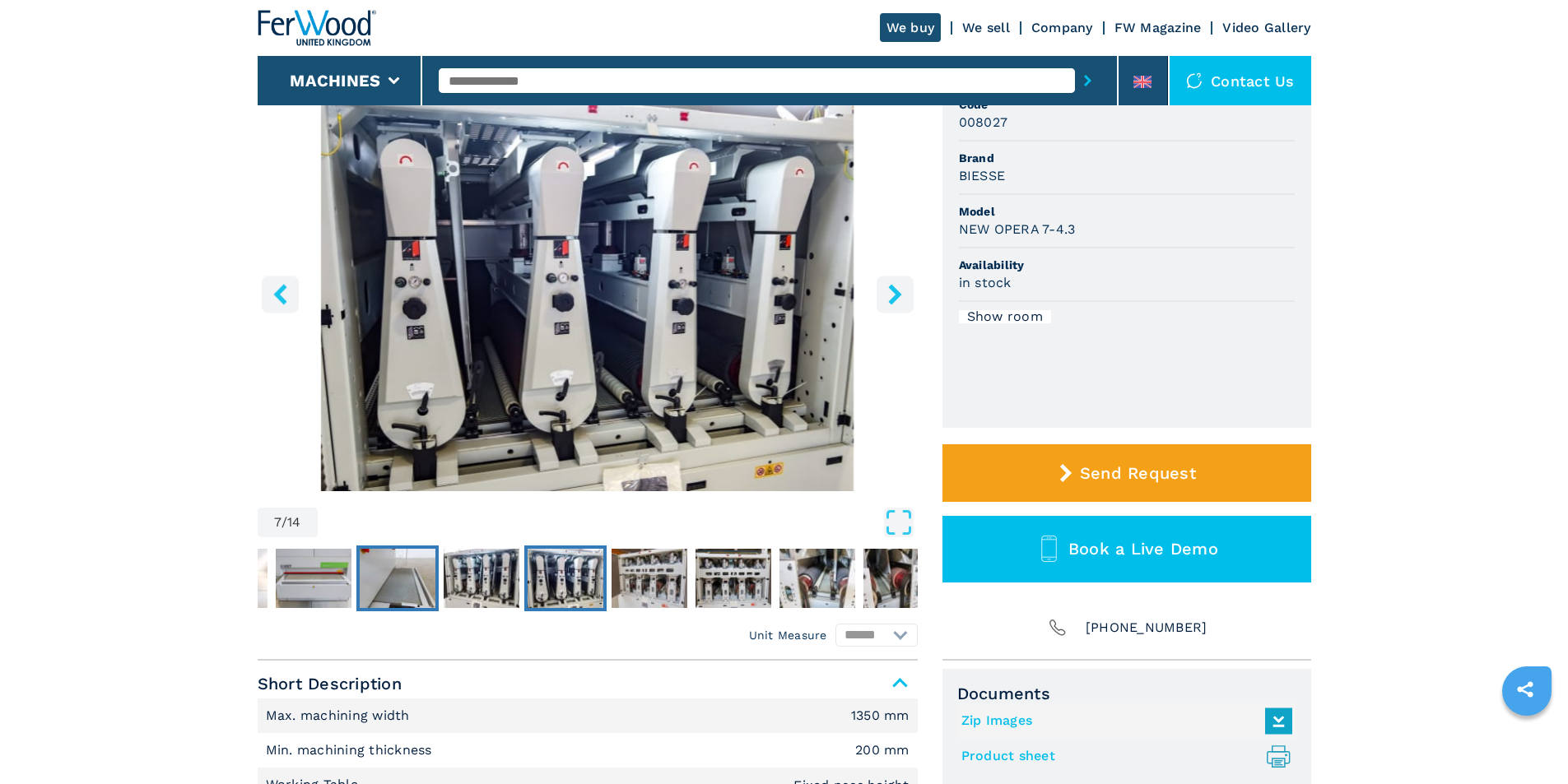
click at [384, 573] on img "Go to Slide 5" at bounding box center [397, 578] width 76 height 60
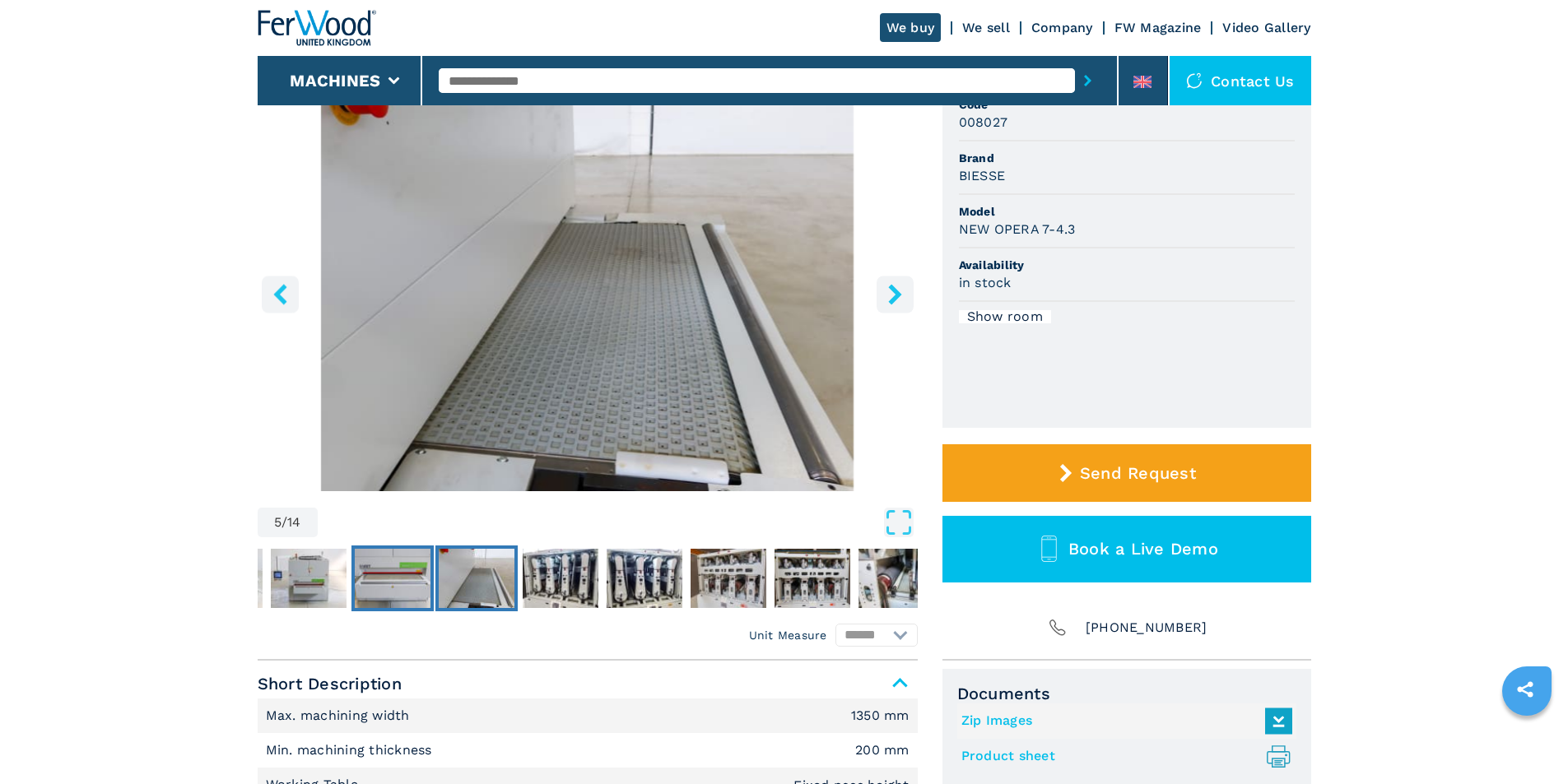
click at [394, 578] on img "Go to Slide 4" at bounding box center [392, 578] width 76 height 60
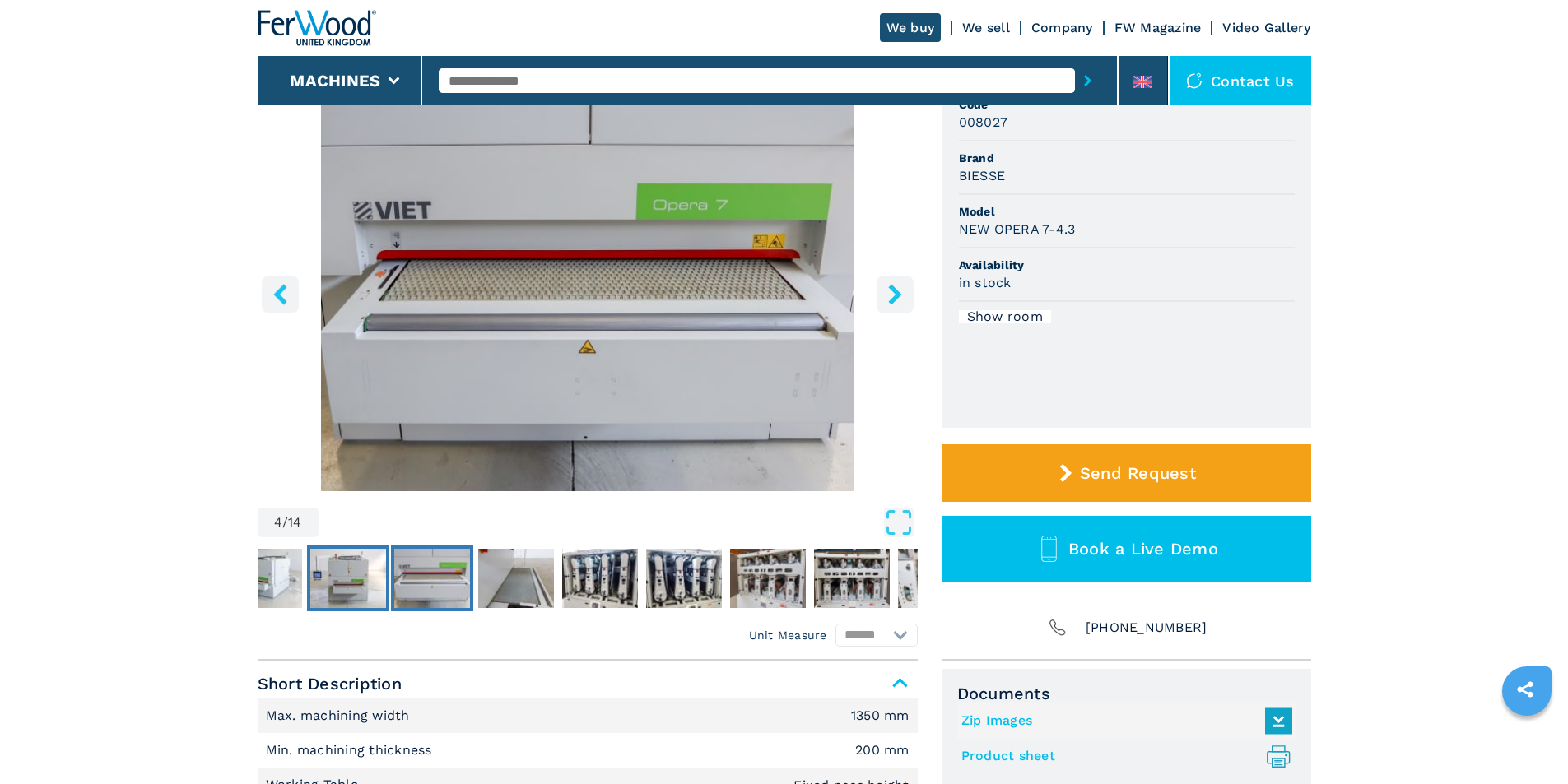
click at [369, 578] on img "Go to Slide 3" at bounding box center [349, 578] width 76 height 60
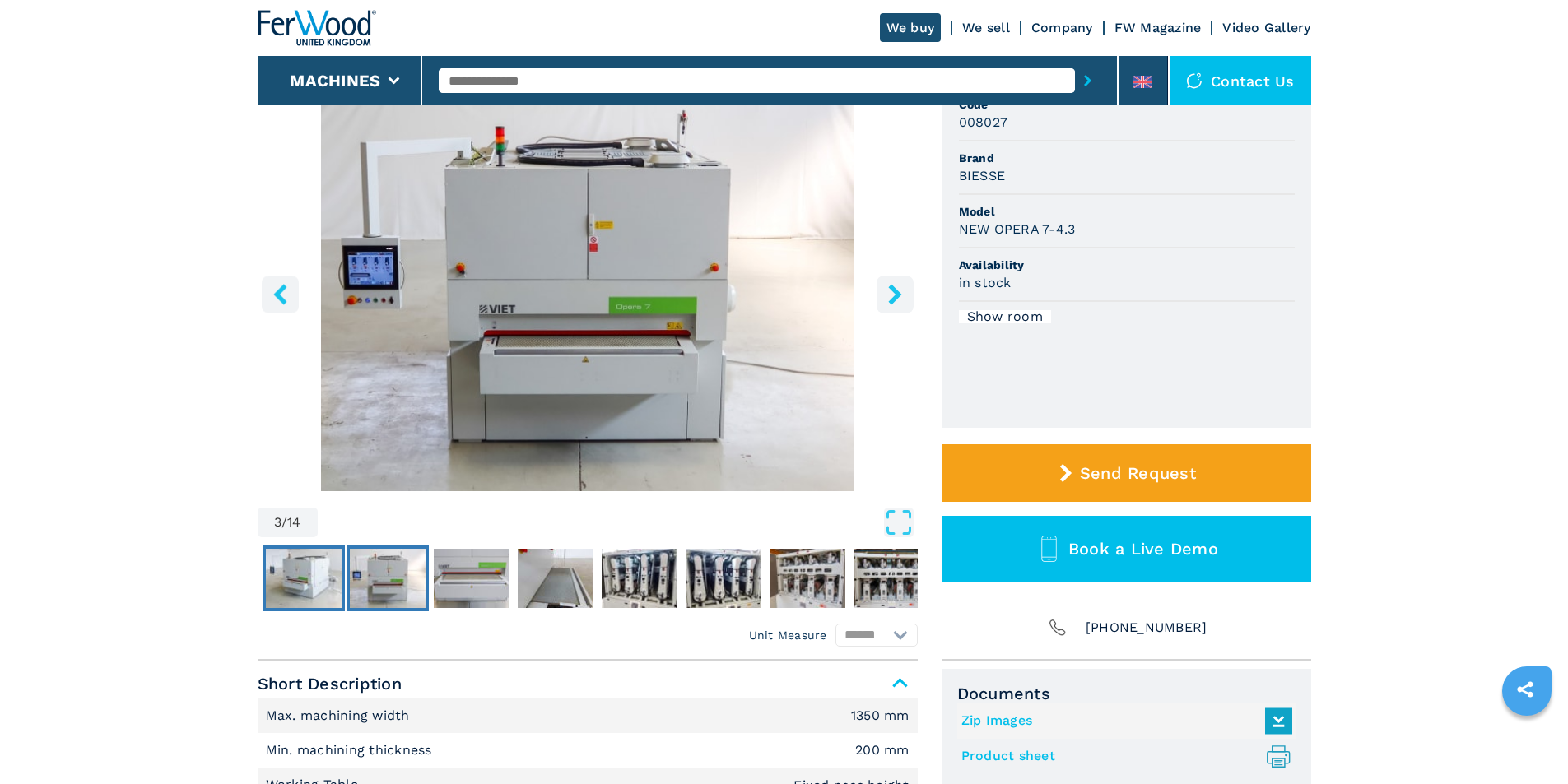
click at [320, 580] on img "Go to Slide 2" at bounding box center [304, 578] width 76 height 60
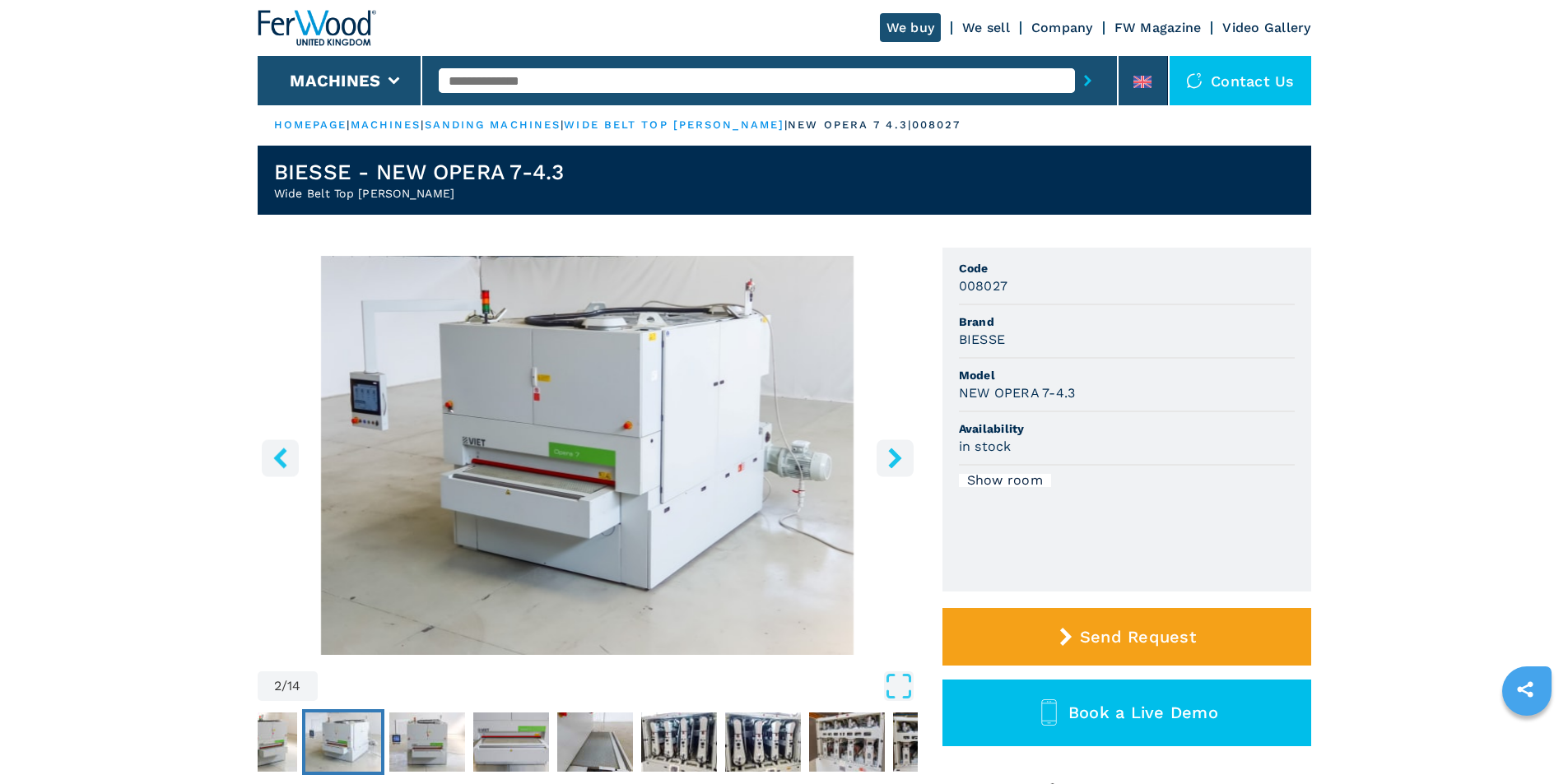
scroll to position [0, 0]
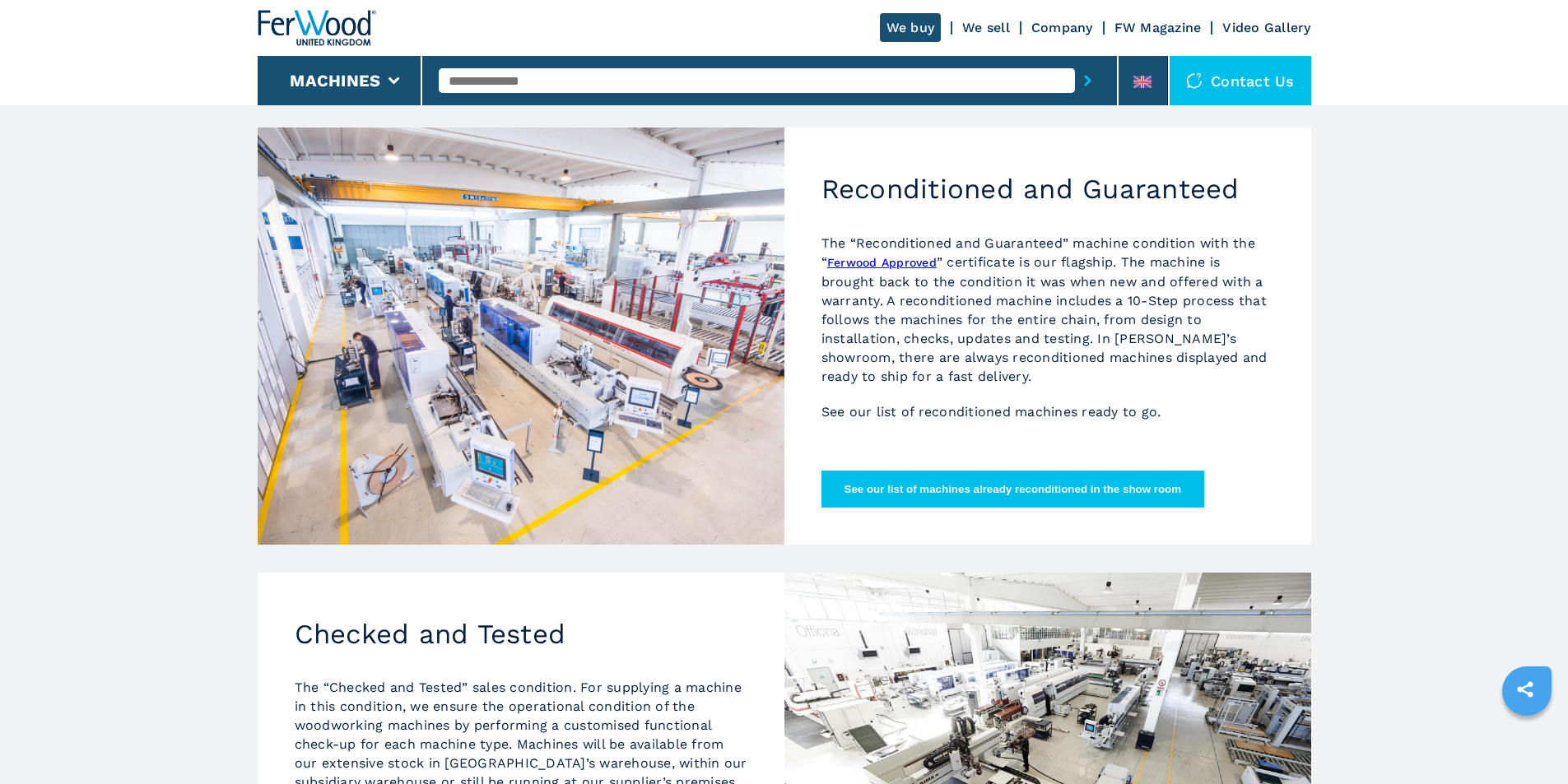
scroll to position [165, 0]
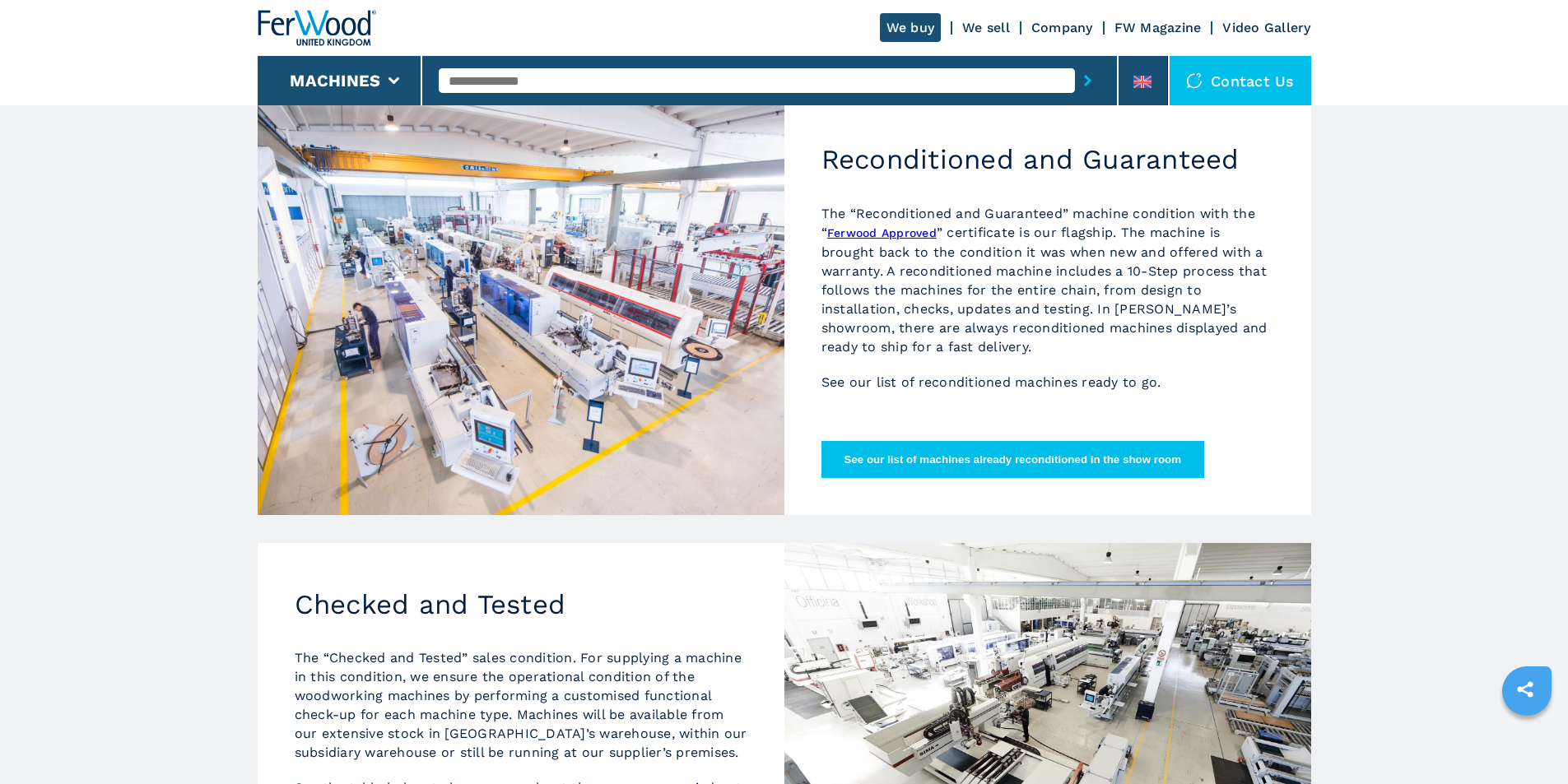
click at [1188, 465] on button "See our list of machines already reconditioned in the show room" at bounding box center [1013, 459] width 384 height 37
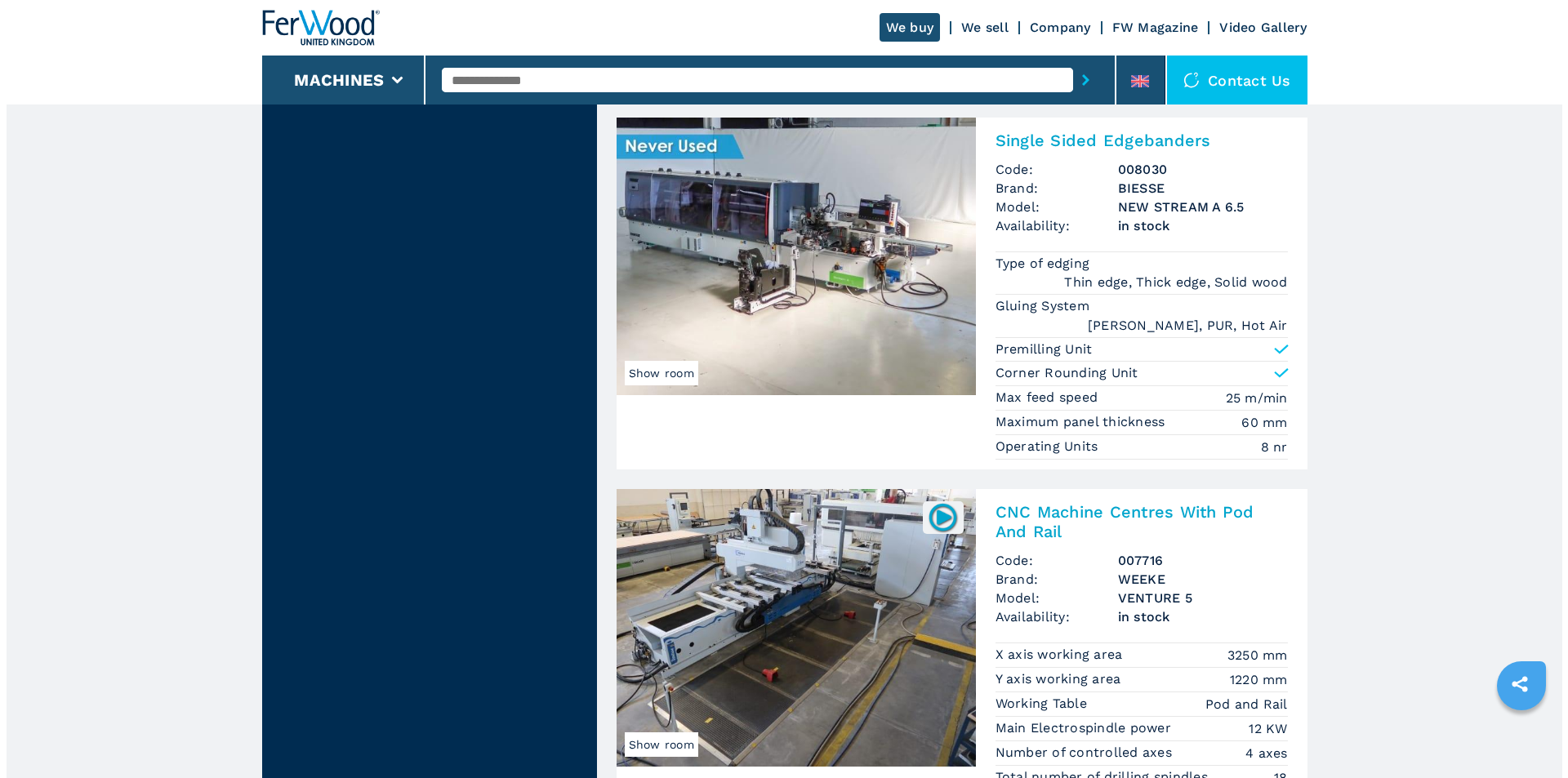
scroll to position [2368, 0]
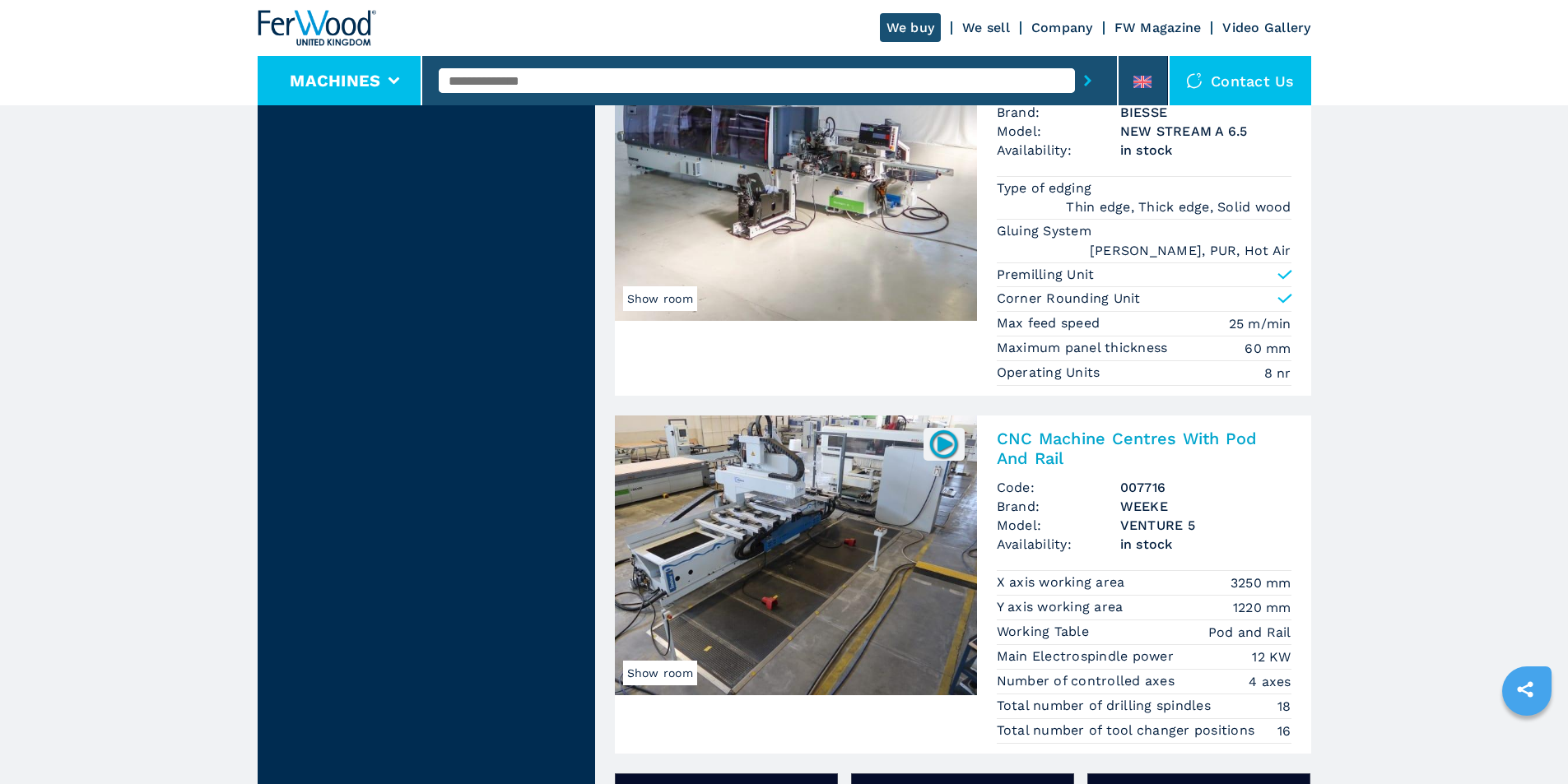
click at [348, 80] on button "Machines" at bounding box center [335, 81] width 91 height 20
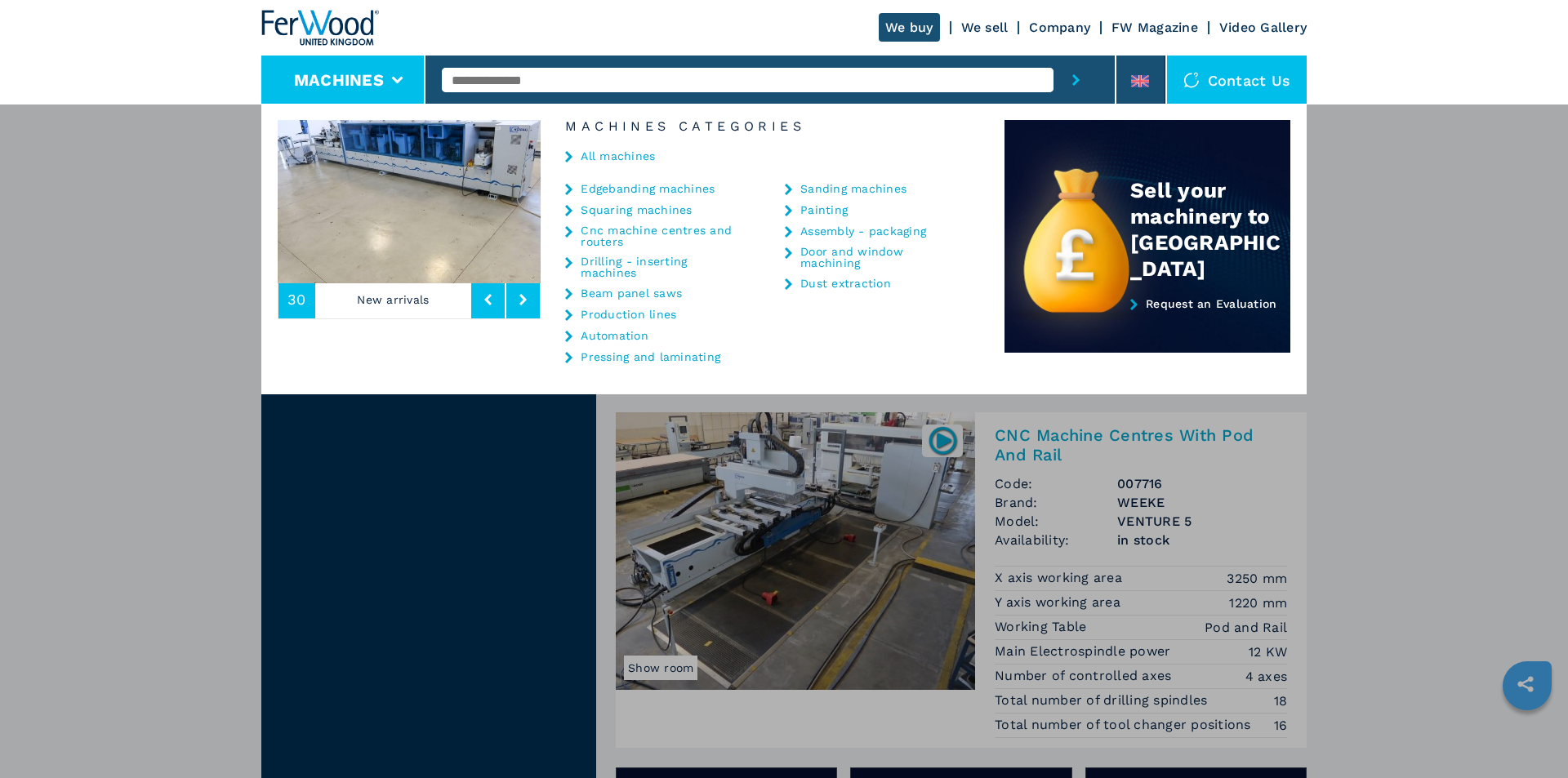
click at [619, 157] on link "All machines" at bounding box center [617, 156] width 74 height 12
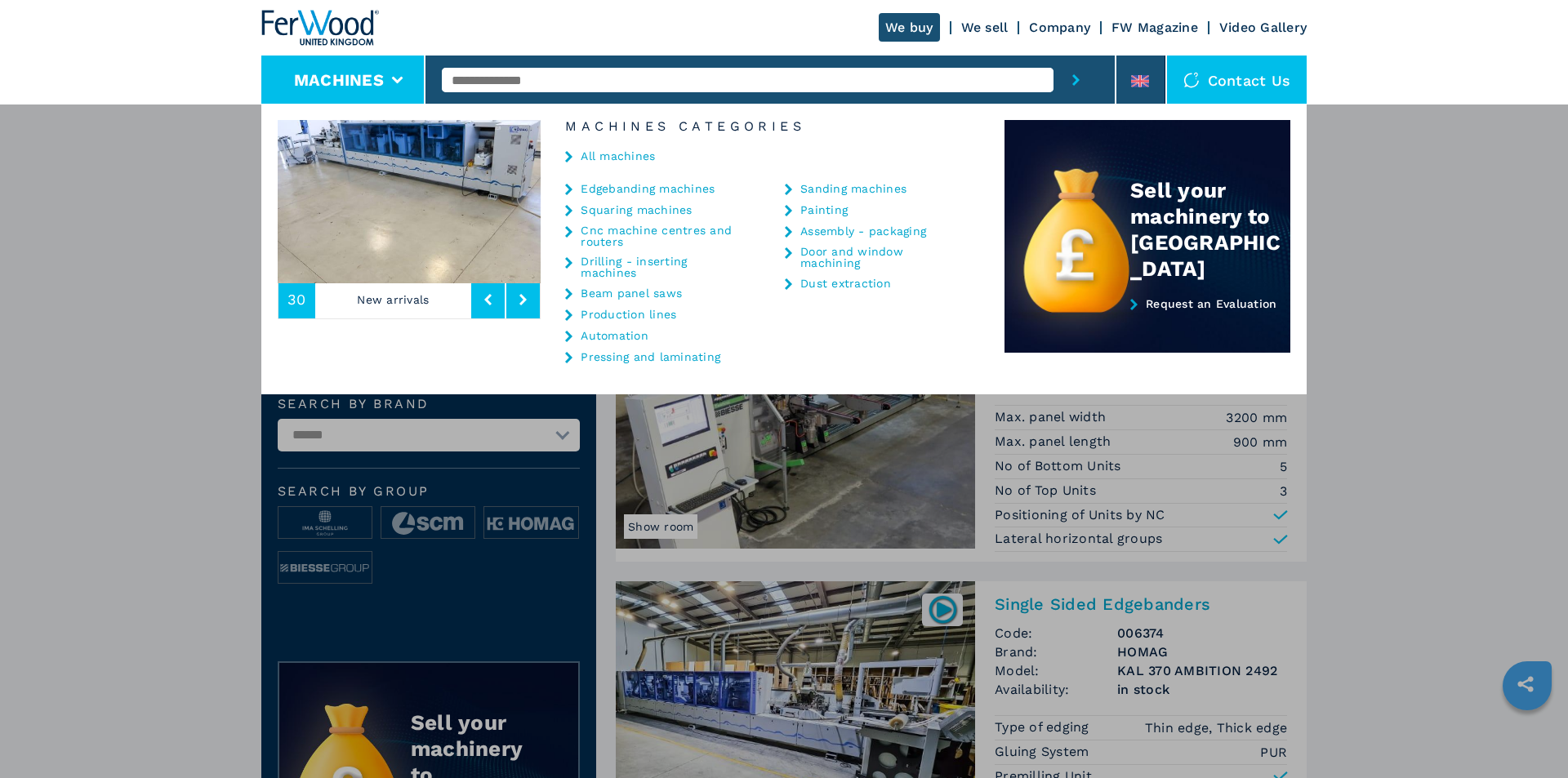
click at [576, 78] on input "text" at bounding box center [747, 79] width 612 height 24
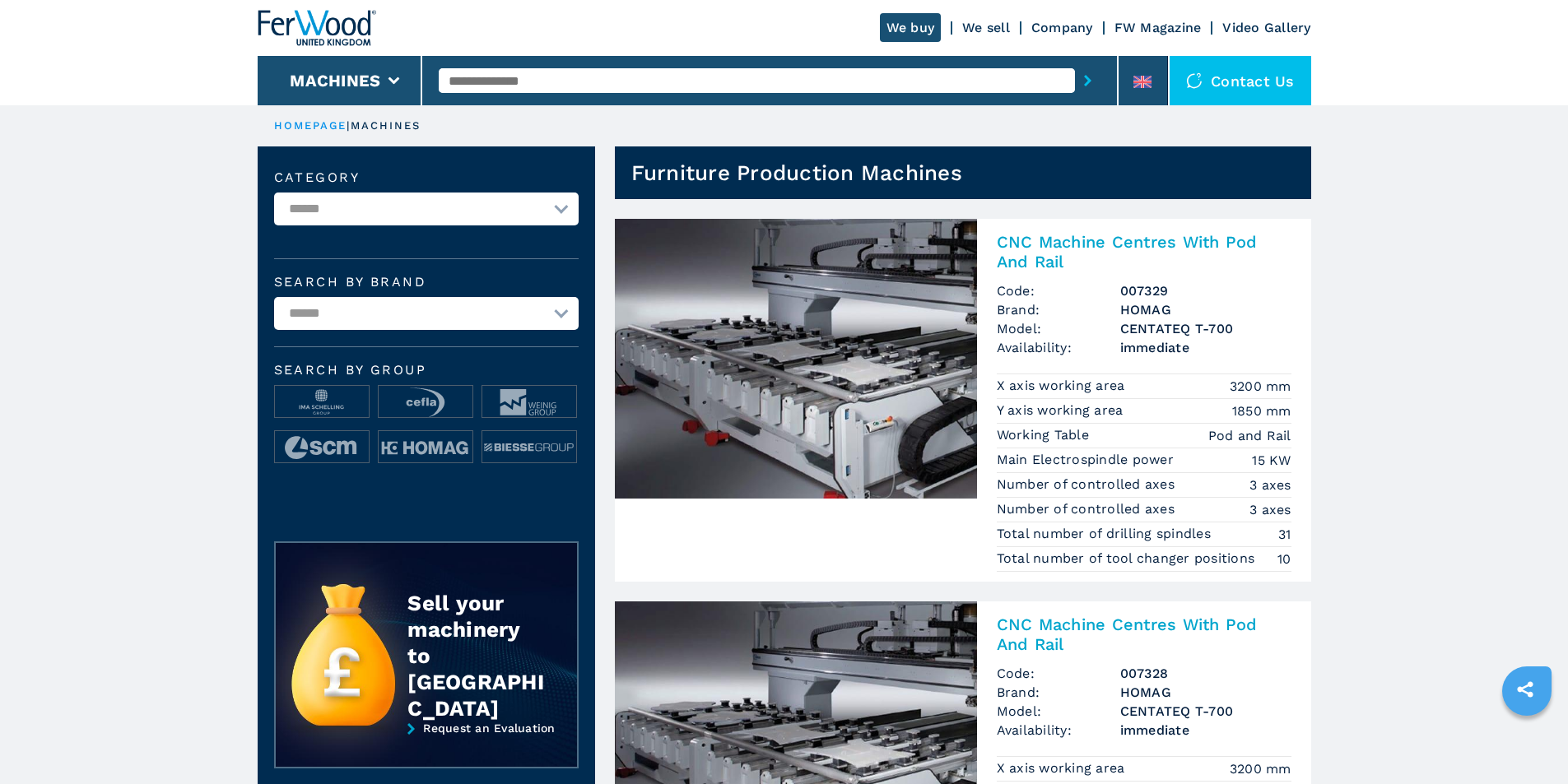
click at [580, 79] on input "text" at bounding box center [757, 80] width 637 height 24
type input "******"
click at [1075, 62] on button "submit-button" at bounding box center [1088, 81] width 25 height 38
